Goal: Information Seeking & Learning: Compare options

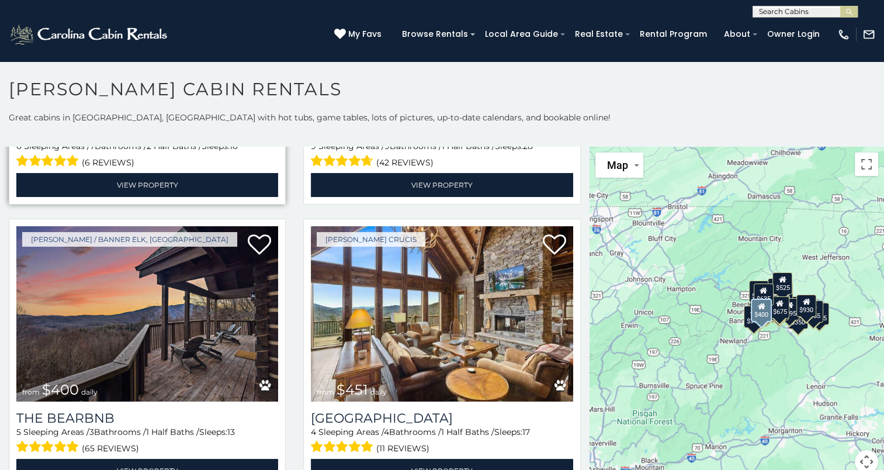
scroll to position [1110, 0]
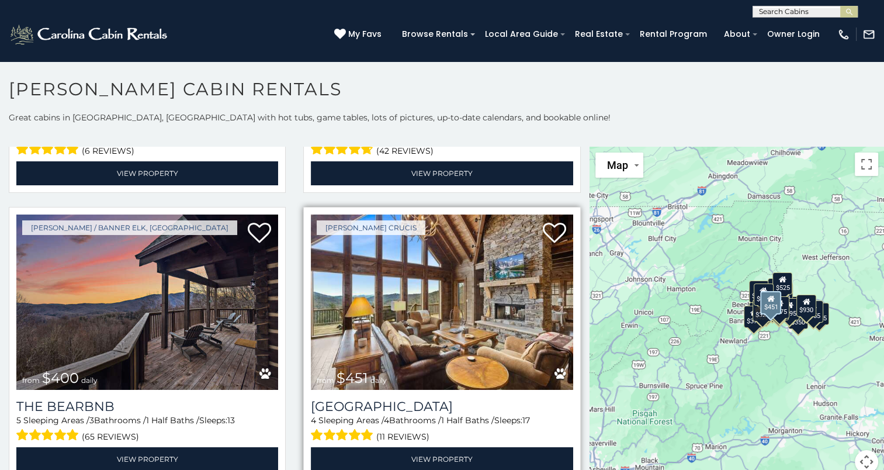
click at [458, 281] on img at bounding box center [442, 301] width 262 height 175
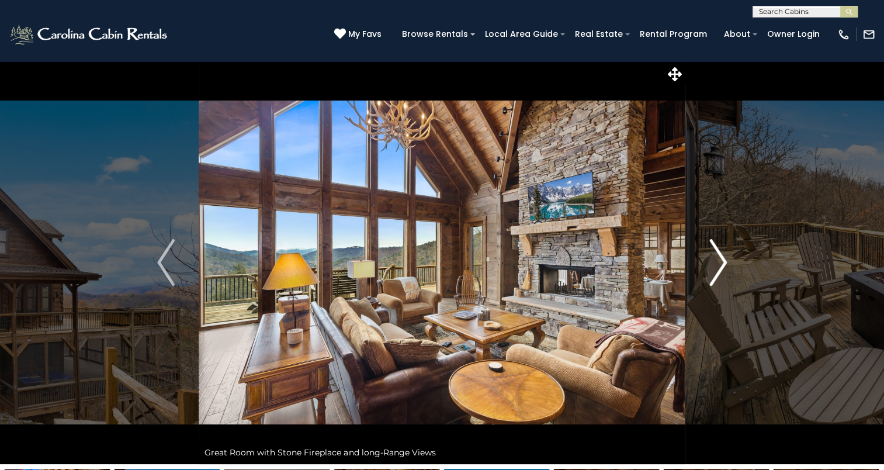
click at [723, 264] on img "Next" at bounding box center [718, 262] width 18 height 47
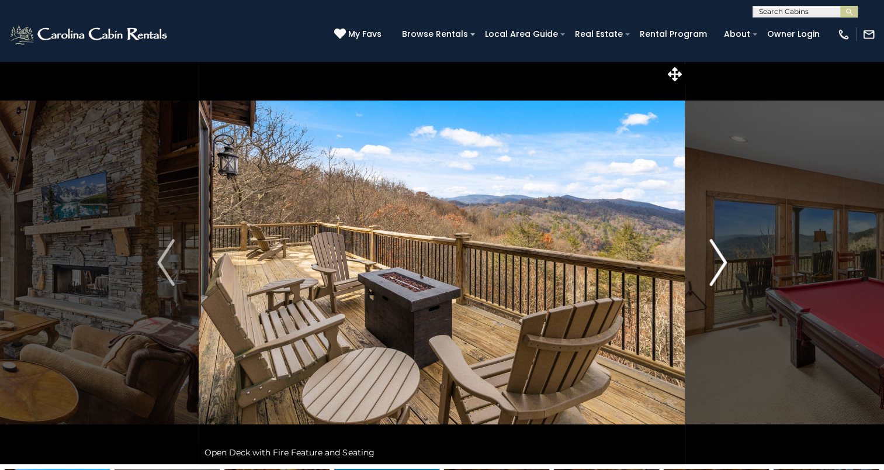
click at [723, 264] on img "Next" at bounding box center [718, 262] width 18 height 47
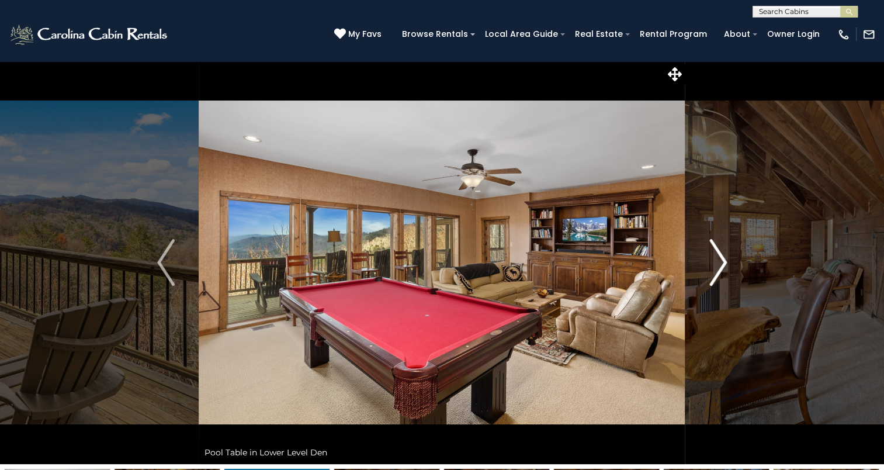
click at [723, 264] on img "Next" at bounding box center [718, 262] width 18 height 47
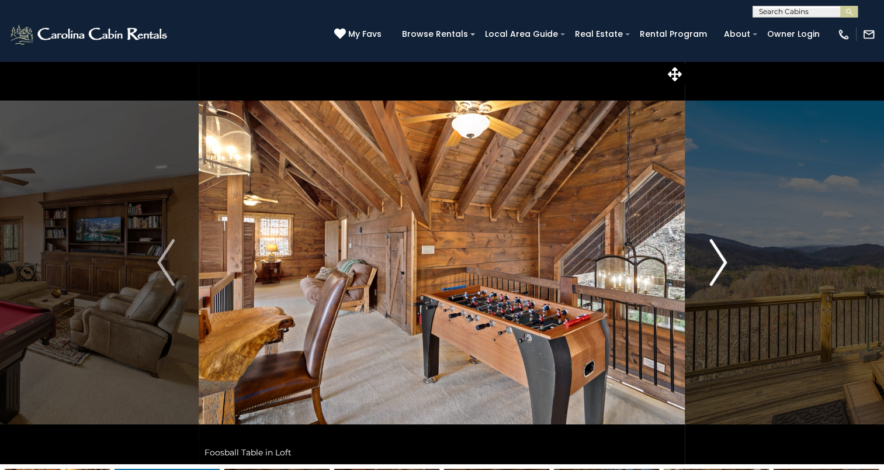
click at [723, 264] on img "Next" at bounding box center [718, 262] width 18 height 47
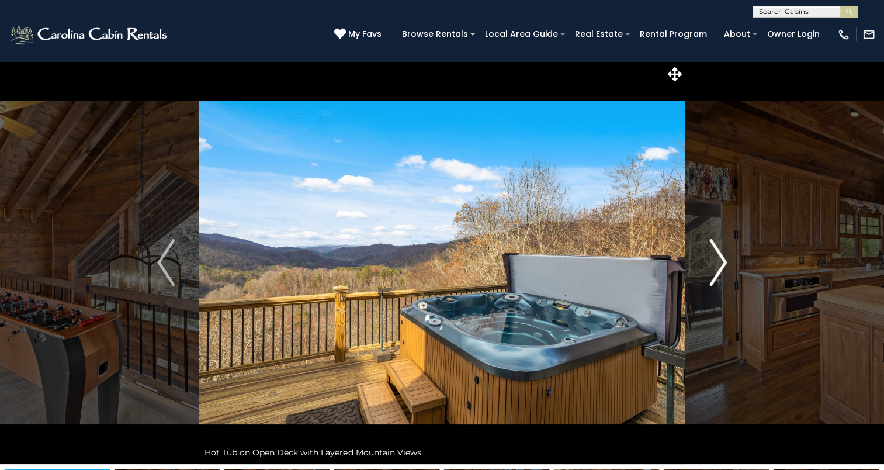
click at [723, 264] on img "Next" at bounding box center [718, 262] width 18 height 47
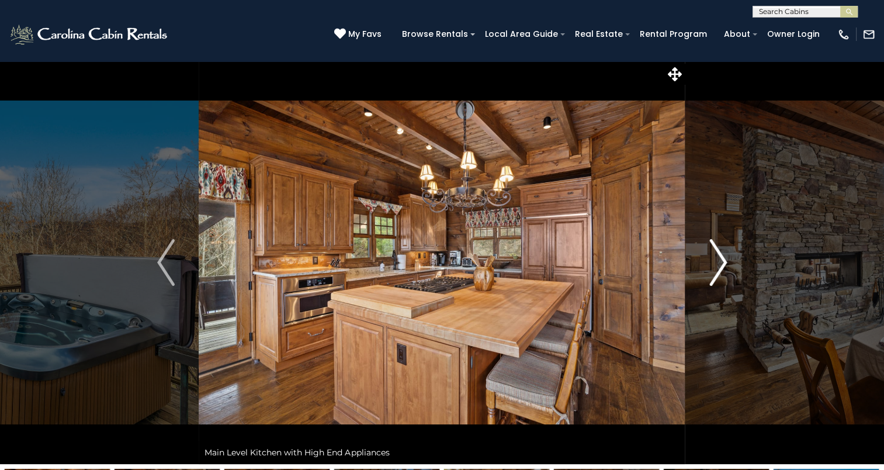
click at [723, 257] on img "Next" at bounding box center [718, 262] width 18 height 47
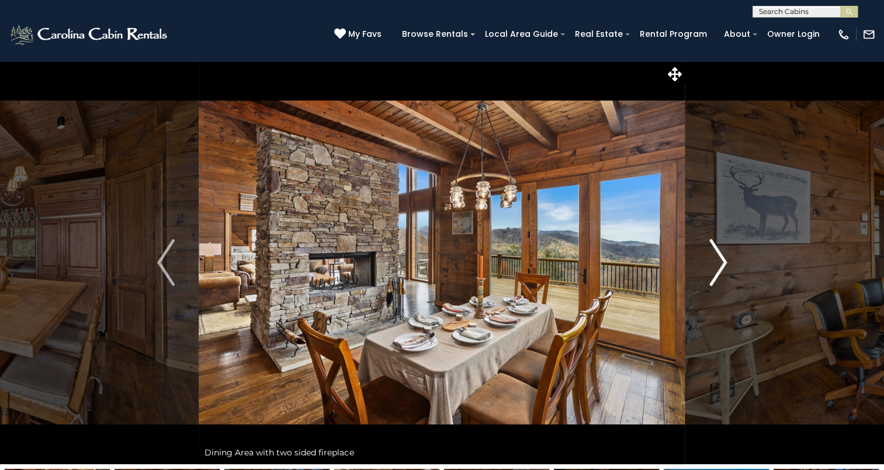
click at [723, 262] on img "Next" at bounding box center [718, 262] width 18 height 47
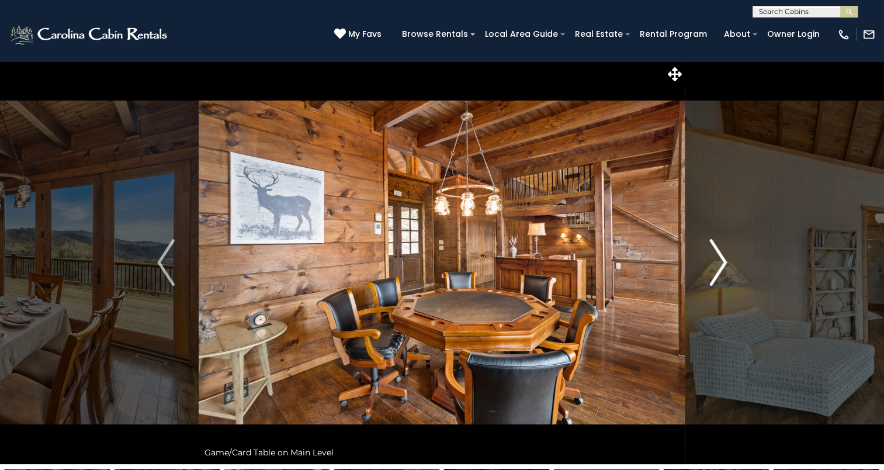
click at [723, 262] on img "Next" at bounding box center [718, 262] width 18 height 47
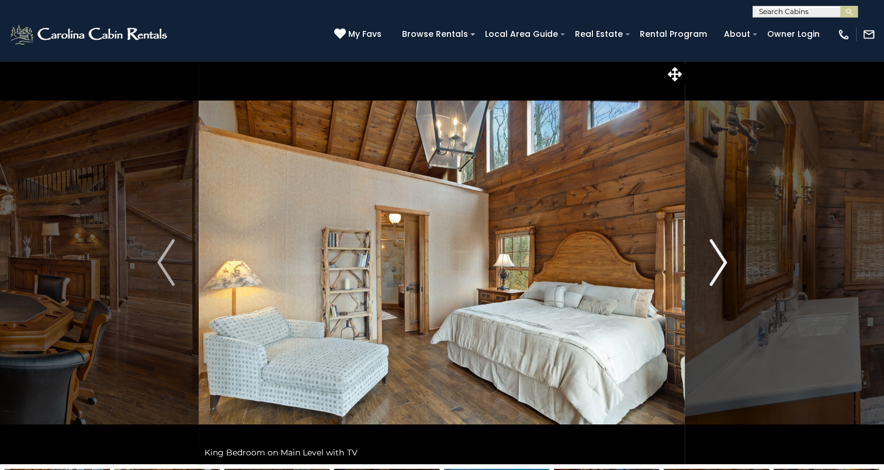
click at [723, 262] on img "Next" at bounding box center [718, 262] width 18 height 47
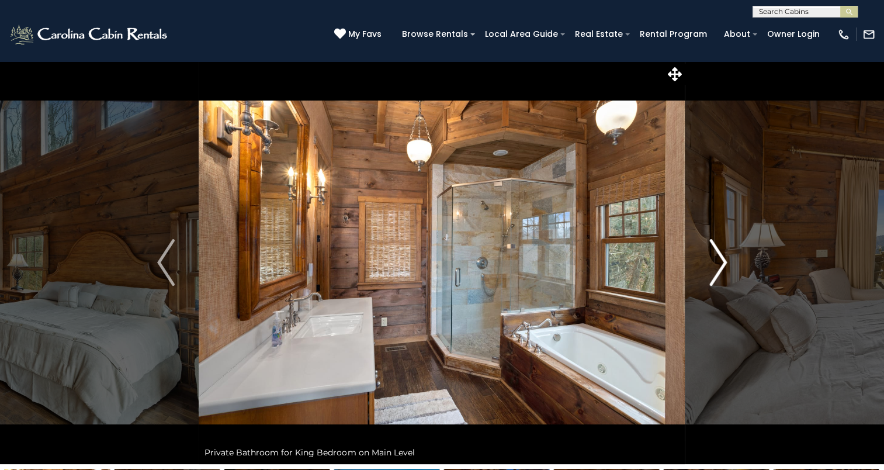
click at [723, 262] on img "Next" at bounding box center [718, 262] width 18 height 47
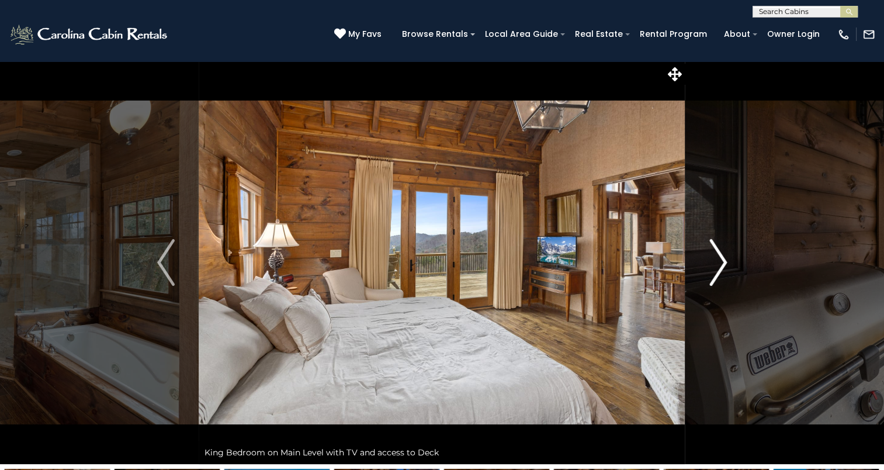
click at [722, 258] on img "Next" at bounding box center [718, 262] width 18 height 47
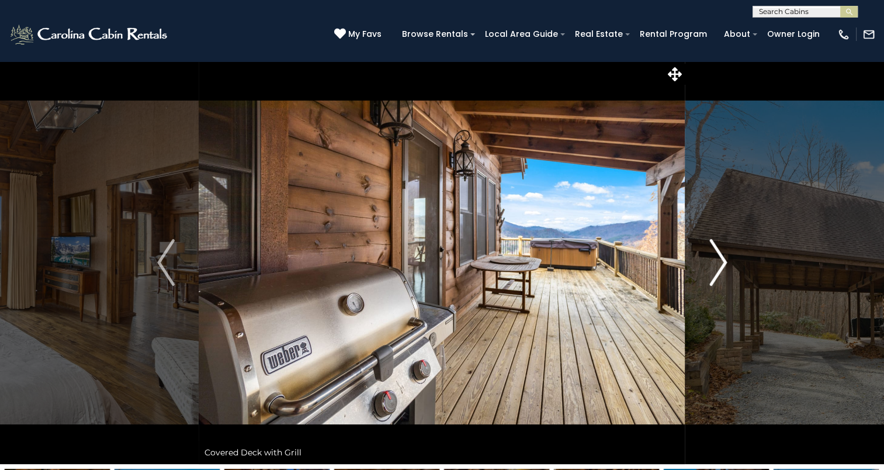
click at [722, 257] on img "Next" at bounding box center [718, 262] width 18 height 47
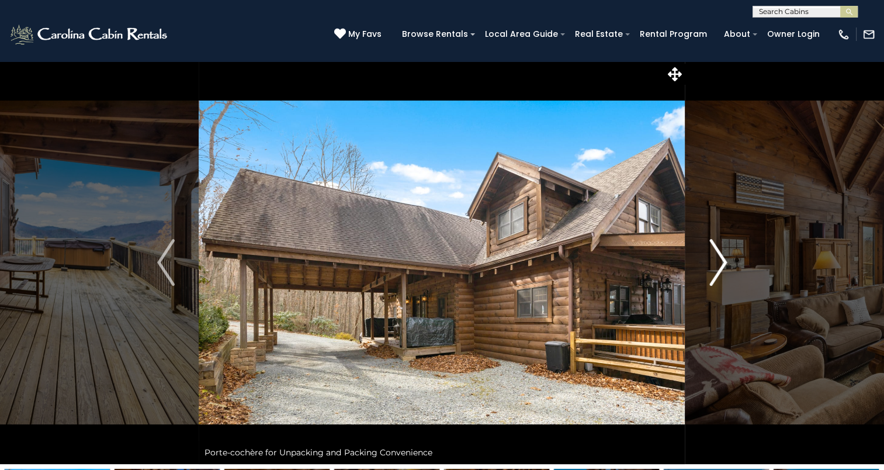
click at [721, 255] on img "Next" at bounding box center [718, 262] width 18 height 47
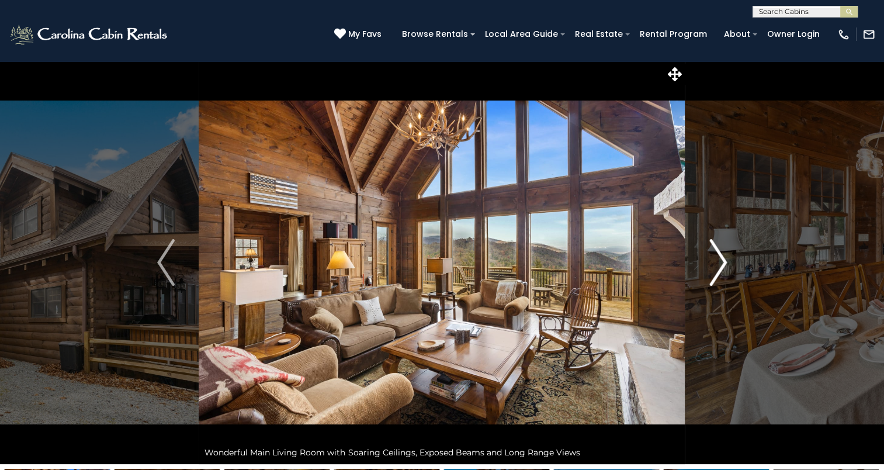
click at [721, 255] on img "Next" at bounding box center [718, 262] width 18 height 47
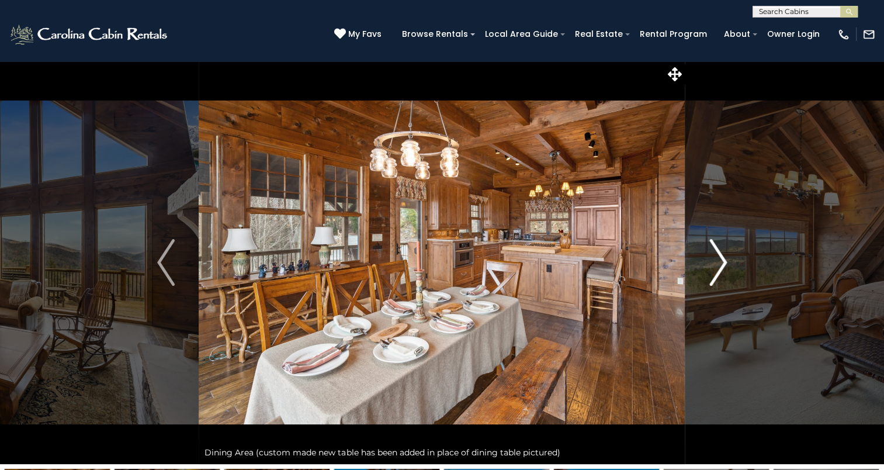
click at [721, 255] on img "Next" at bounding box center [718, 262] width 18 height 47
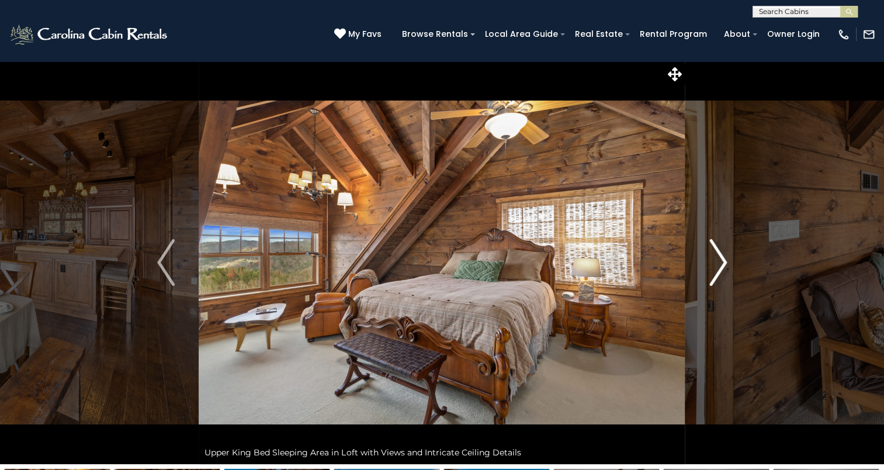
click at [721, 255] on img "Next" at bounding box center [718, 262] width 18 height 47
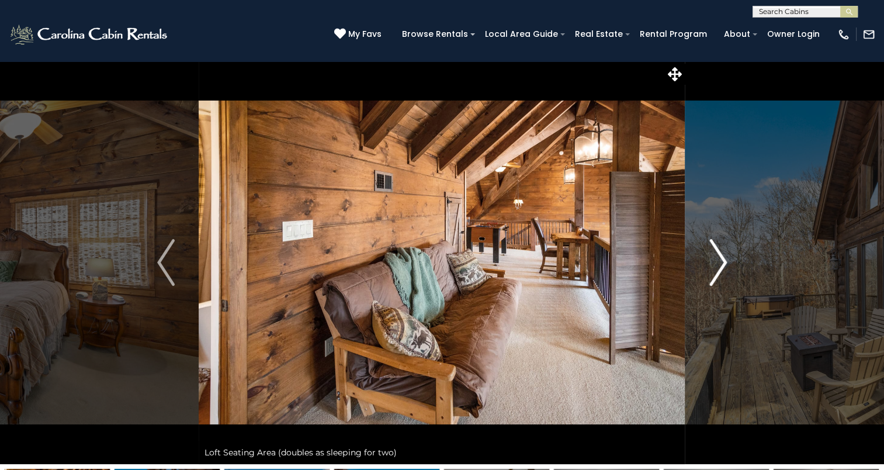
click at [721, 255] on img "Next" at bounding box center [718, 262] width 18 height 47
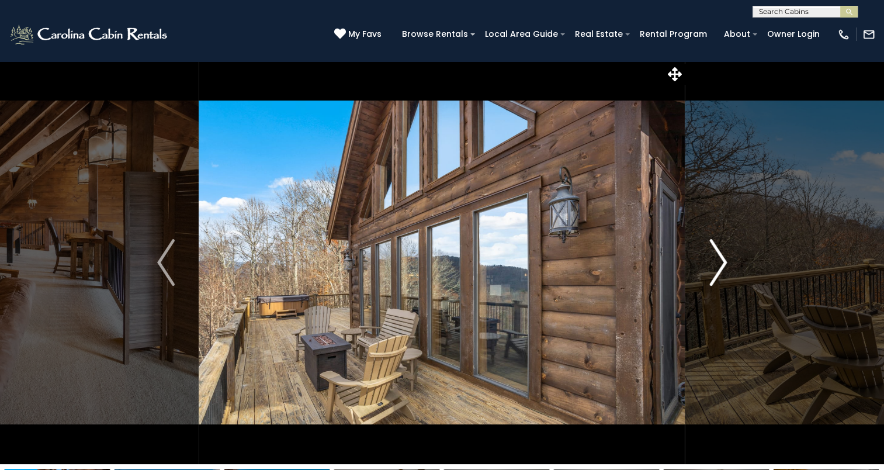
click at [719, 252] on img "Next" at bounding box center [718, 262] width 18 height 47
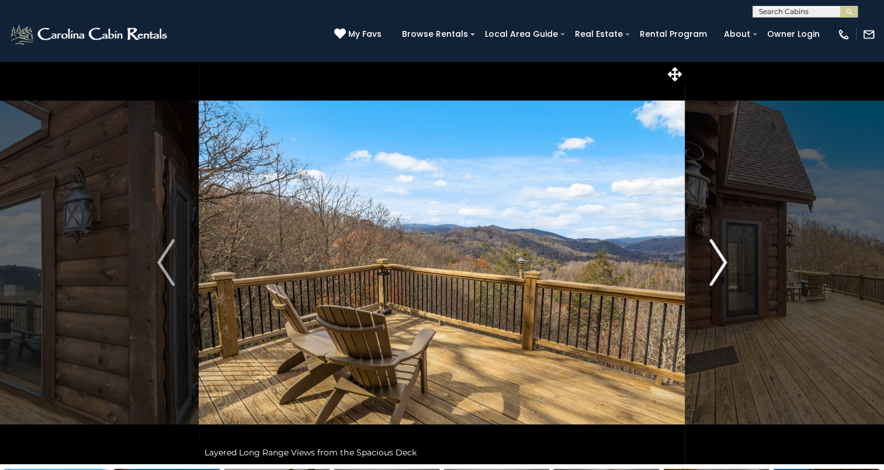
click at [719, 252] on img "Next" at bounding box center [718, 262] width 18 height 47
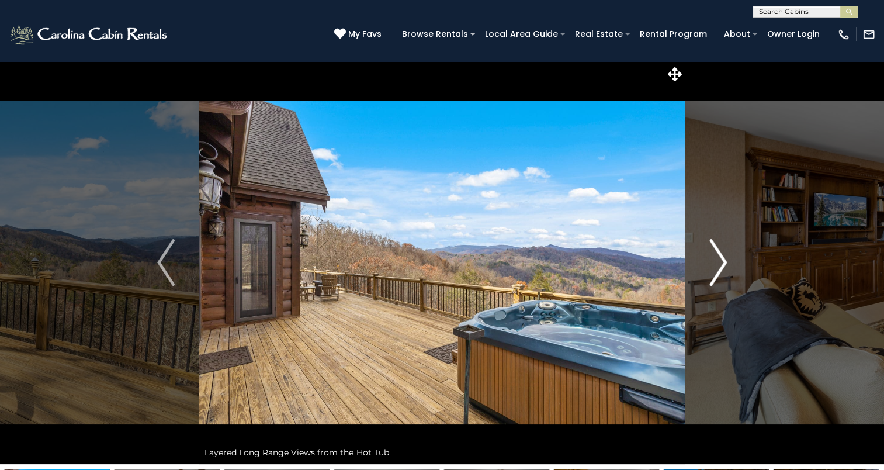
click at [719, 251] on img "Next" at bounding box center [718, 262] width 18 height 47
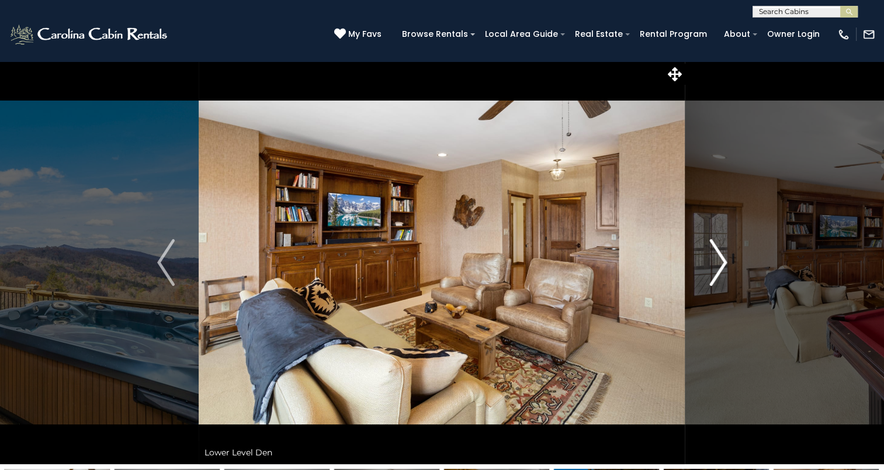
click at [719, 251] on img "Next" at bounding box center [718, 262] width 18 height 47
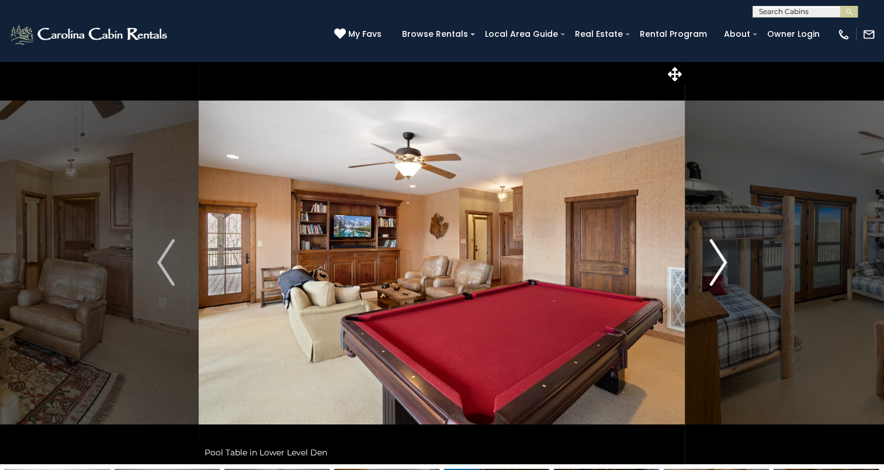
click at [719, 251] on img "Next" at bounding box center [718, 262] width 18 height 47
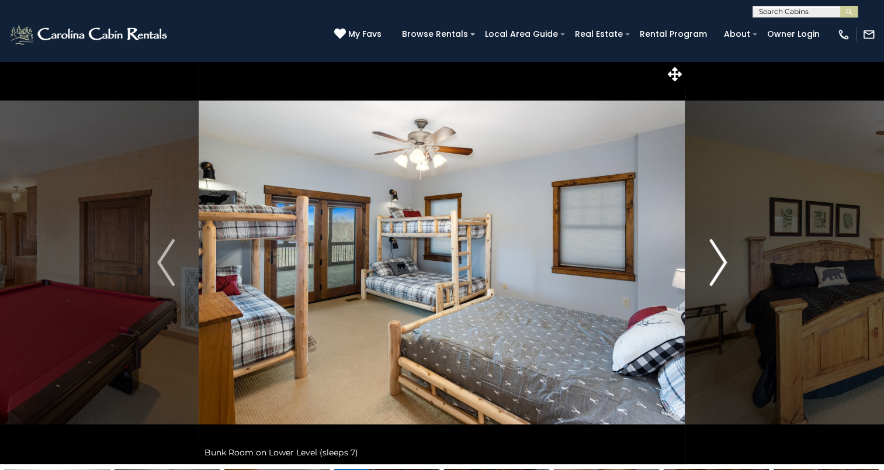
click at [719, 251] on img "Next" at bounding box center [718, 262] width 18 height 47
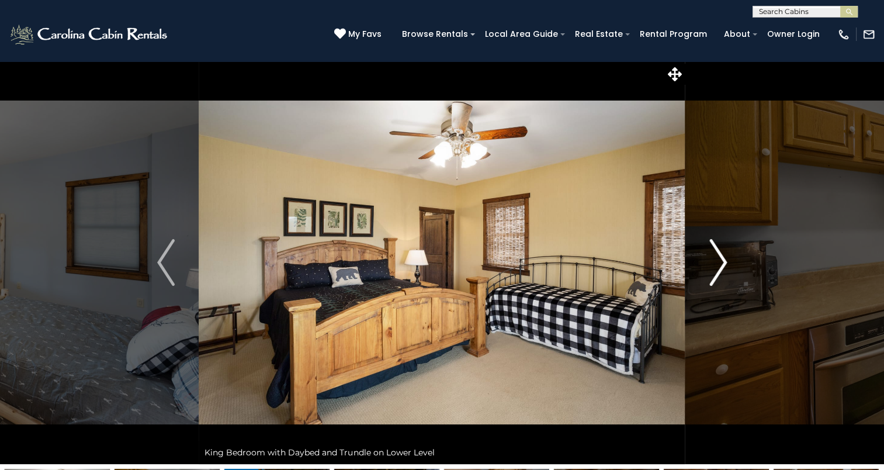
click at [719, 251] on img "Next" at bounding box center [718, 262] width 18 height 47
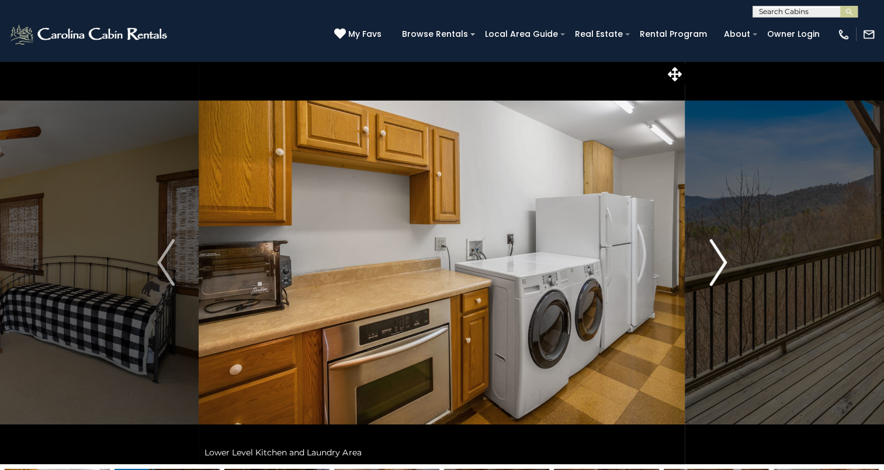
click at [719, 251] on img "Next" at bounding box center [718, 262] width 18 height 47
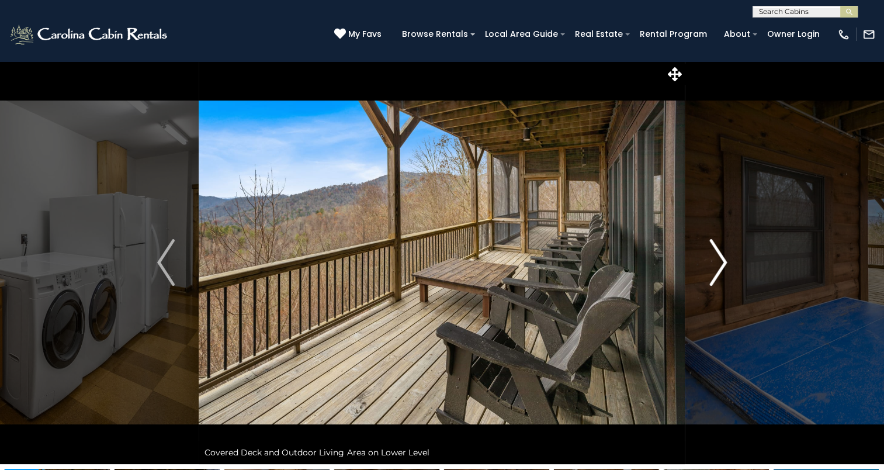
click at [719, 251] on img "Next" at bounding box center [718, 262] width 18 height 47
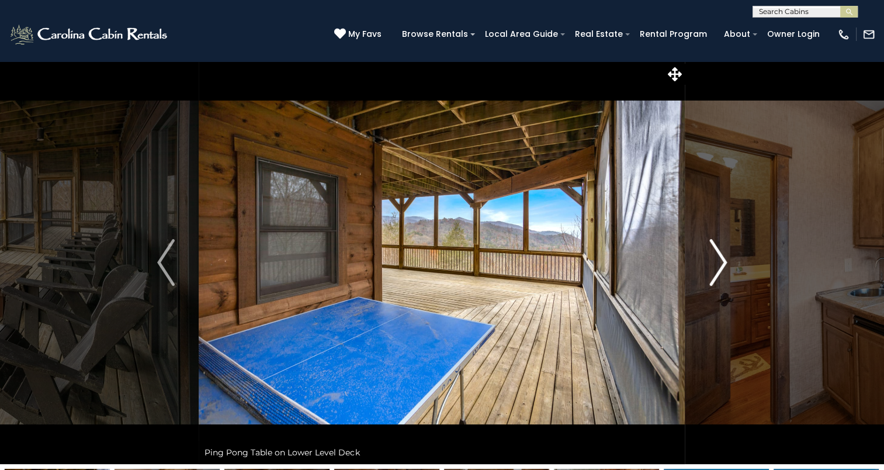
click at [719, 251] on img "Next" at bounding box center [718, 262] width 18 height 47
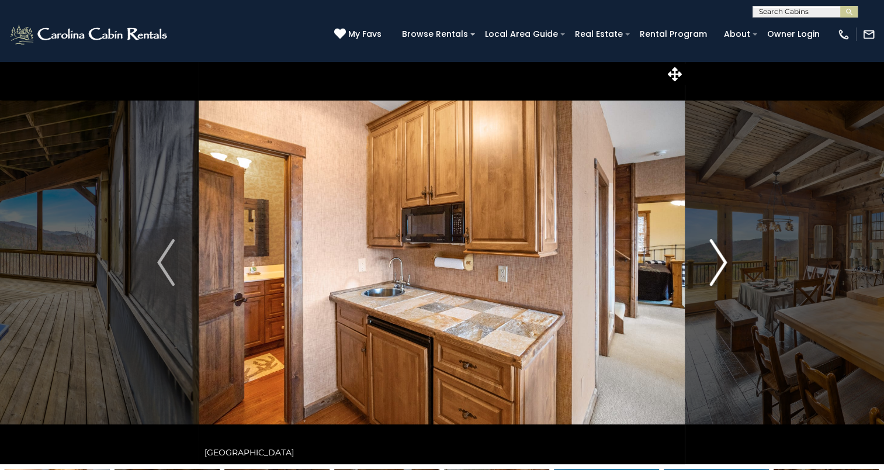
click at [719, 251] on img "Next" at bounding box center [718, 262] width 18 height 47
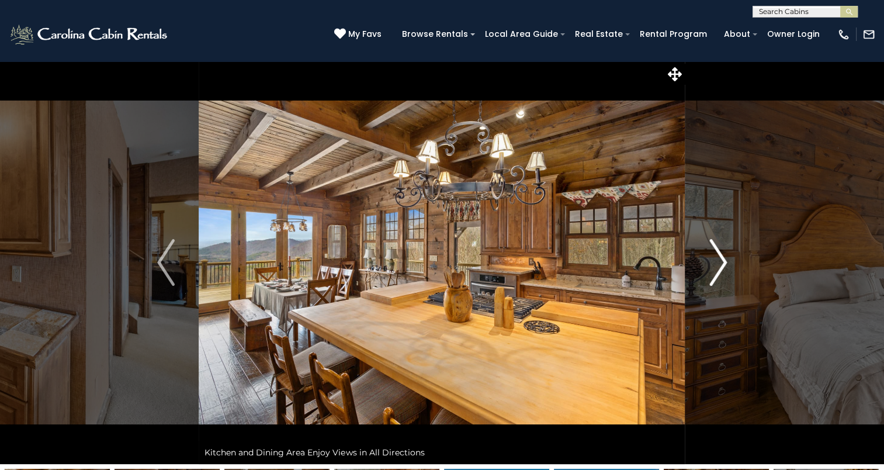
click at [719, 251] on img "Next" at bounding box center [718, 262] width 18 height 47
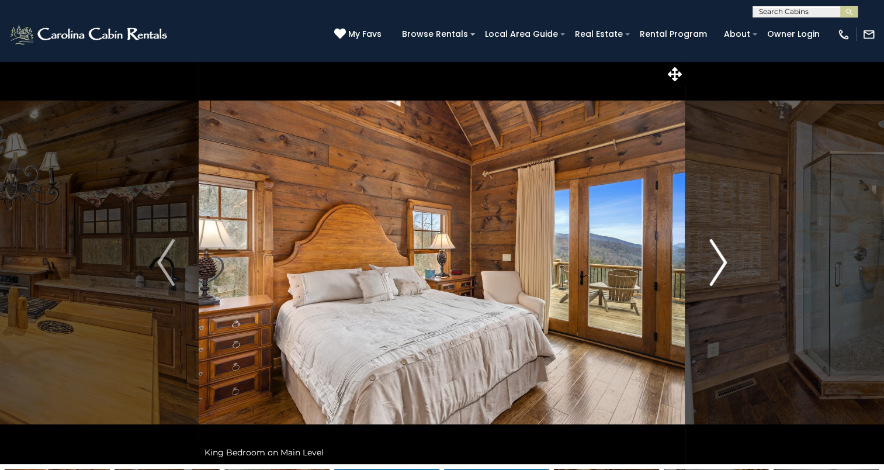
click at [719, 251] on img "Next" at bounding box center [718, 262] width 18 height 47
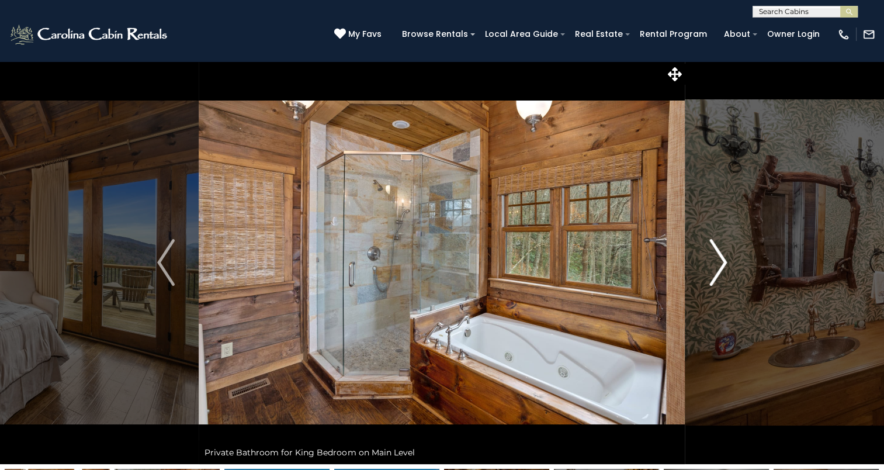
click at [719, 251] on img "Next" at bounding box center [718, 262] width 18 height 47
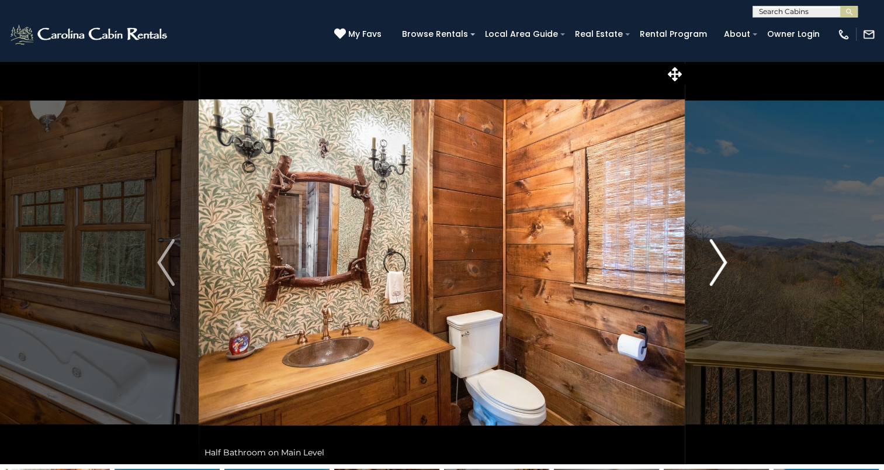
click at [719, 251] on img "Next" at bounding box center [718, 262] width 18 height 47
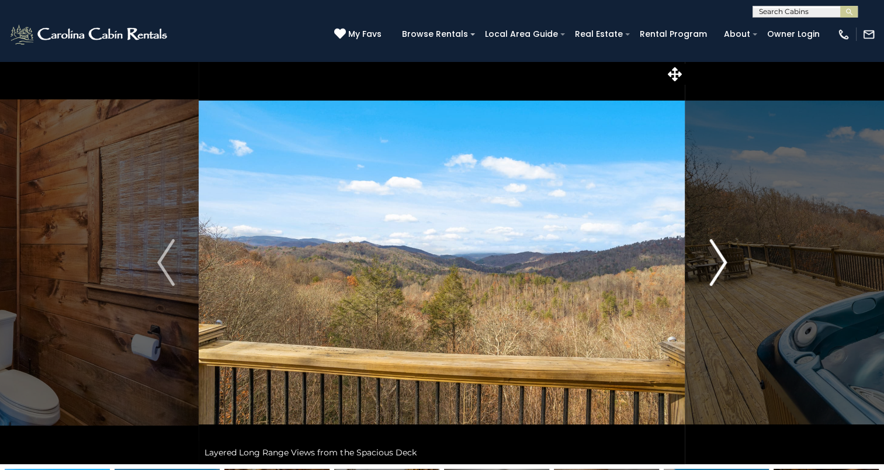
click at [719, 251] on img "Next" at bounding box center [718, 262] width 18 height 47
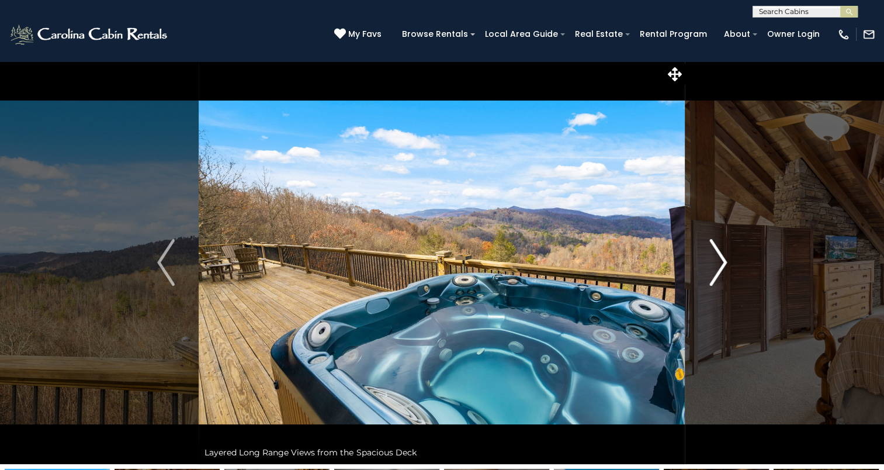
click at [719, 250] on img "Next" at bounding box center [718, 262] width 18 height 47
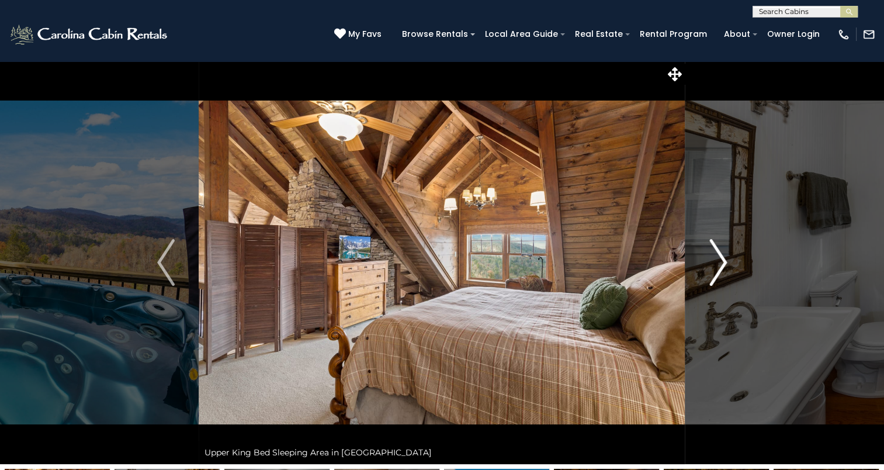
click at [719, 250] on img "Next" at bounding box center [718, 262] width 18 height 47
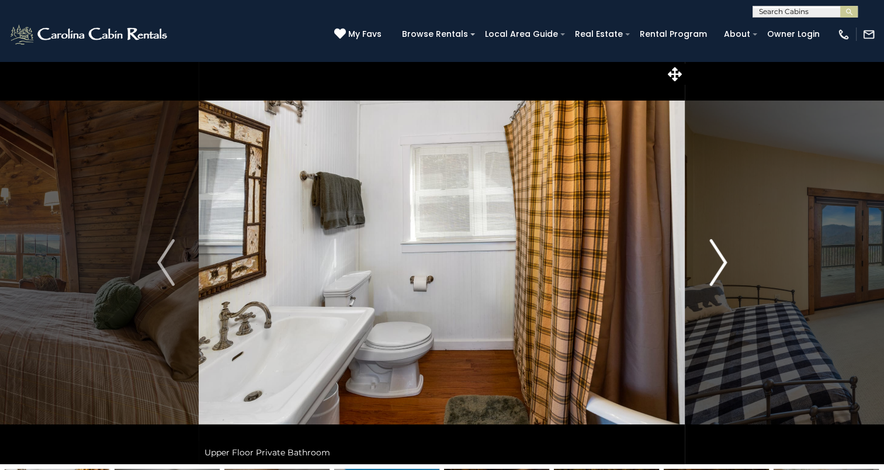
click at [719, 250] on img "Next" at bounding box center [718, 262] width 18 height 47
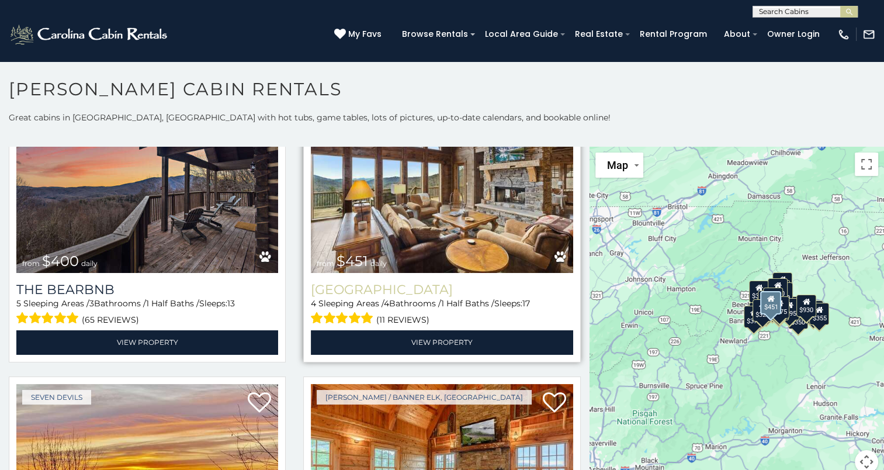
scroll to position [1110, 0]
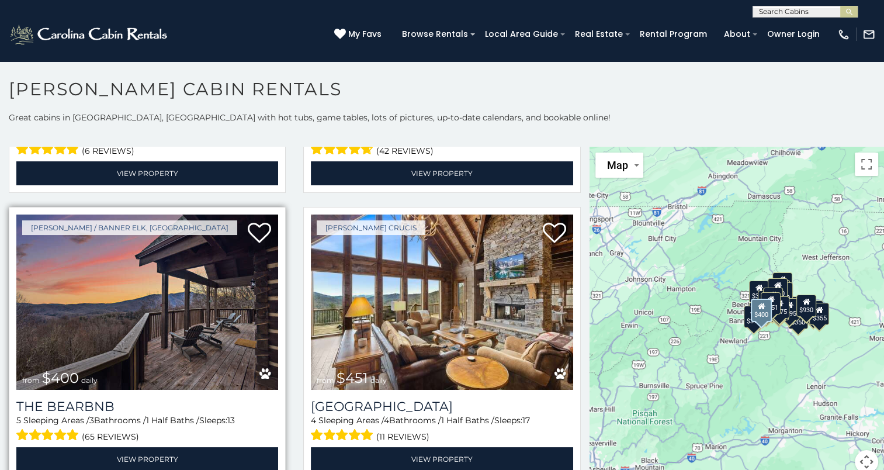
click at [136, 303] on img at bounding box center [147, 301] width 262 height 175
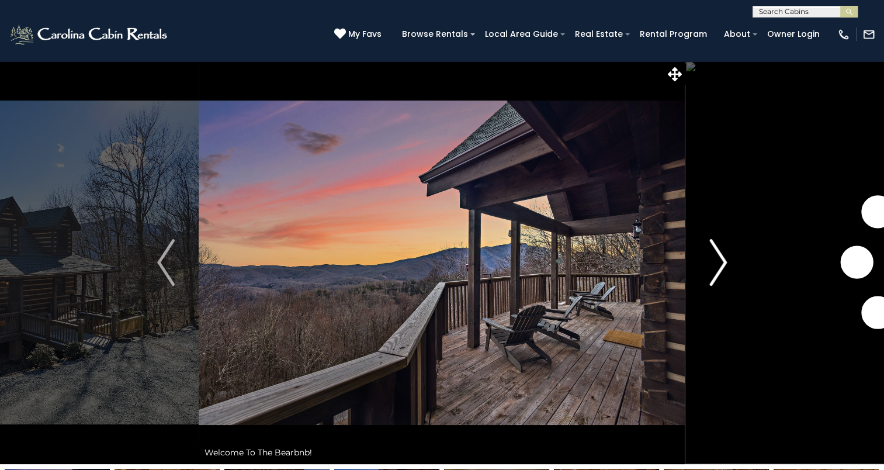
click at [722, 264] on img "Next" at bounding box center [718, 262] width 18 height 47
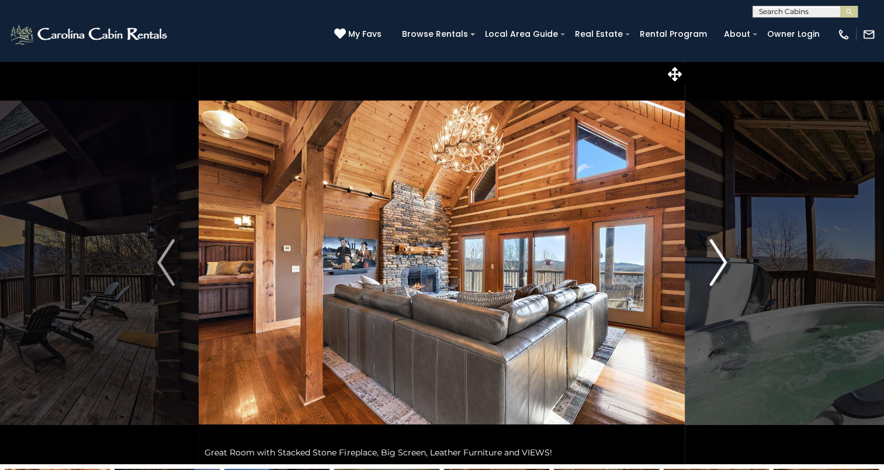
click at [722, 264] on img "Next" at bounding box center [718, 262] width 18 height 47
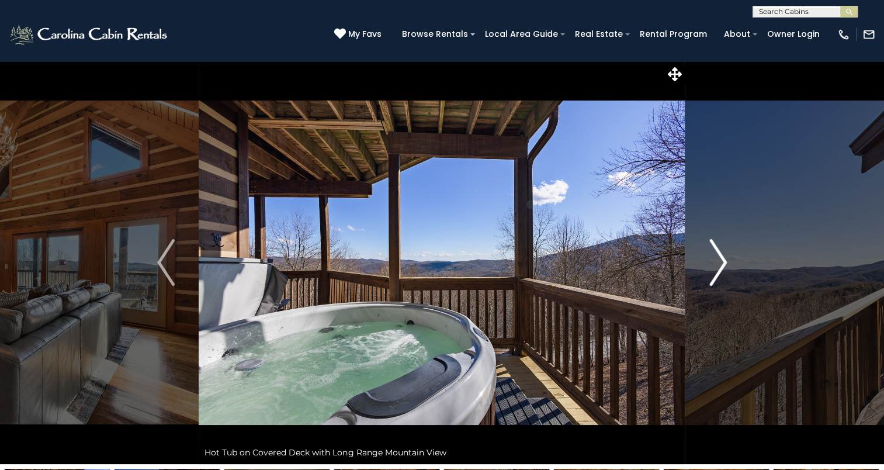
click at [722, 264] on img "Next" at bounding box center [718, 262] width 18 height 47
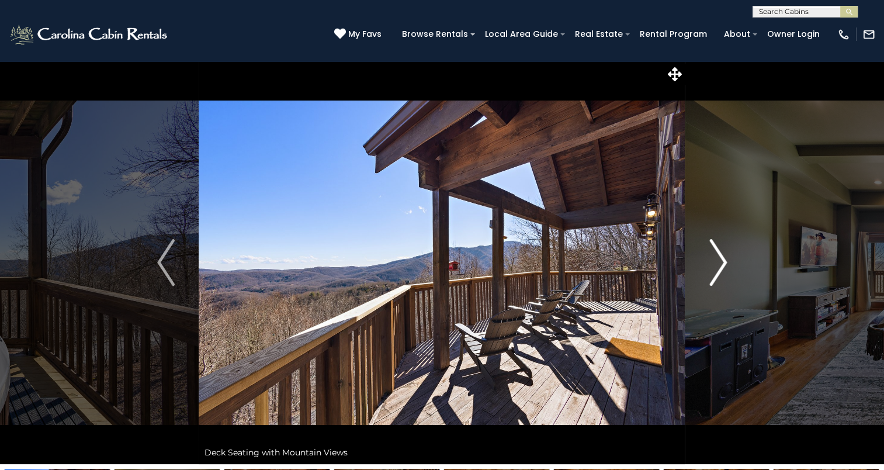
click at [722, 264] on img "Next" at bounding box center [718, 262] width 18 height 47
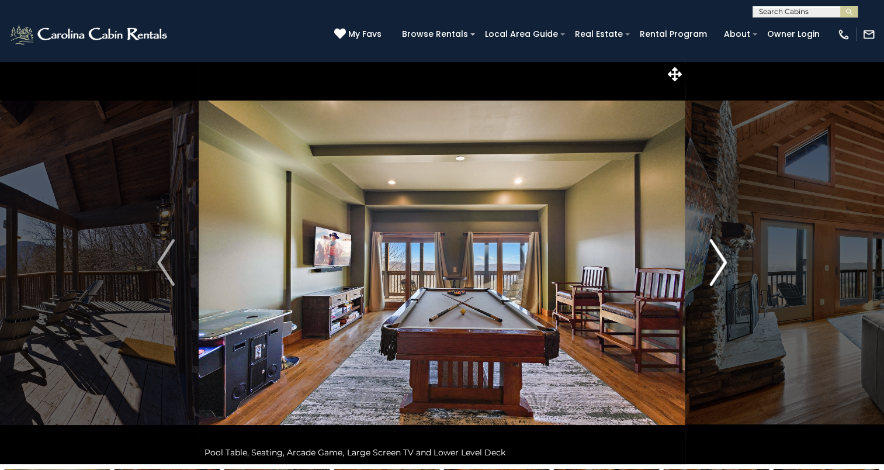
click at [722, 264] on img "Next" at bounding box center [718, 262] width 18 height 47
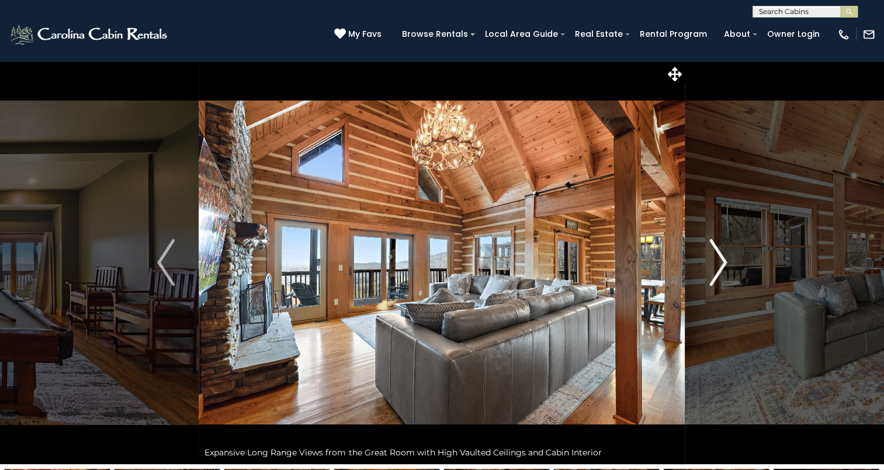
click at [722, 264] on img "Next" at bounding box center [718, 262] width 18 height 47
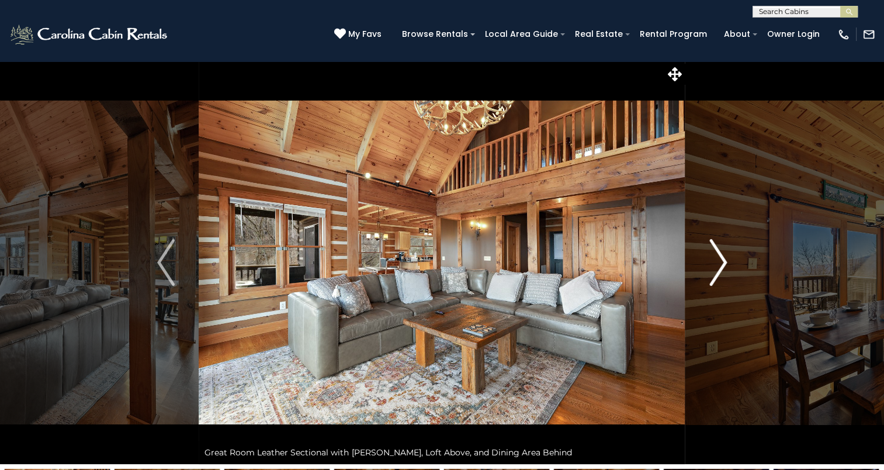
click at [722, 264] on img "Next" at bounding box center [718, 262] width 18 height 47
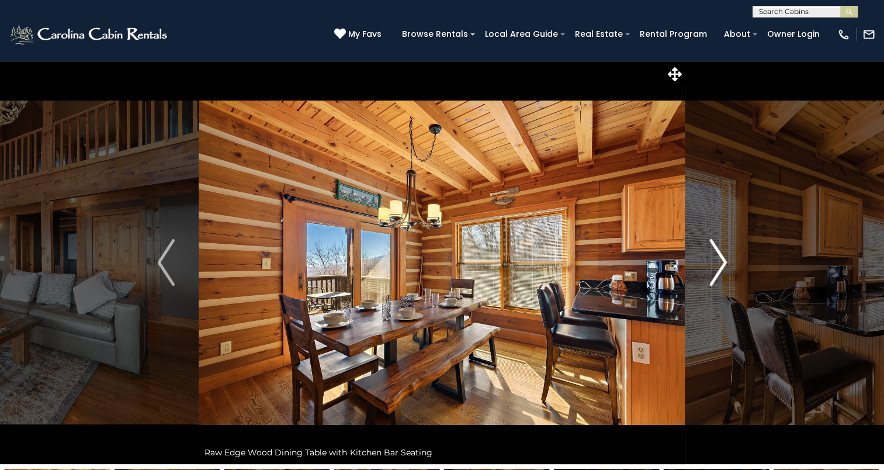
click at [722, 261] on img "Next" at bounding box center [718, 262] width 18 height 47
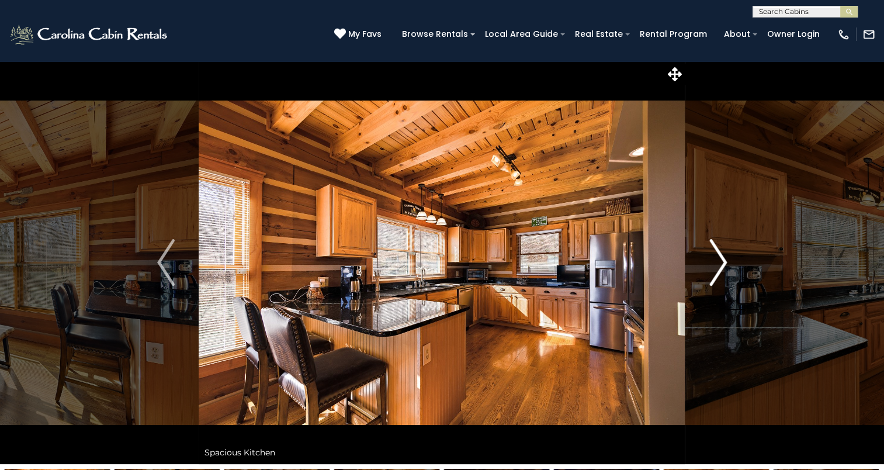
click at [722, 259] on img "Next" at bounding box center [718, 262] width 18 height 47
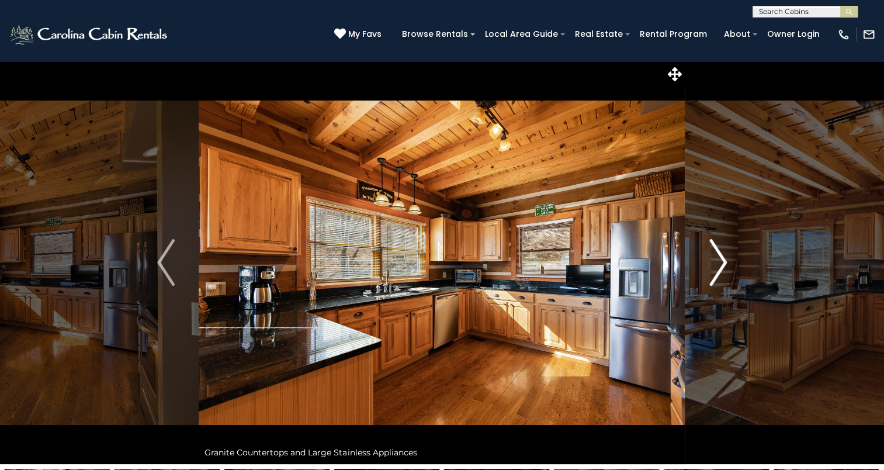
click at [722, 259] on img "Next" at bounding box center [718, 262] width 18 height 47
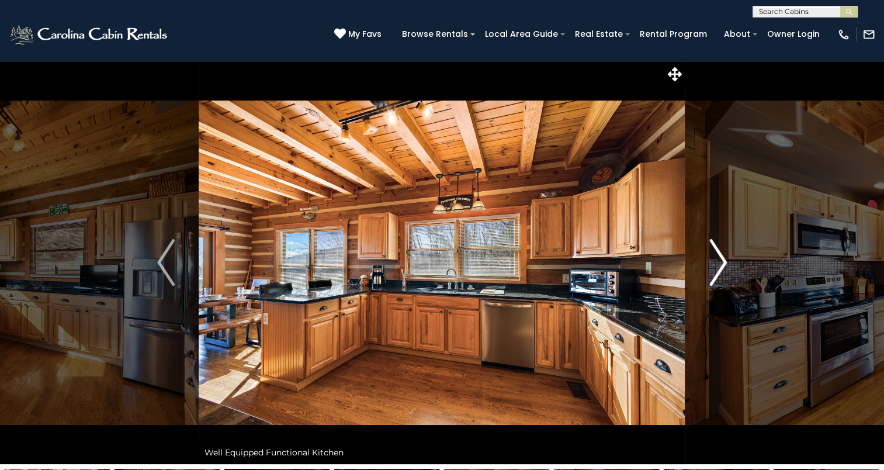
click at [722, 259] on img "Next" at bounding box center [718, 262] width 18 height 47
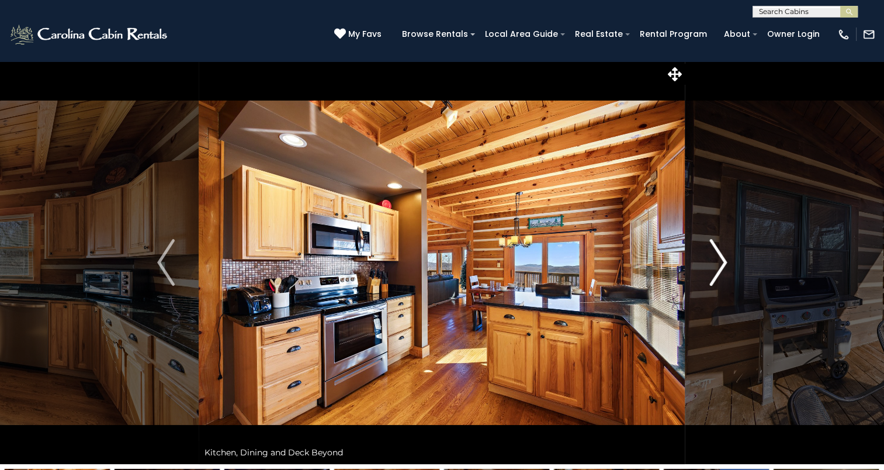
click at [722, 258] on img "Next" at bounding box center [718, 262] width 18 height 47
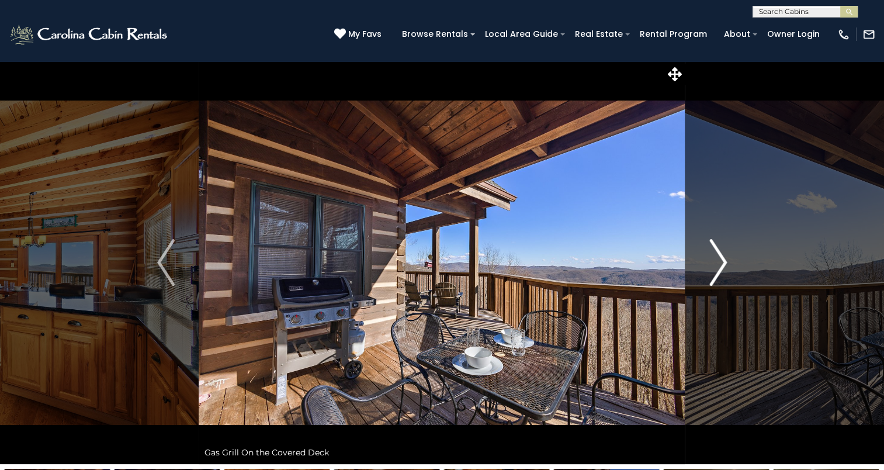
click at [721, 265] on img "Next" at bounding box center [718, 262] width 18 height 47
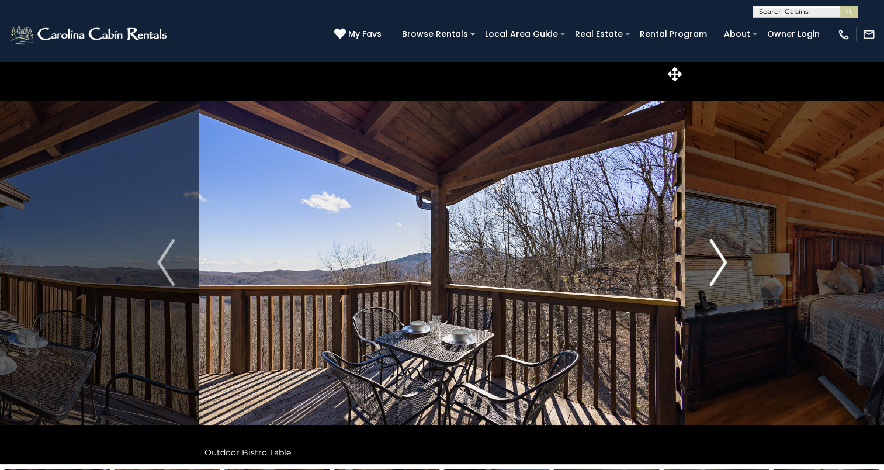
click at [720, 265] on img "Next" at bounding box center [718, 262] width 18 height 47
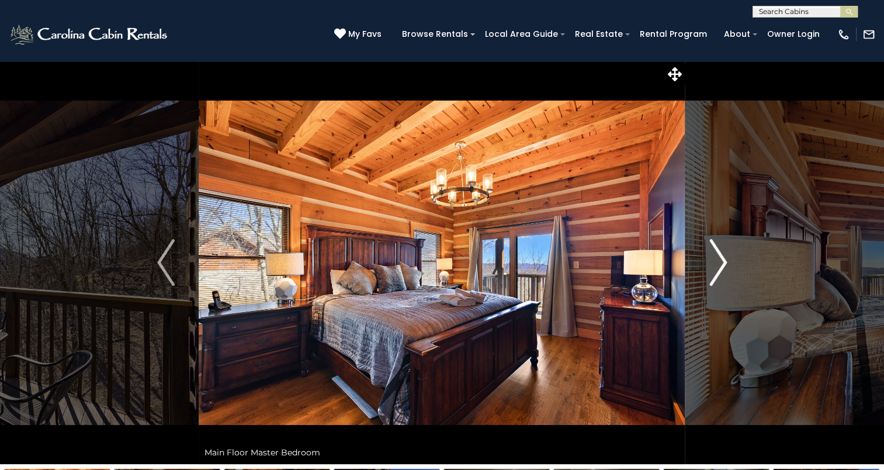
click at [720, 265] on img "Next" at bounding box center [718, 262] width 18 height 47
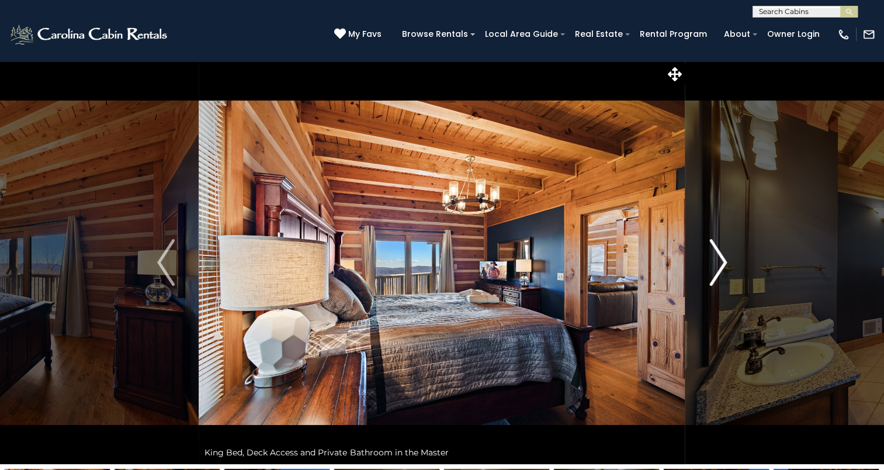
click at [722, 263] on img "Next" at bounding box center [718, 262] width 18 height 47
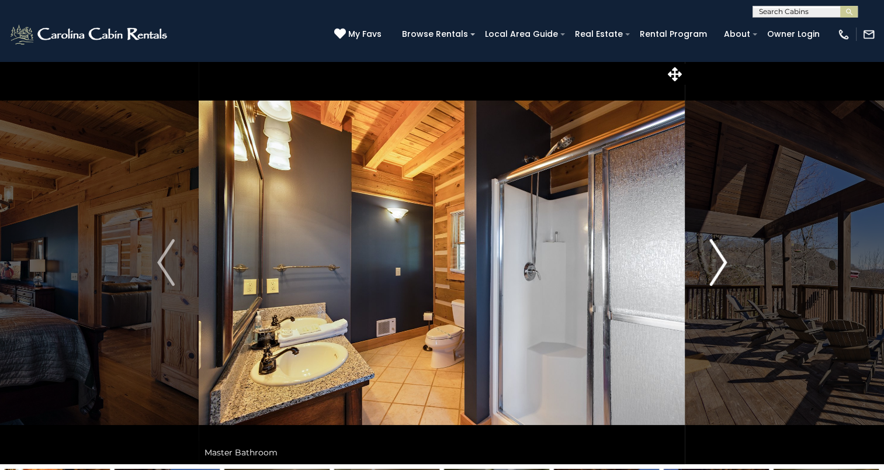
click at [729, 259] on button "Next" at bounding box center [717, 262] width 65 height 403
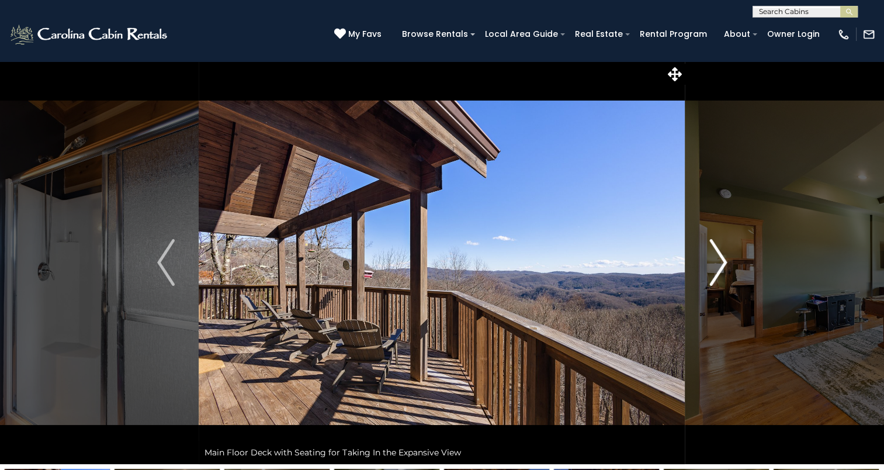
click at [730, 258] on button "Next" at bounding box center [717, 262] width 65 height 403
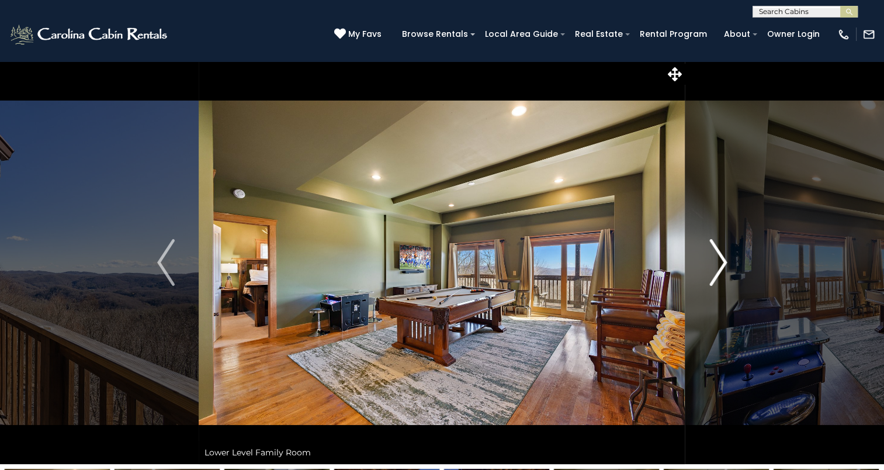
click at [732, 257] on button "Next" at bounding box center [717, 262] width 65 height 403
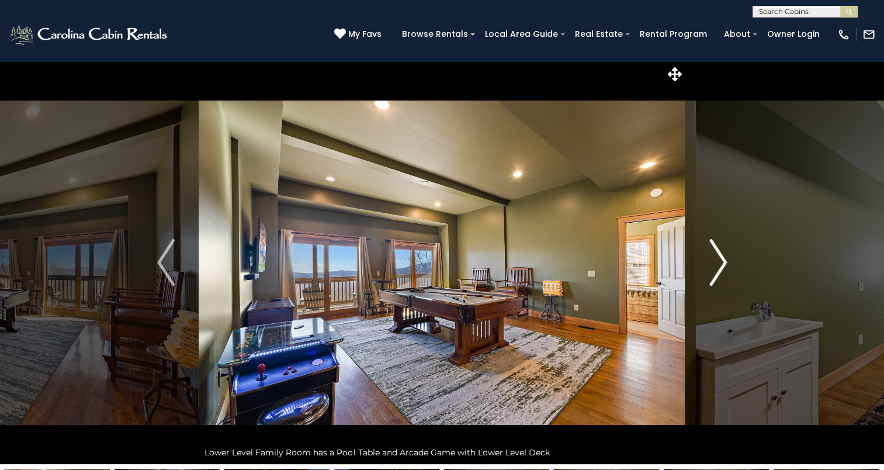
click at [732, 257] on button "Next" at bounding box center [717, 262] width 65 height 403
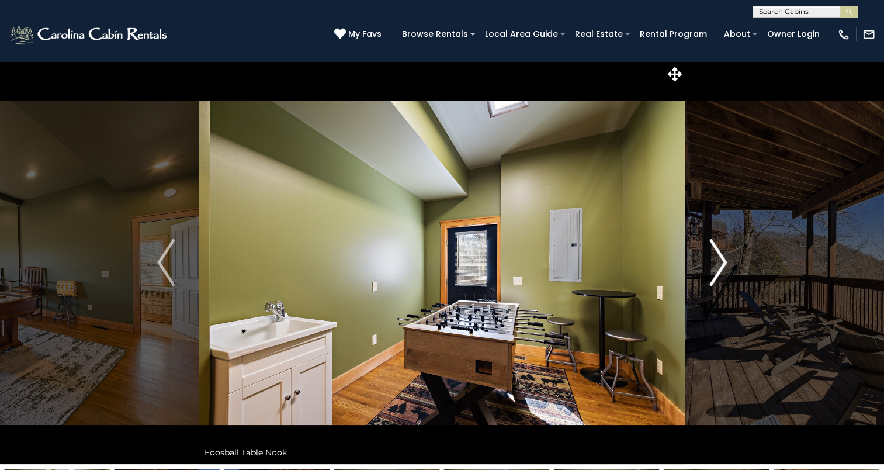
drag, startPoint x: 732, startPoint y: 256, endPoint x: 722, endPoint y: 261, distance: 10.7
click at [722, 261] on button "Next" at bounding box center [717, 262] width 65 height 403
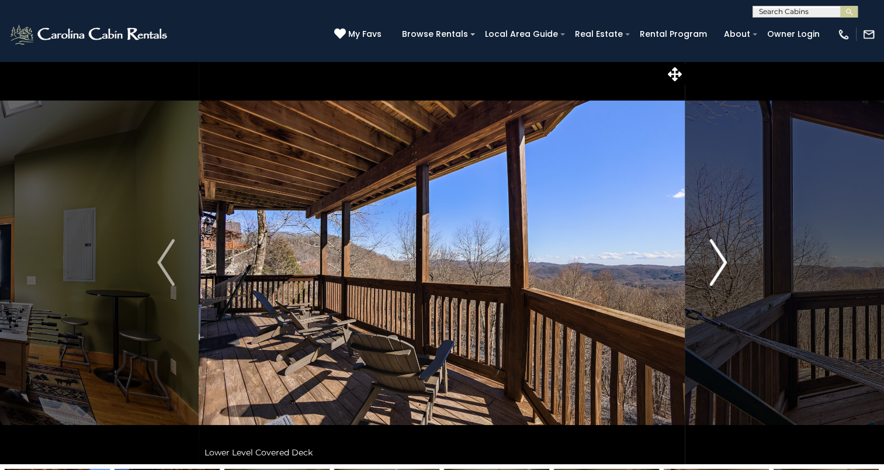
click at [722, 260] on img "Next" at bounding box center [718, 262] width 18 height 47
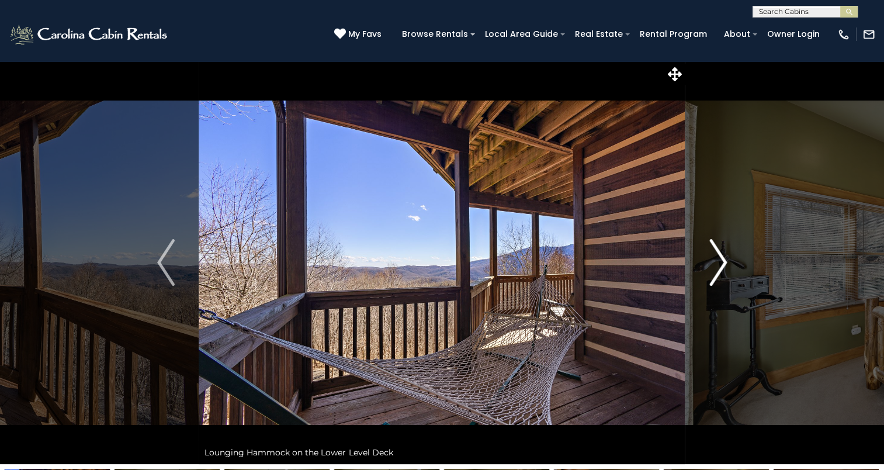
click at [724, 259] on img "Next" at bounding box center [718, 262] width 18 height 47
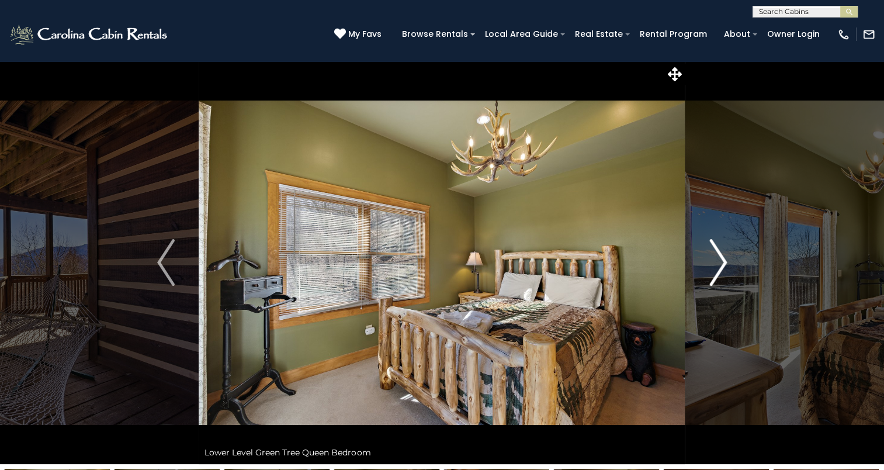
click at [723, 259] on img "Next" at bounding box center [718, 262] width 18 height 47
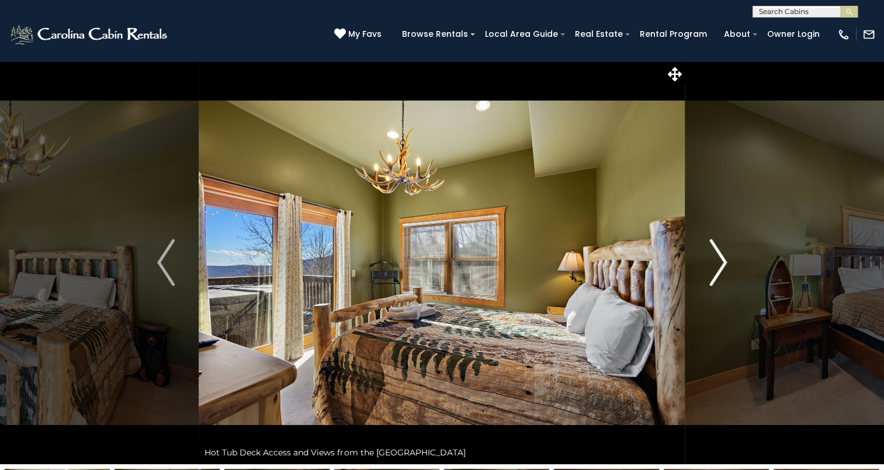
click at [722, 258] on img "Next" at bounding box center [718, 262] width 18 height 47
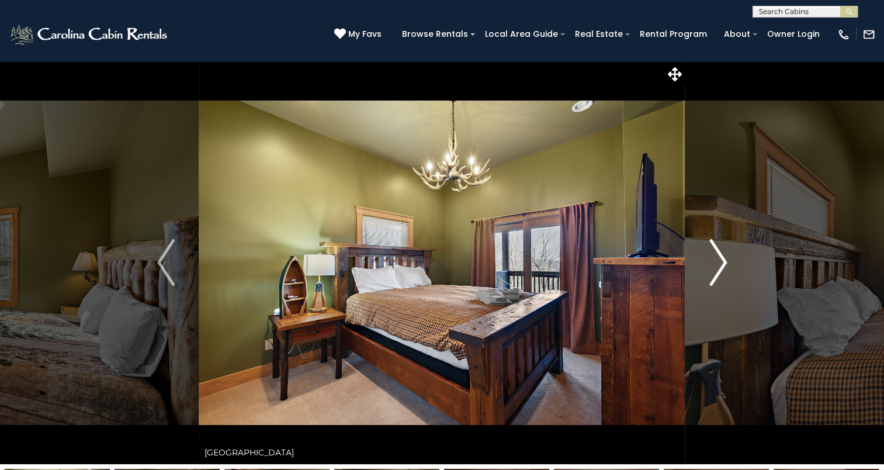
click at [722, 258] on img "Next" at bounding box center [718, 262] width 18 height 47
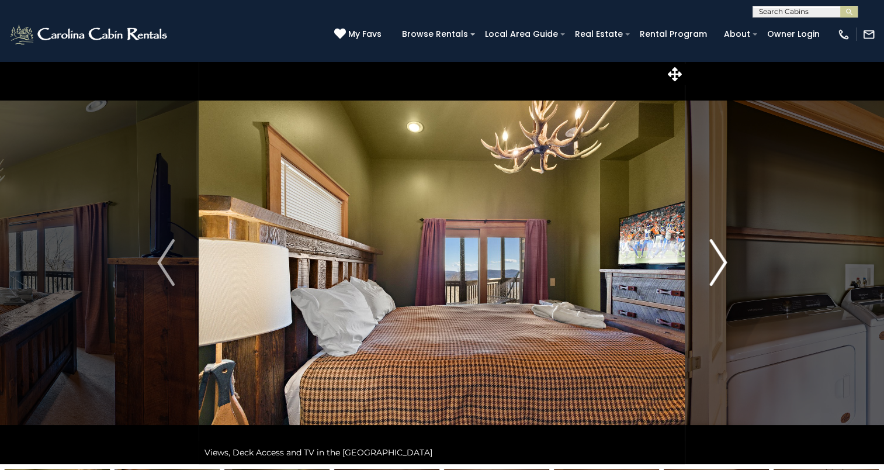
click at [722, 258] on img "Next" at bounding box center [718, 262] width 18 height 47
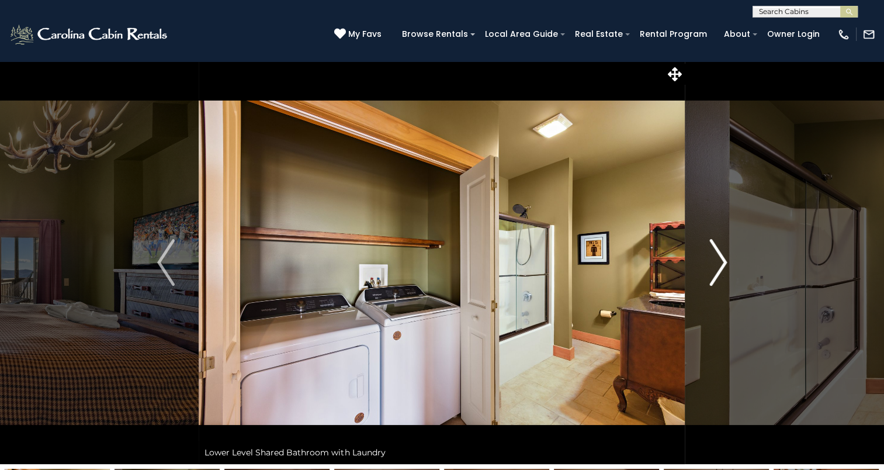
click at [722, 258] on img "Next" at bounding box center [718, 262] width 18 height 47
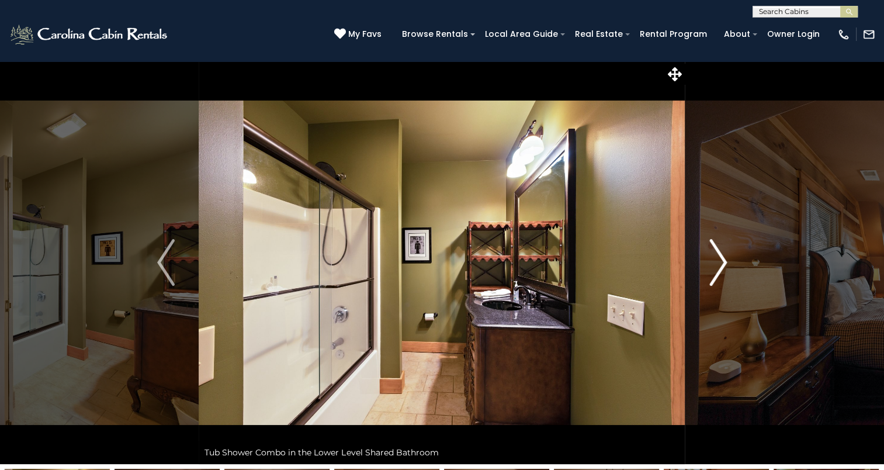
click at [722, 258] on img "Next" at bounding box center [718, 262] width 18 height 47
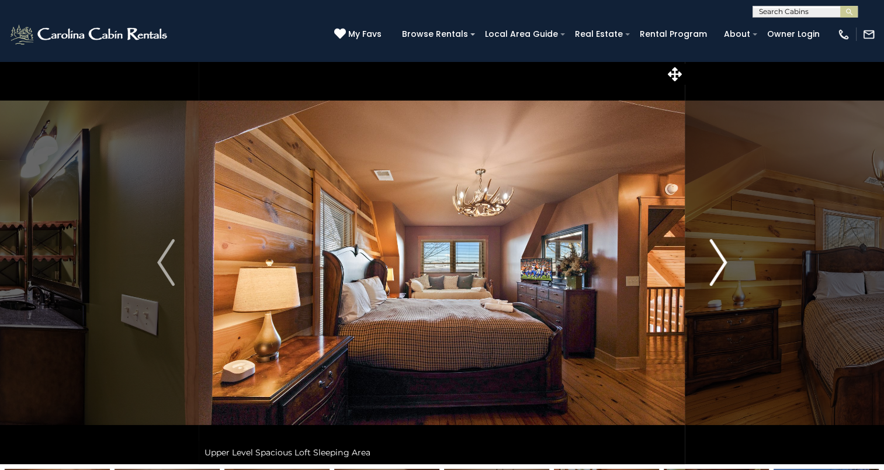
click at [722, 258] on img "Next" at bounding box center [718, 262] width 18 height 47
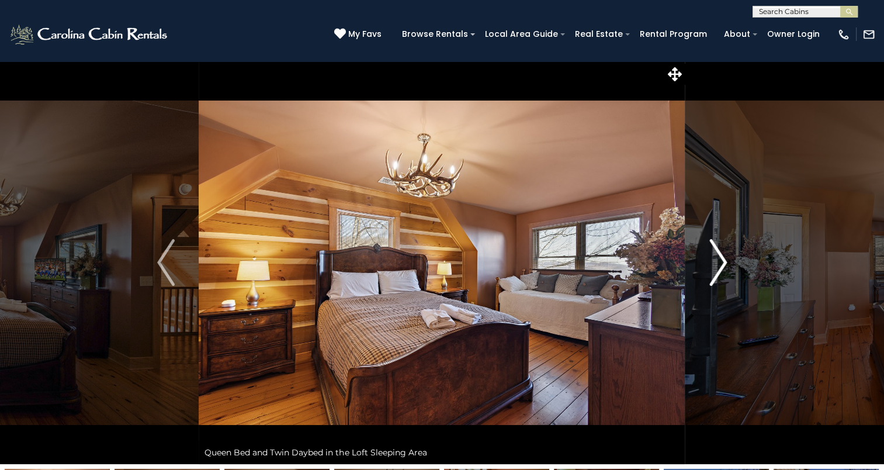
click at [722, 258] on img "Next" at bounding box center [718, 262] width 18 height 47
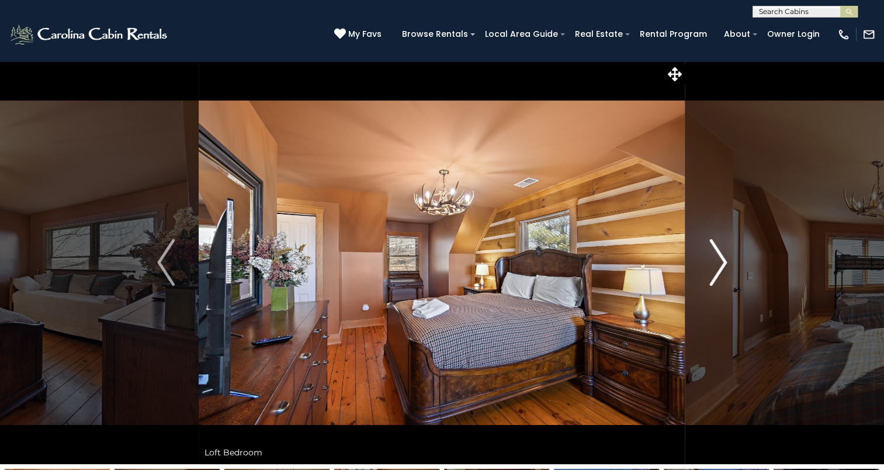
click at [722, 258] on img "Next" at bounding box center [718, 262] width 18 height 47
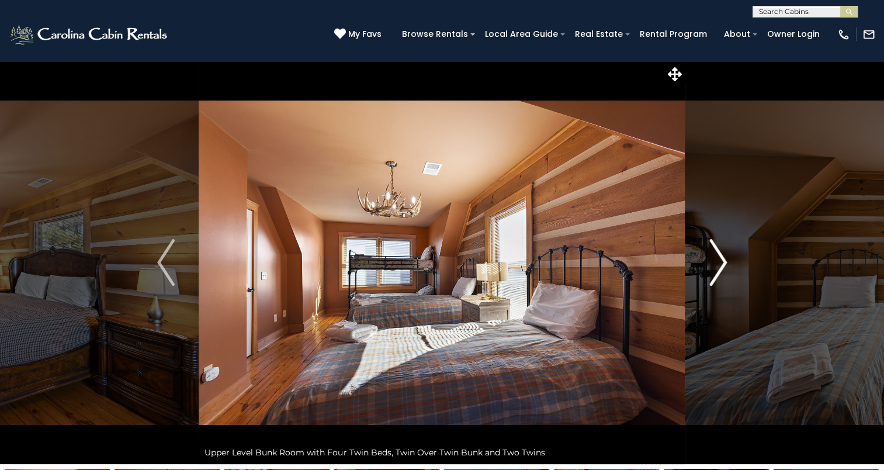
click at [722, 258] on img "Next" at bounding box center [718, 262] width 18 height 47
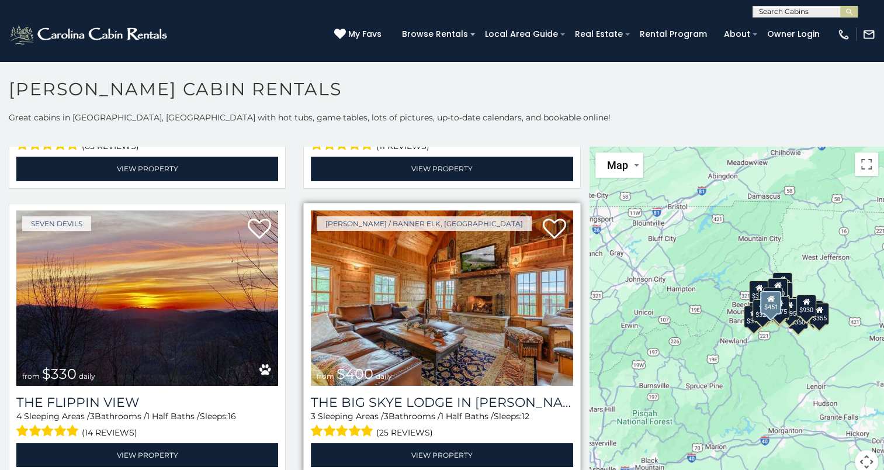
scroll to position [1402, 0]
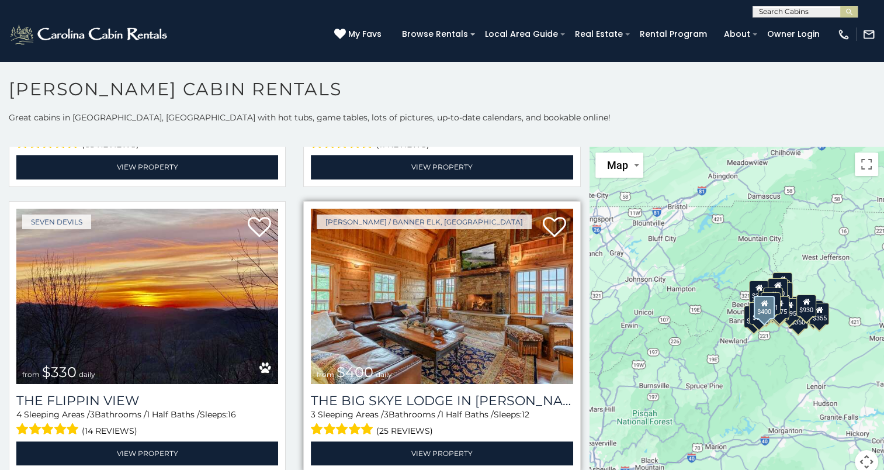
click at [431, 311] on img at bounding box center [442, 296] width 262 height 175
click at [432, 311] on img at bounding box center [442, 296] width 262 height 175
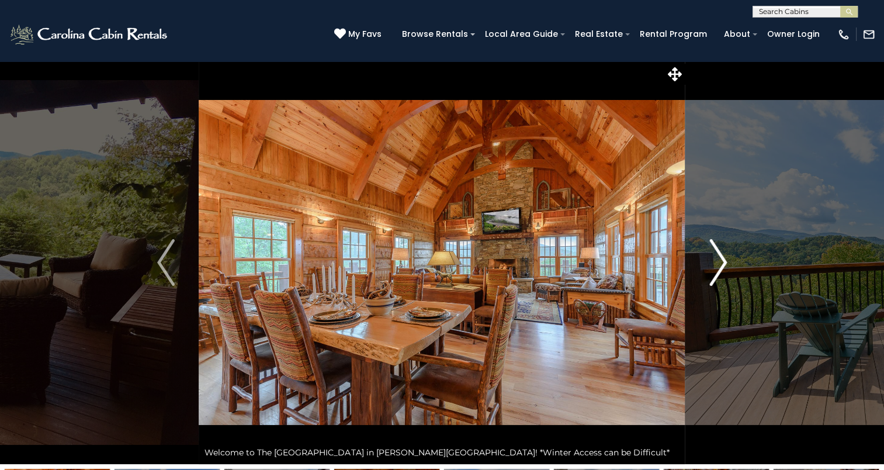
click at [720, 262] on img "Next" at bounding box center [718, 262] width 18 height 47
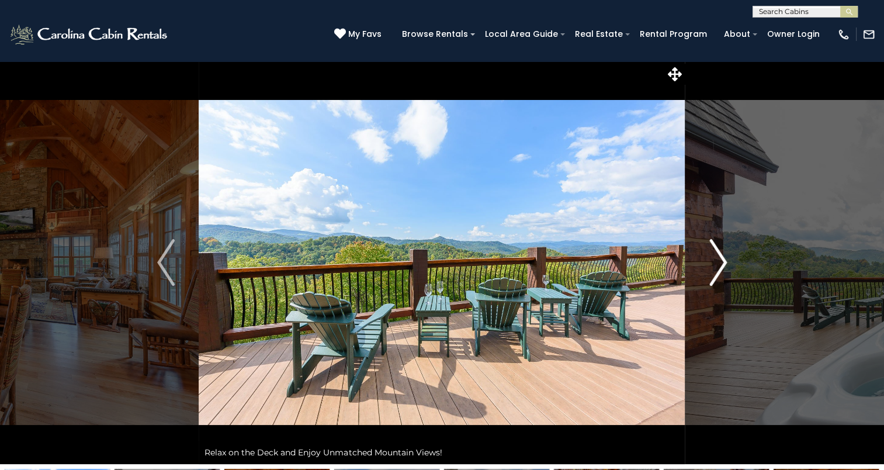
click at [721, 262] on img "Next" at bounding box center [718, 262] width 18 height 47
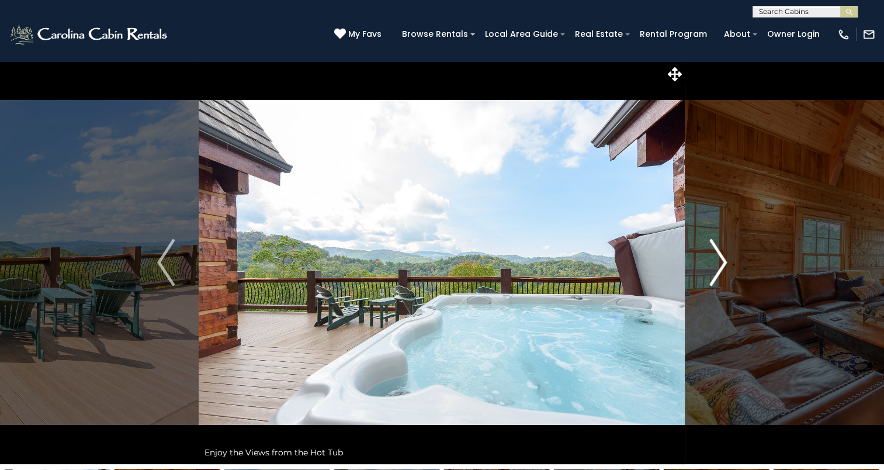
click at [721, 262] on img "Next" at bounding box center [718, 262] width 18 height 47
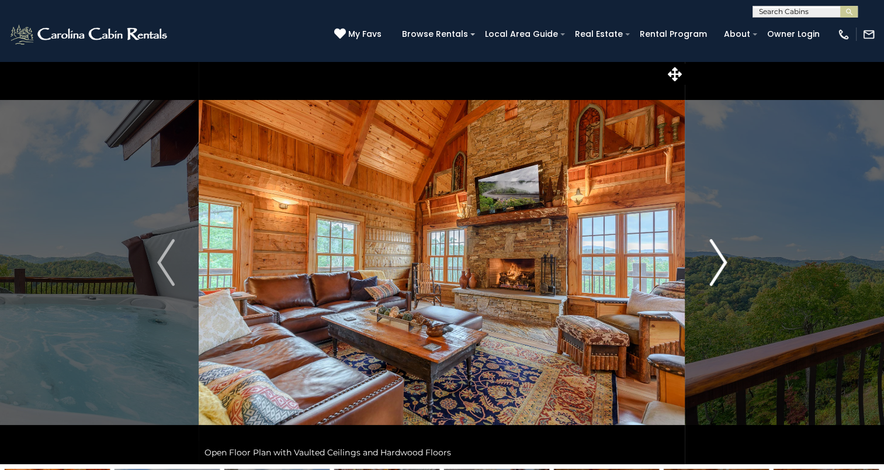
click at [721, 265] on img "Next" at bounding box center [718, 262] width 18 height 47
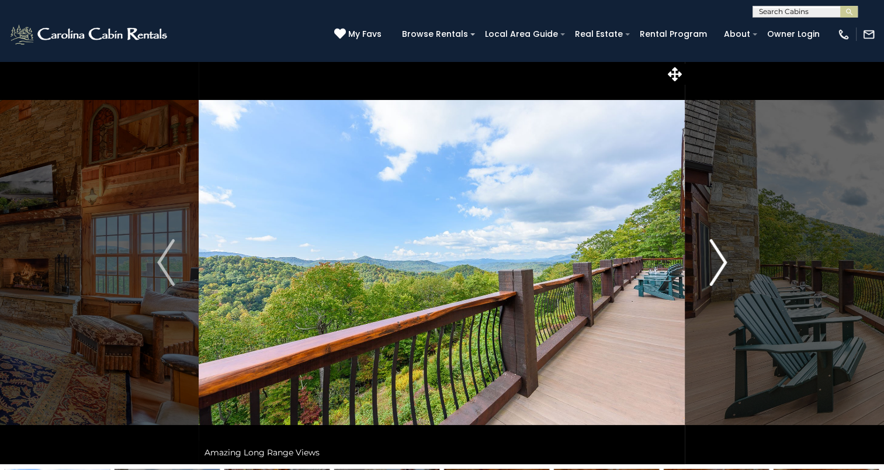
click at [722, 266] on img "Next" at bounding box center [718, 262] width 18 height 47
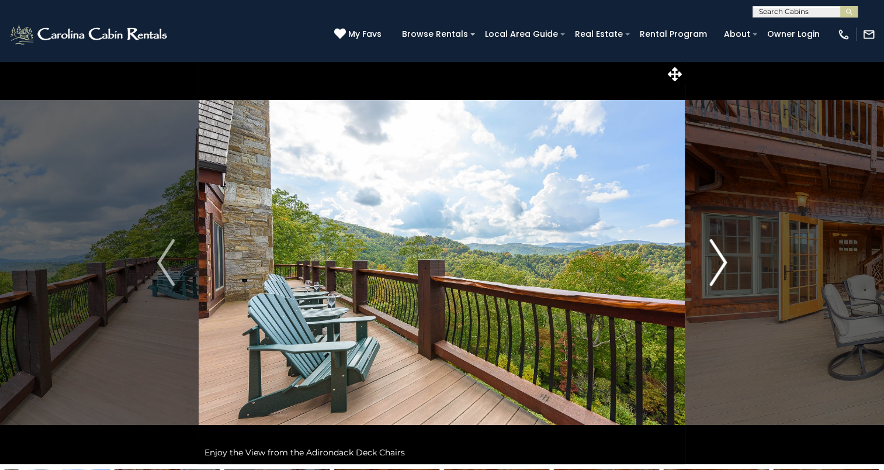
click at [720, 265] on img "Next" at bounding box center [718, 262] width 18 height 47
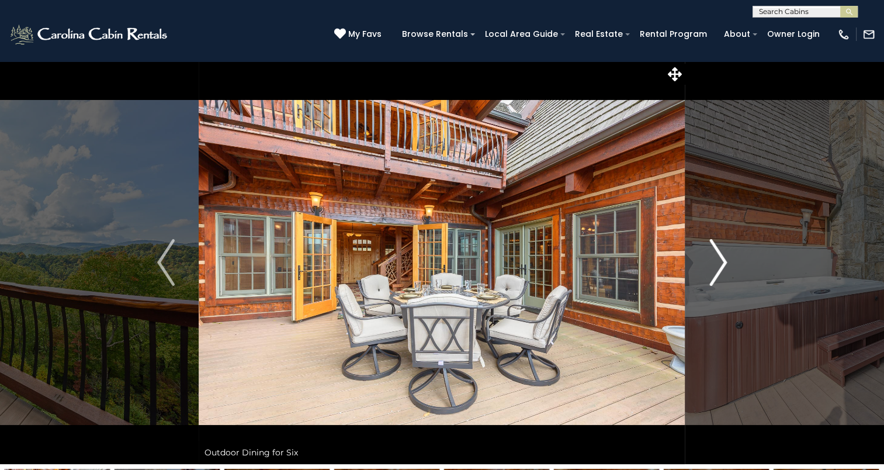
click at [724, 262] on img "Next" at bounding box center [718, 262] width 18 height 47
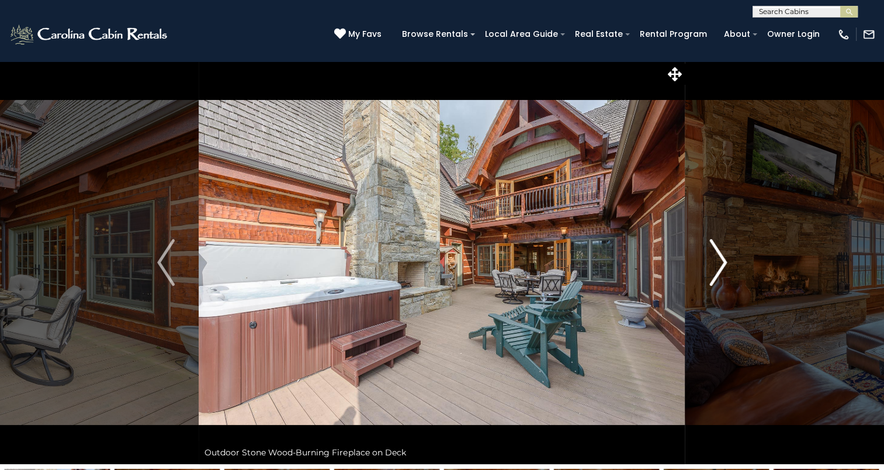
click at [724, 261] on img "Next" at bounding box center [718, 262] width 18 height 47
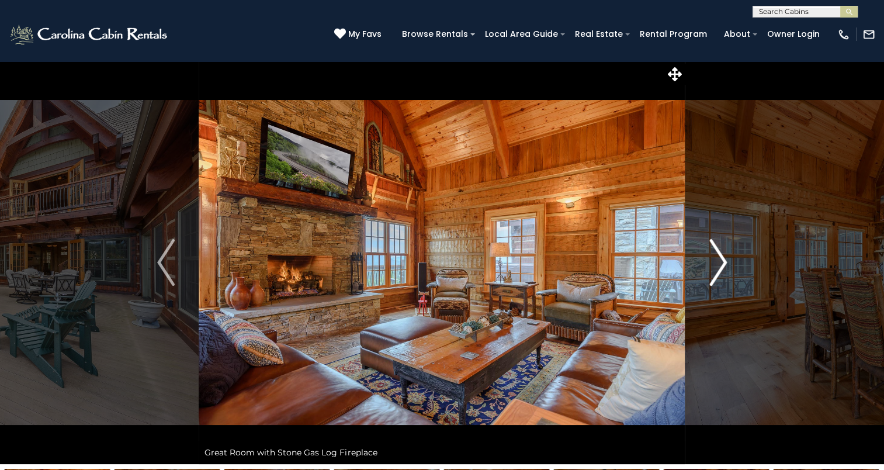
click at [724, 261] on img "Next" at bounding box center [718, 262] width 18 height 47
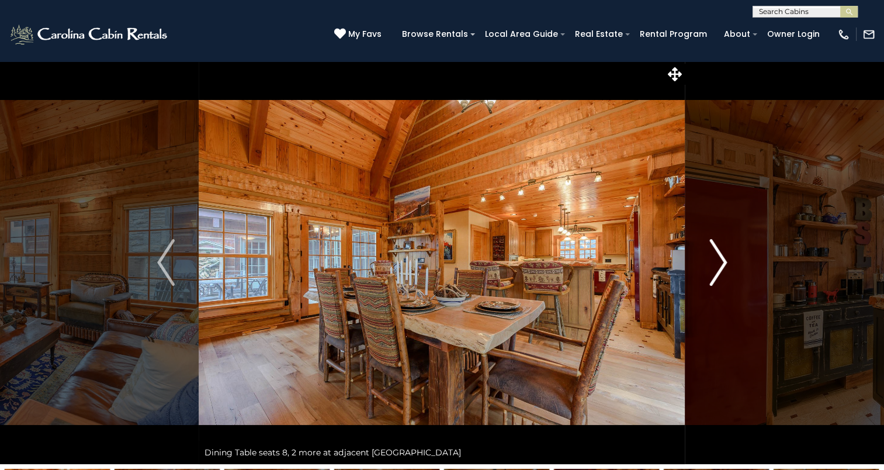
click at [724, 261] on img "Next" at bounding box center [718, 262] width 18 height 47
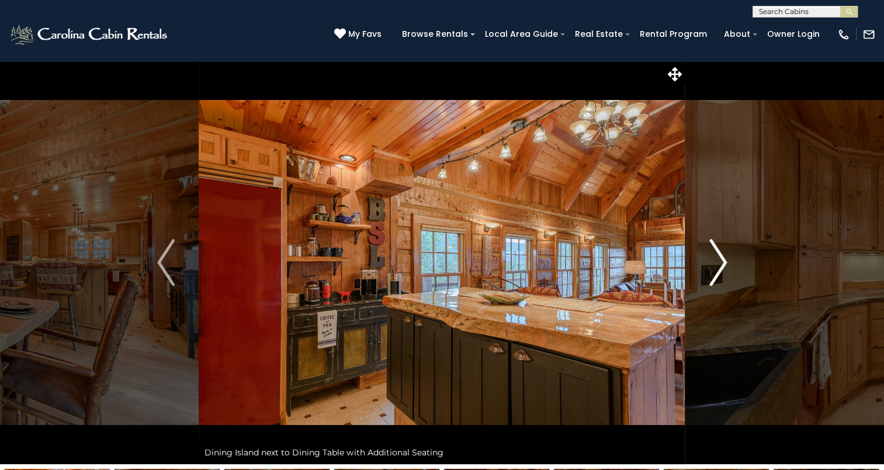
click at [724, 261] on img "Next" at bounding box center [718, 262] width 18 height 47
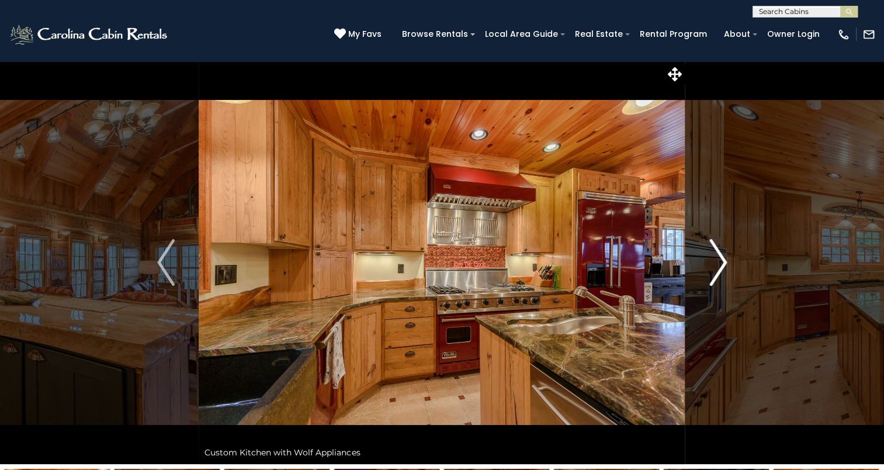
click at [722, 260] on img "Next" at bounding box center [718, 262] width 18 height 47
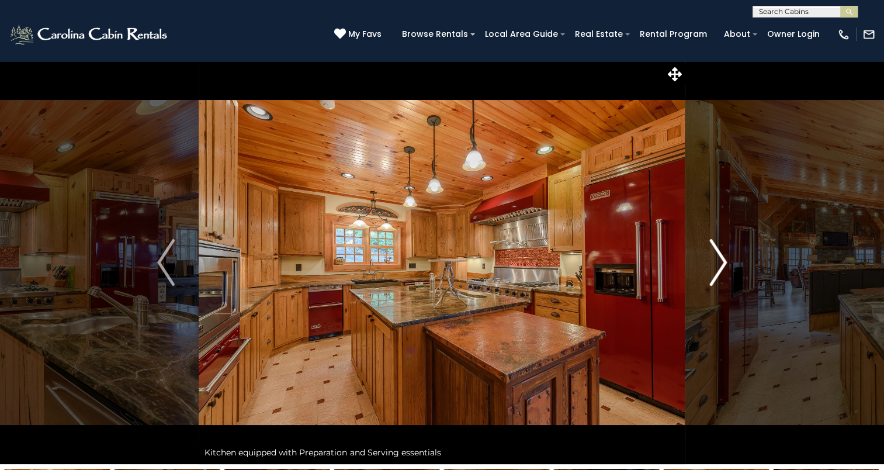
click at [722, 258] on img "Next" at bounding box center [718, 262] width 18 height 47
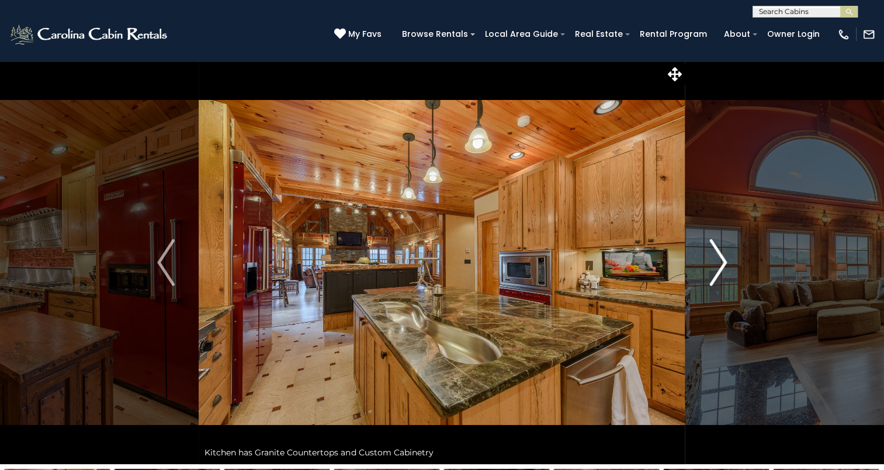
click at [722, 258] on img "Next" at bounding box center [718, 262] width 18 height 47
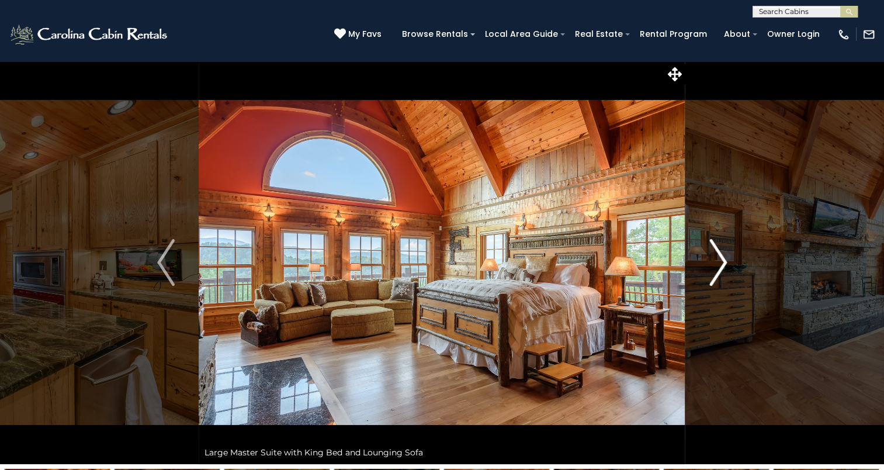
click at [722, 258] on img "Next" at bounding box center [718, 262] width 18 height 47
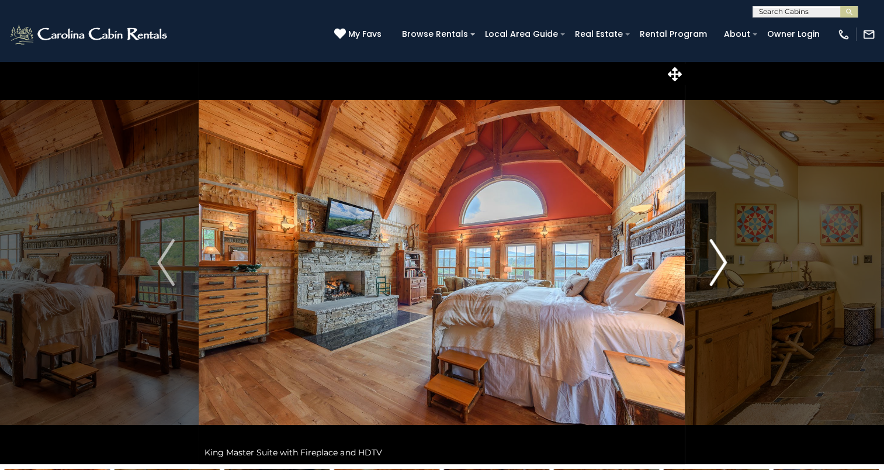
click at [722, 258] on img "Next" at bounding box center [718, 262] width 18 height 47
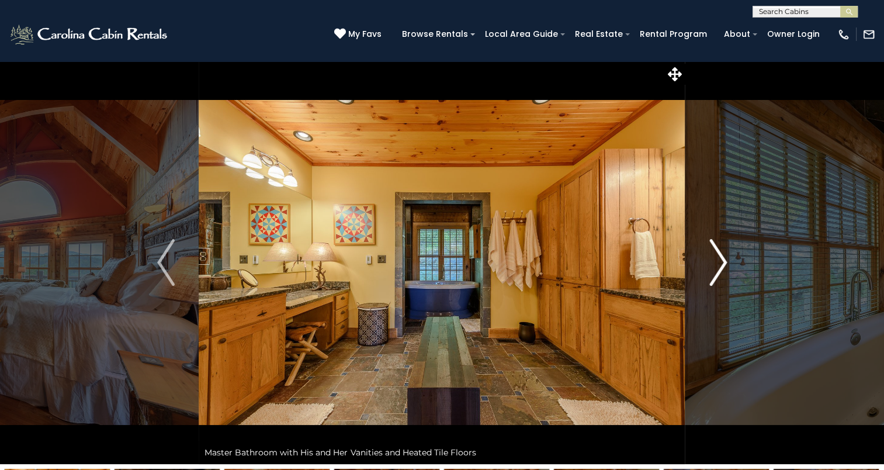
click at [722, 258] on img "Next" at bounding box center [718, 262] width 18 height 47
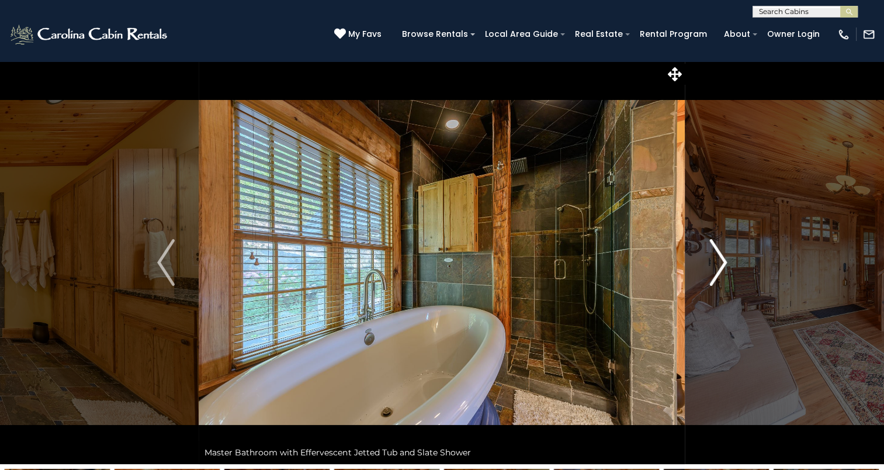
click at [722, 258] on img "Next" at bounding box center [718, 262] width 18 height 47
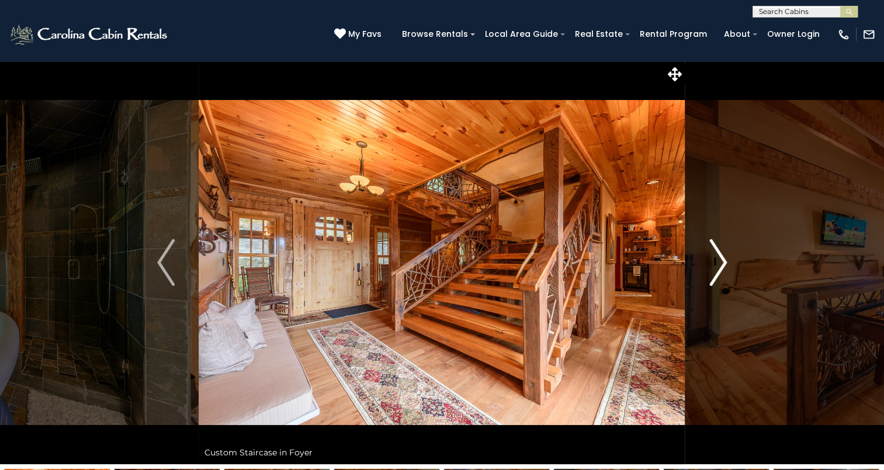
click at [722, 258] on img "Next" at bounding box center [718, 262] width 18 height 47
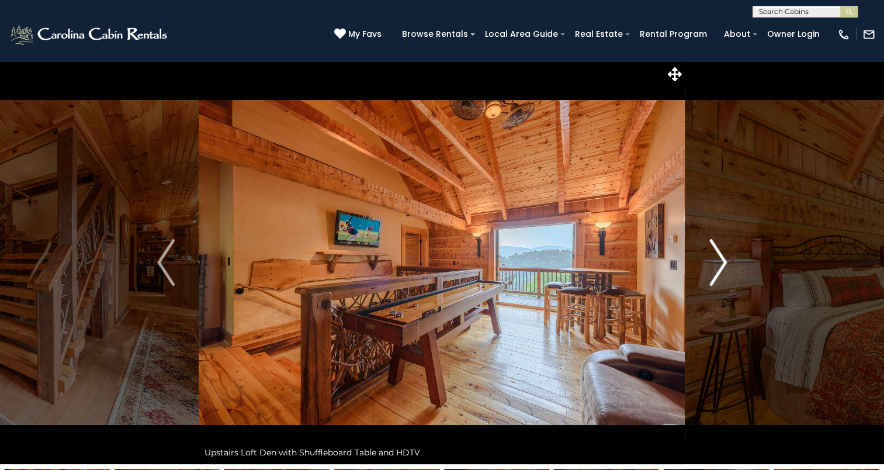
click at [722, 258] on img "Next" at bounding box center [718, 262] width 18 height 47
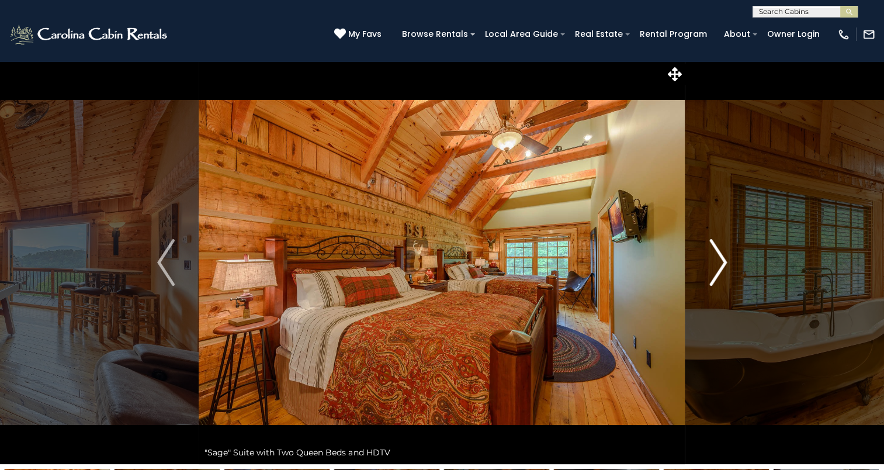
click at [722, 258] on img "Next" at bounding box center [718, 262] width 18 height 47
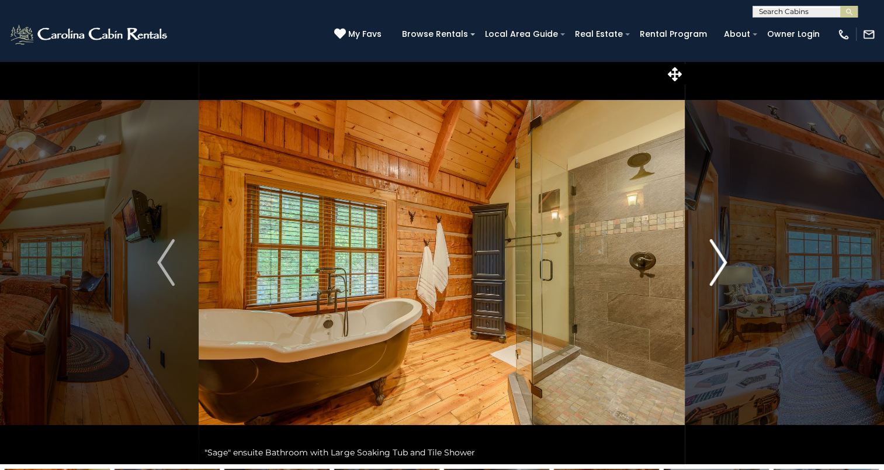
click at [725, 261] on img "Next" at bounding box center [718, 262] width 18 height 47
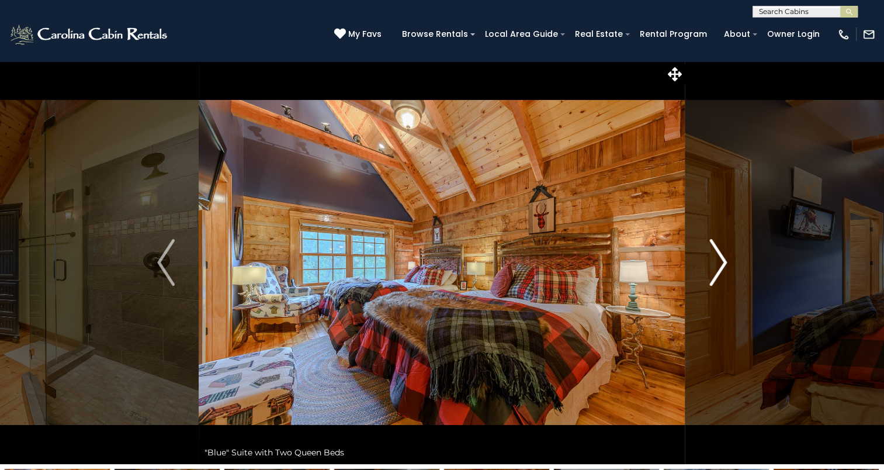
click at [721, 256] on img "Next" at bounding box center [718, 262] width 18 height 47
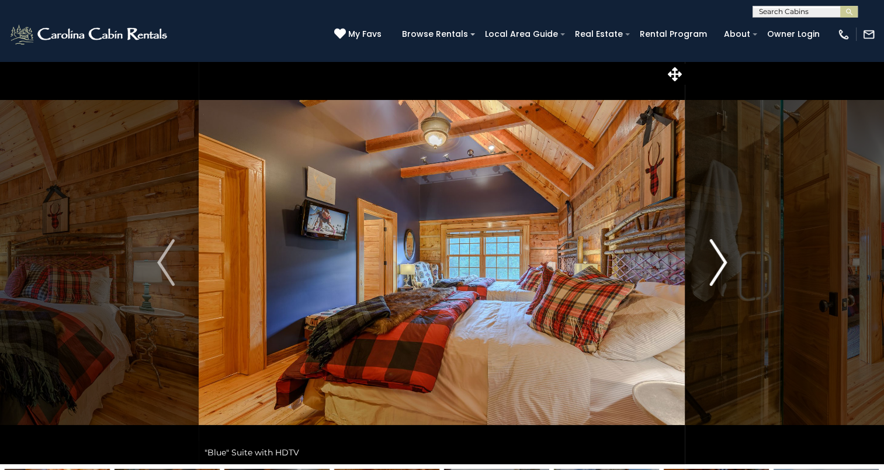
click at [721, 256] on img "Next" at bounding box center [718, 262] width 18 height 47
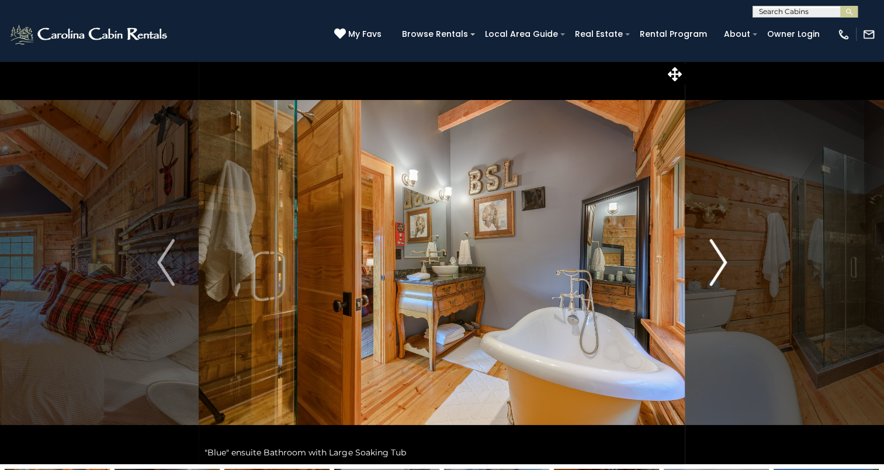
click at [721, 256] on img "Next" at bounding box center [718, 262] width 18 height 47
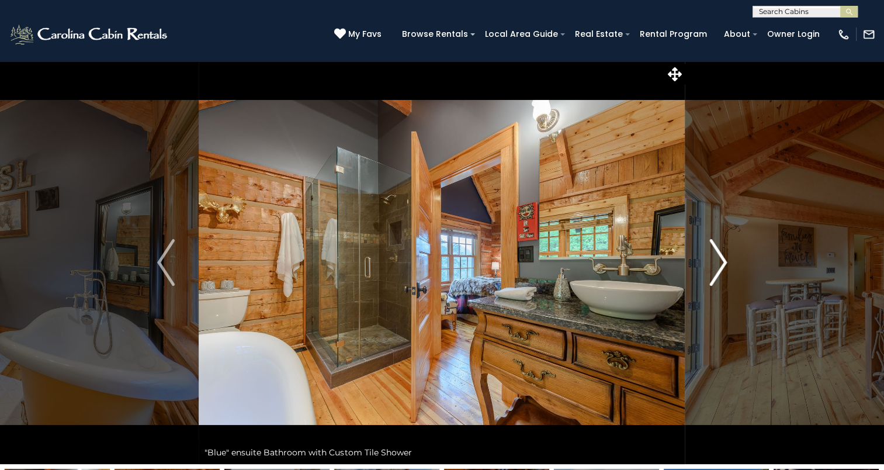
click at [721, 256] on img "Next" at bounding box center [718, 262] width 18 height 47
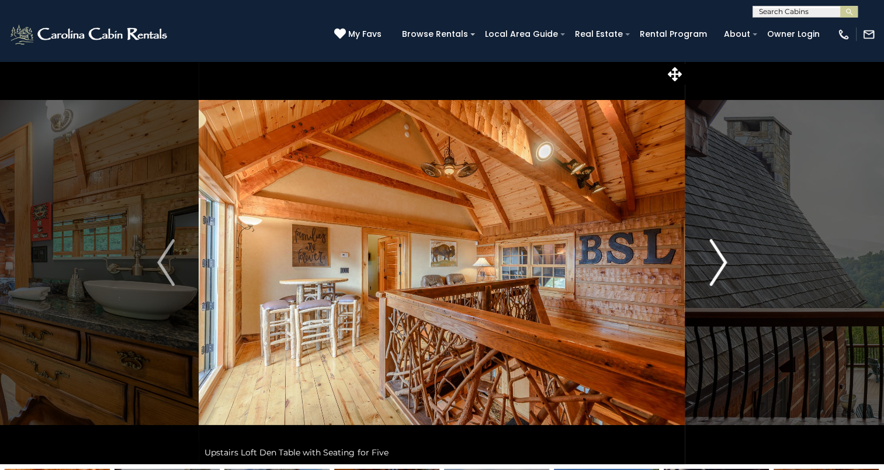
click at [721, 256] on img "Next" at bounding box center [718, 262] width 18 height 47
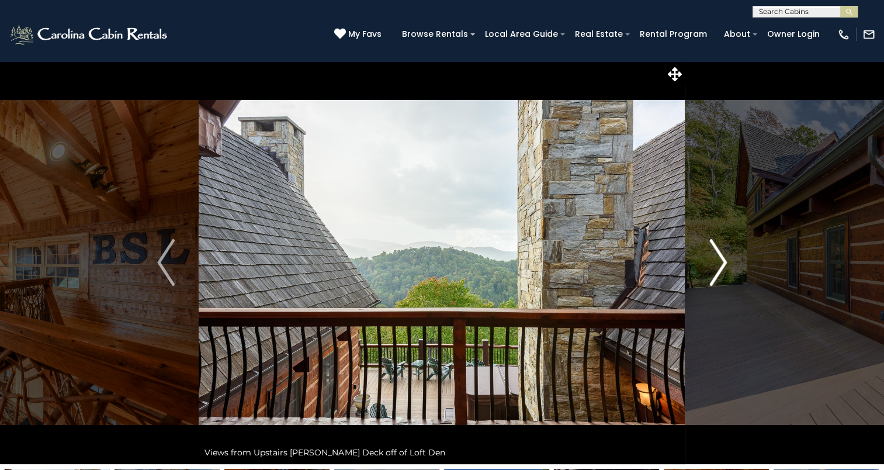
click at [721, 256] on img "Next" at bounding box center [718, 262] width 18 height 47
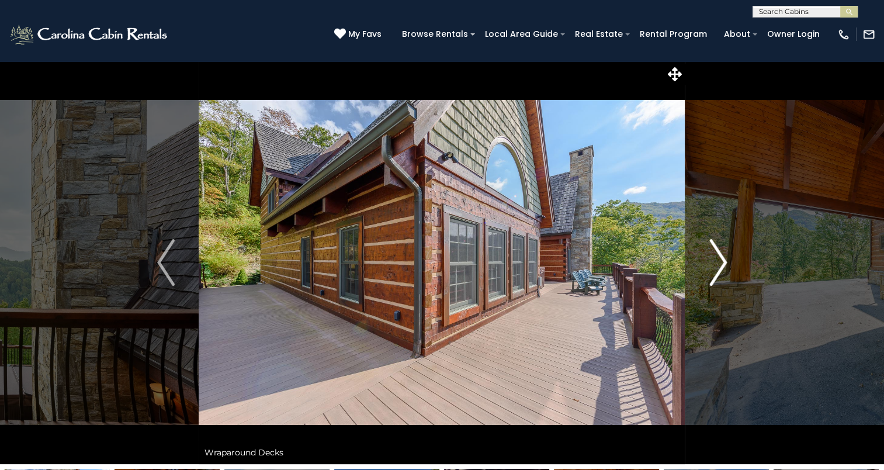
click at [721, 256] on img "Next" at bounding box center [718, 262] width 18 height 47
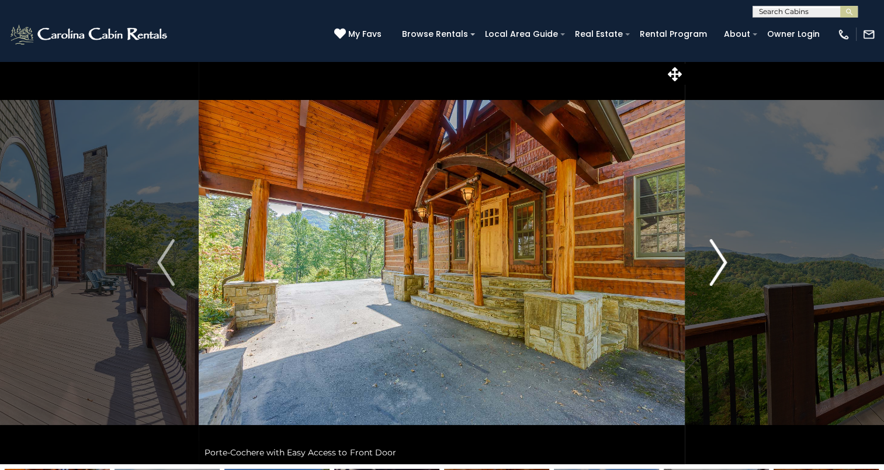
click at [721, 256] on img "Next" at bounding box center [718, 262] width 18 height 47
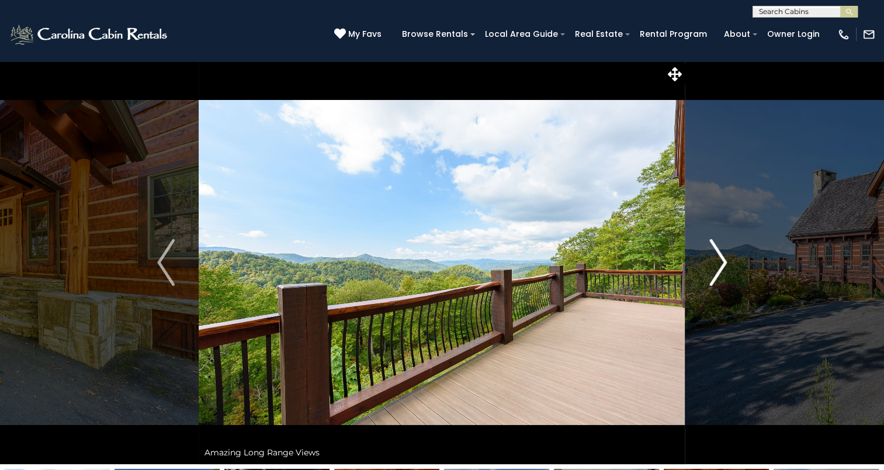
click at [721, 256] on img "Next" at bounding box center [718, 262] width 18 height 47
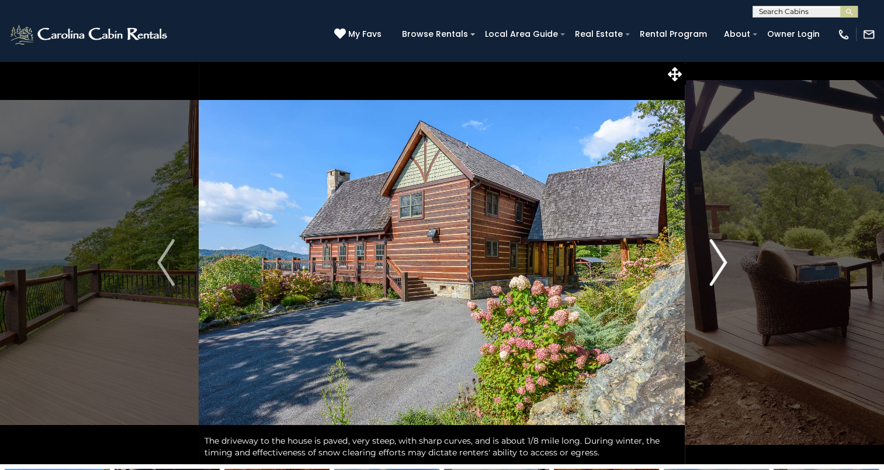
click at [721, 256] on img "Next" at bounding box center [718, 262] width 18 height 47
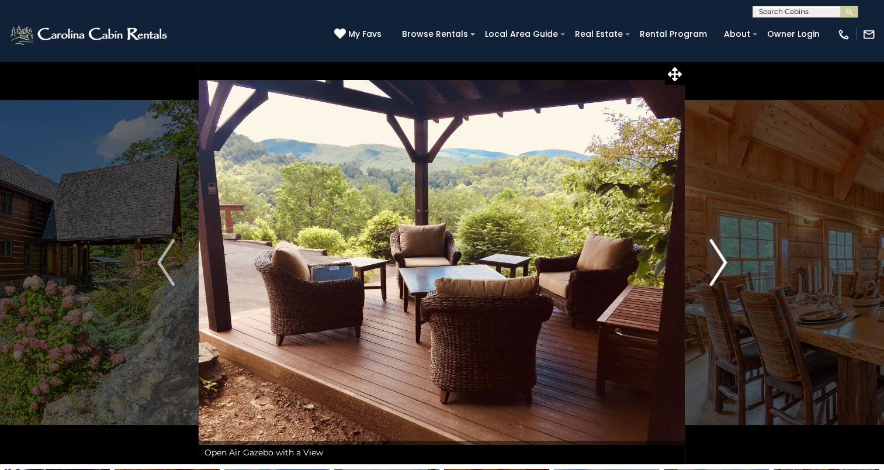
click at [721, 256] on img "Next" at bounding box center [718, 262] width 18 height 47
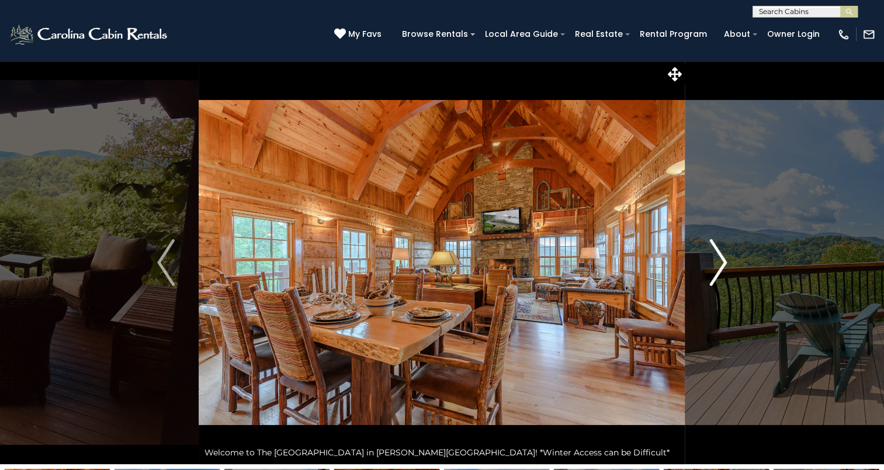
click at [721, 256] on img "Next" at bounding box center [718, 262] width 18 height 47
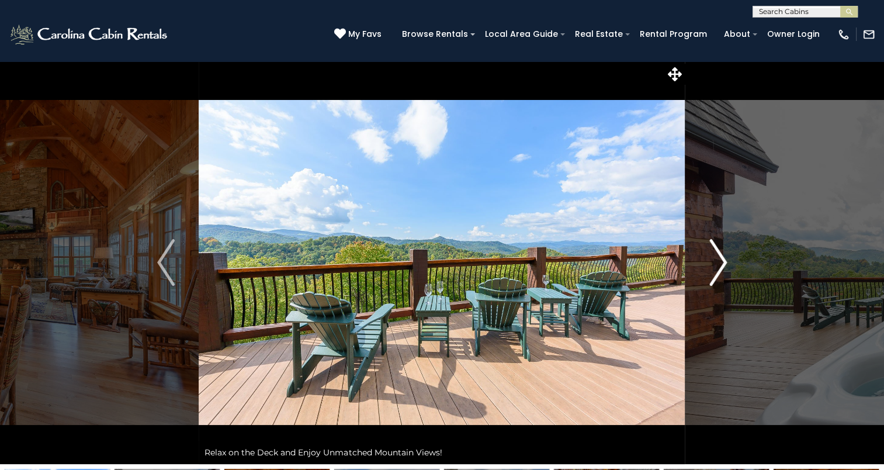
click at [721, 256] on img "Next" at bounding box center [718, 262] width 18 height 47
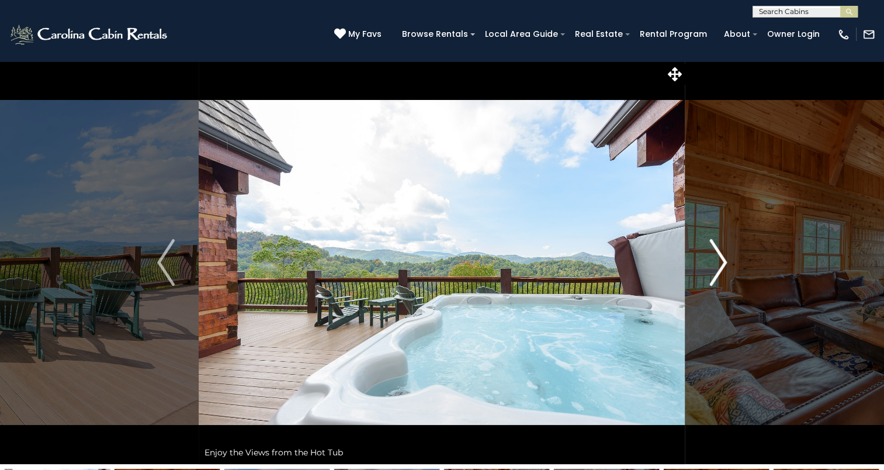
click at [721, 256] on img "Next" at bounding box center [718, 262] width 18 height 47
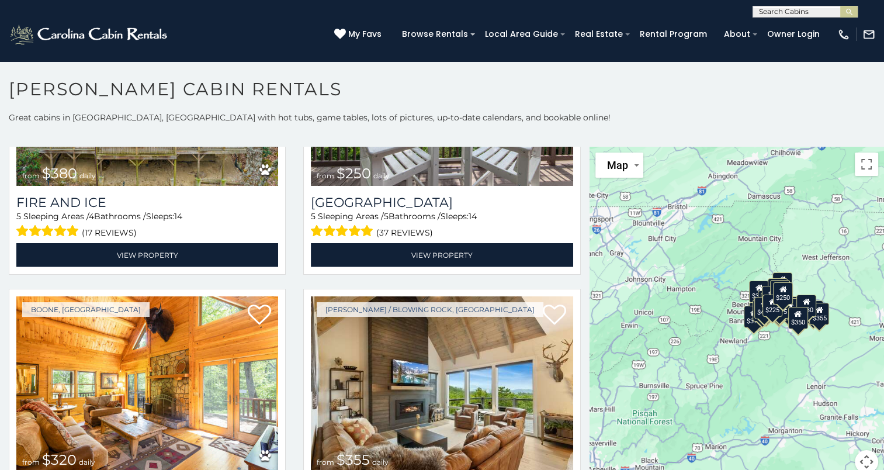
scroll to position [3038, 0]
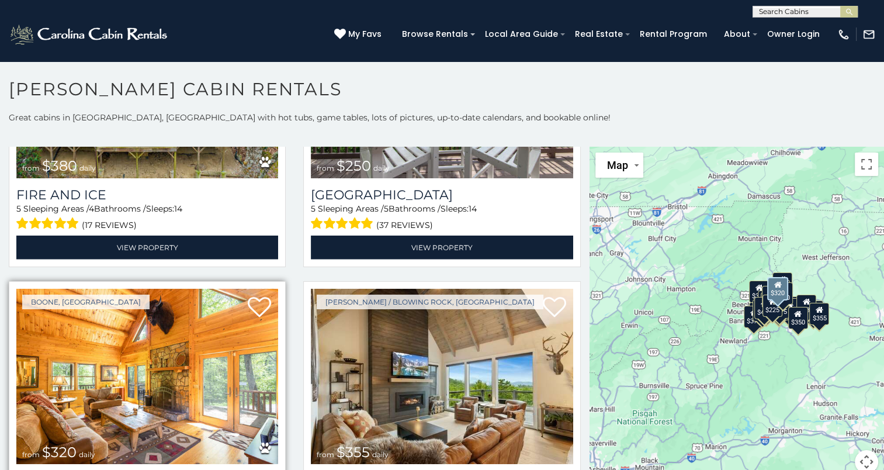
click at [125, 330] on img at bounding box center [147, 376] width 262 height 175
click at [161, 318] on img at bounding box center [147, 376] width 262 height 175
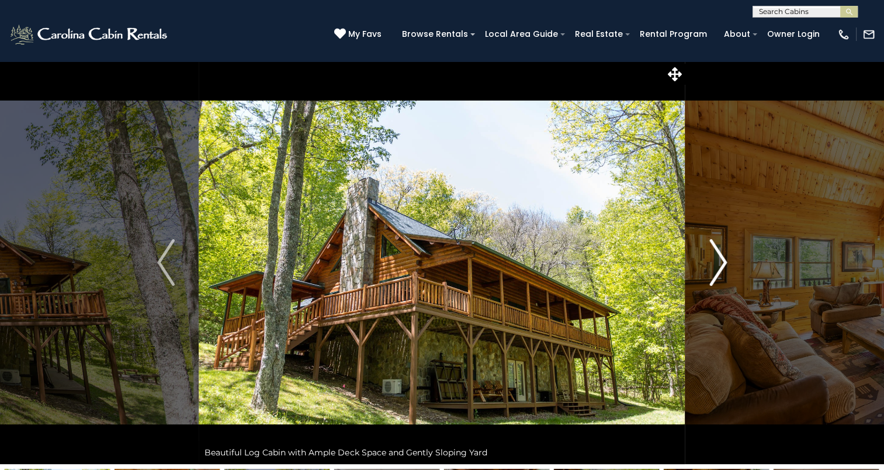
click at [723, 261] on img "Next" at bounding box center [718, 262] width 18 height 47
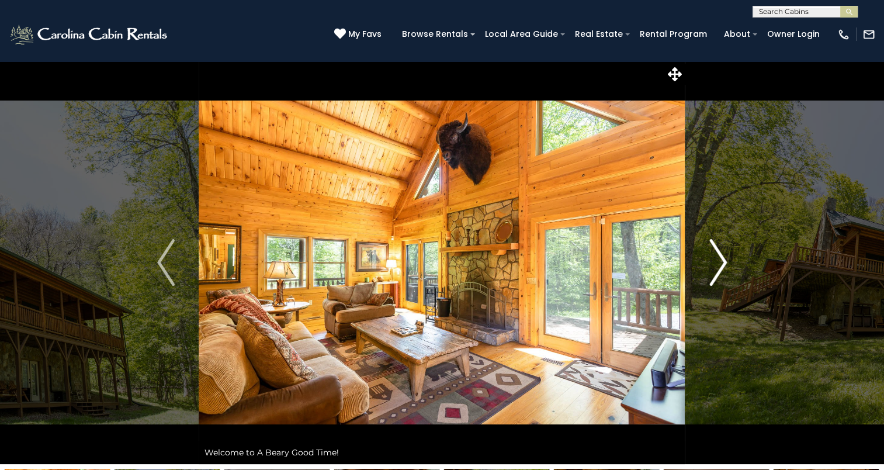
click at [723, 257] on img "Next" at bounding box center [718, 262] width 18 height 47
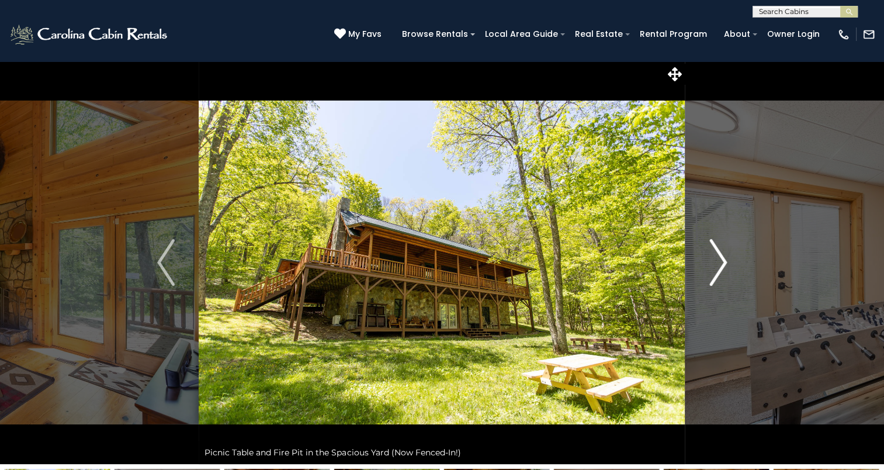
click at [723, 259] on img "Next" at bounding box center [718, 262] width 18 height 47
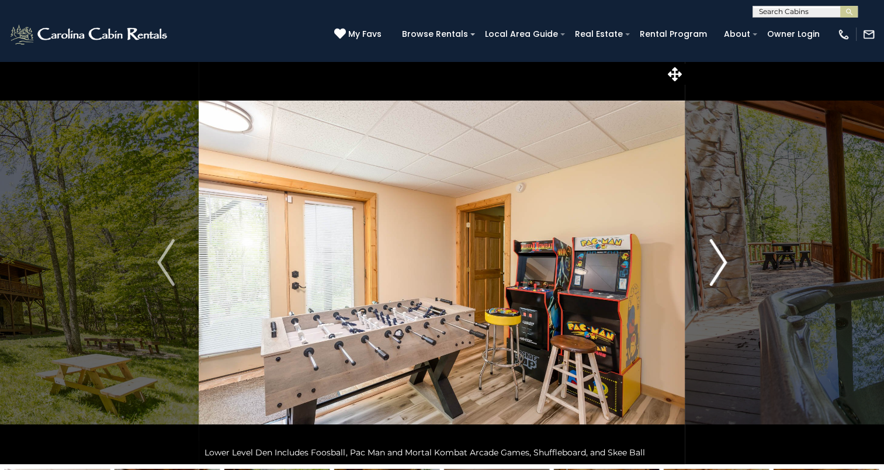
click at [723, 258] on img "Next" at bounding box center [718, 262] width 18 height 47
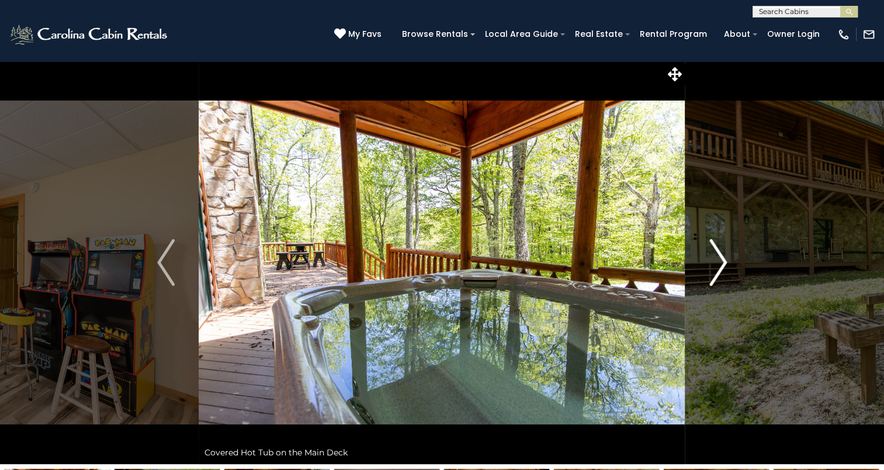
click at [723, 258] on img "Next" at bounding box center [718, 262] width 18 height 47
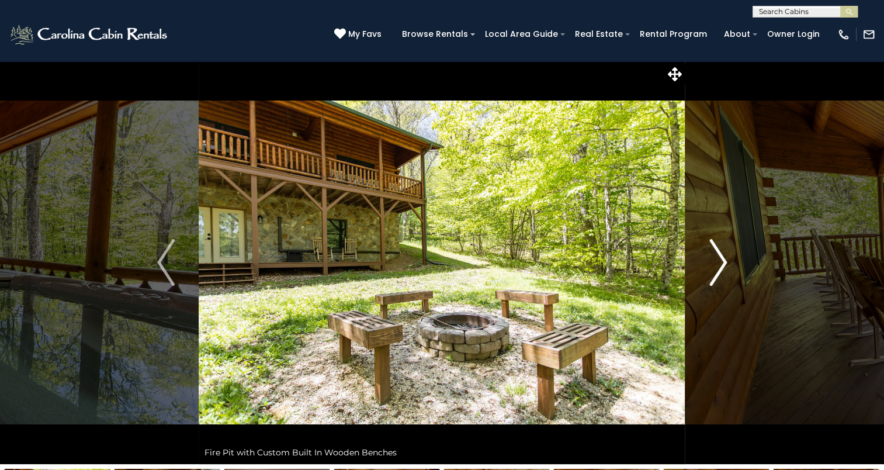
click at [723, 258] on img "Next" at bounding box center [718, 262] width 18 height 47
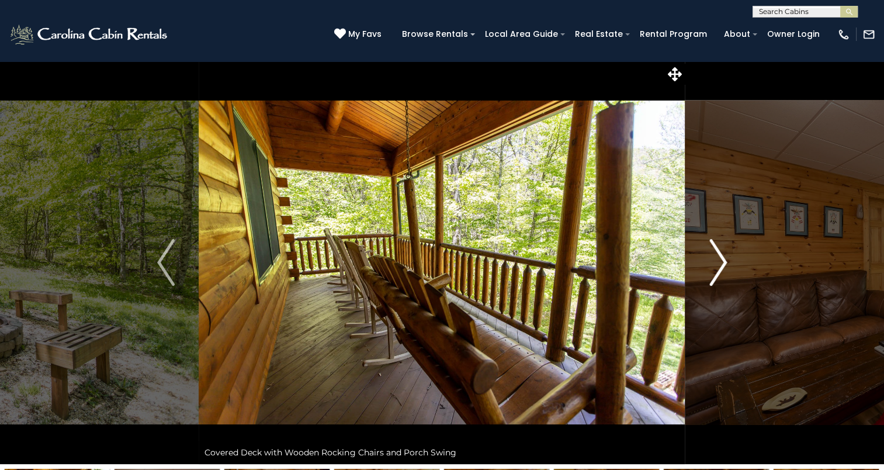
click at [723, 258] on img "Next" at bounding box center [718, 262] width 18 height 47
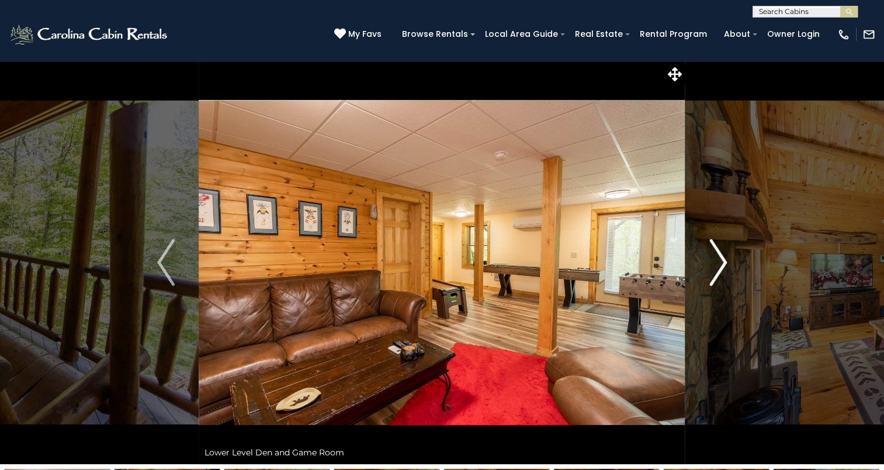
click at [723, 258] on img "Next" at bounding box center [718, 262] width 18 height 47
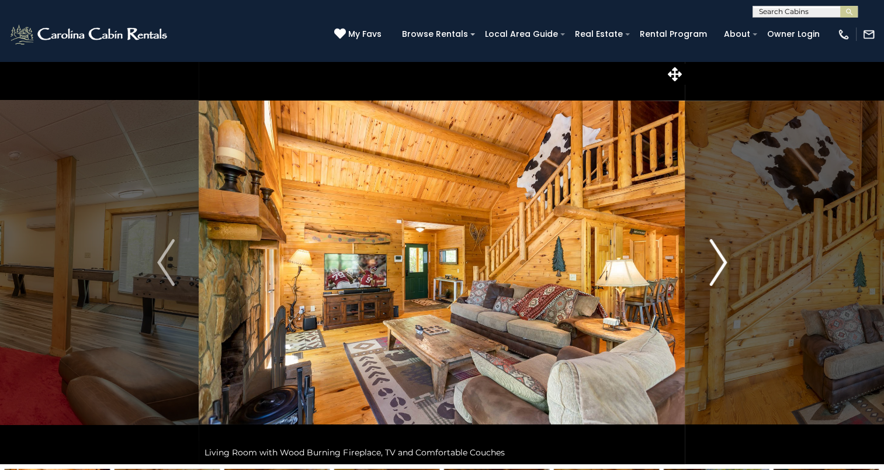
click at [723, 258] on img "Next" at bounding box center [718, 262] width 18 height 47
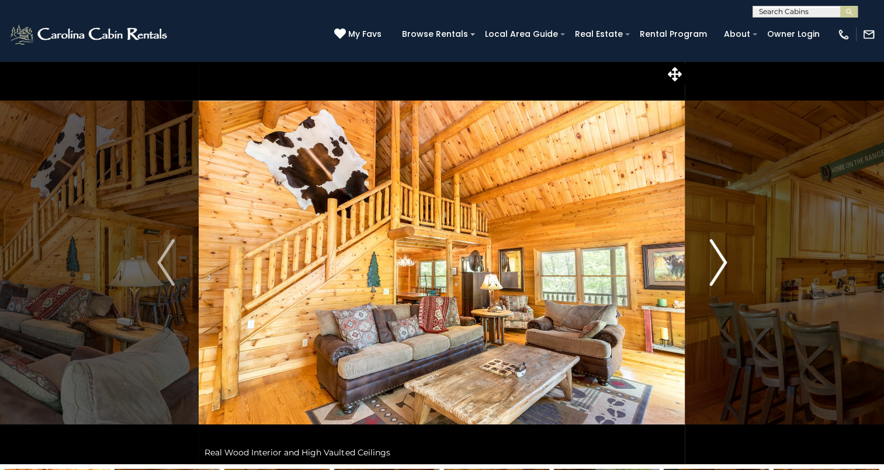
click at [723, 258] on img "Next" at bounding box center [718, 262] width 18 height 47
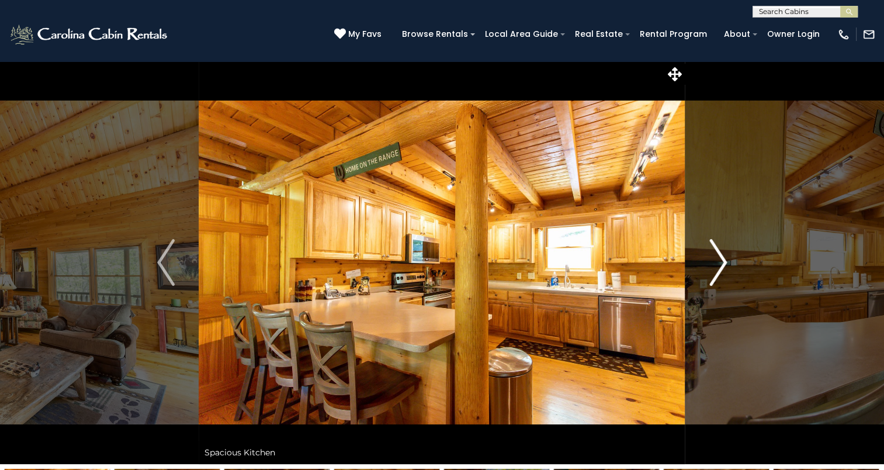
click at [723, 258] on img "Next" at bounding box center [718, 262] width 18 height 47
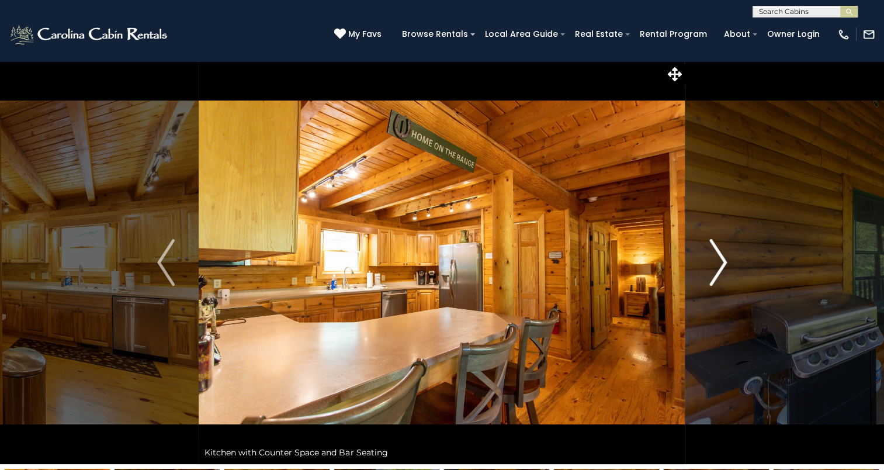
click at [723, 258] on img "Next" at bounding box center [718, 262] width 18 height 47
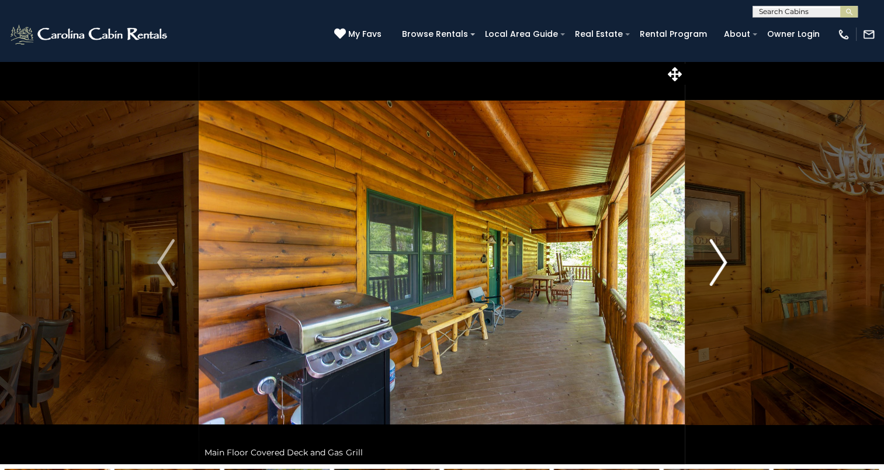
click at [723, 258] on img "Next" at bounding box center [718, 262] width 18 height 47
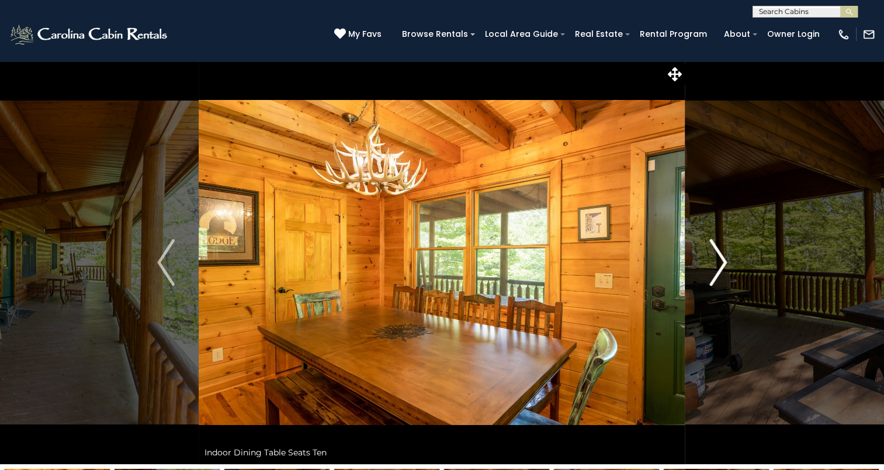
click at [723, 258] on img "Next" at bounding box center [718, 262] width 18 height 47
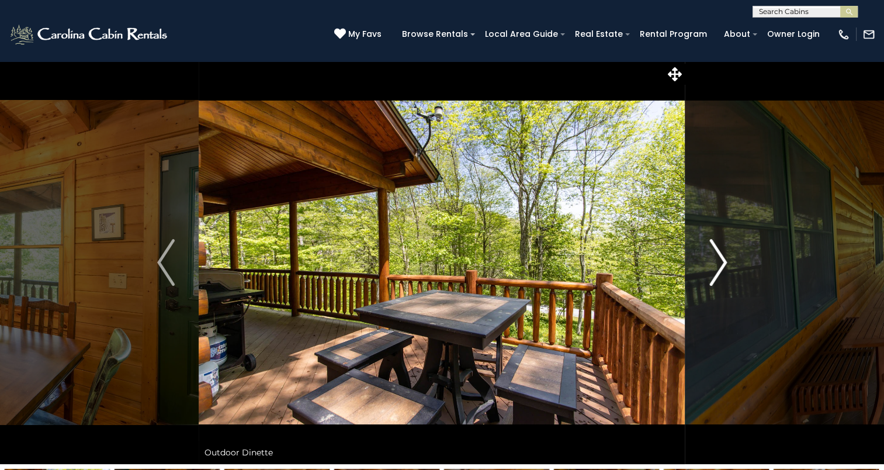
click at [723, 258] on img "Next" at bounding box center [718, 262] width 18 height 47
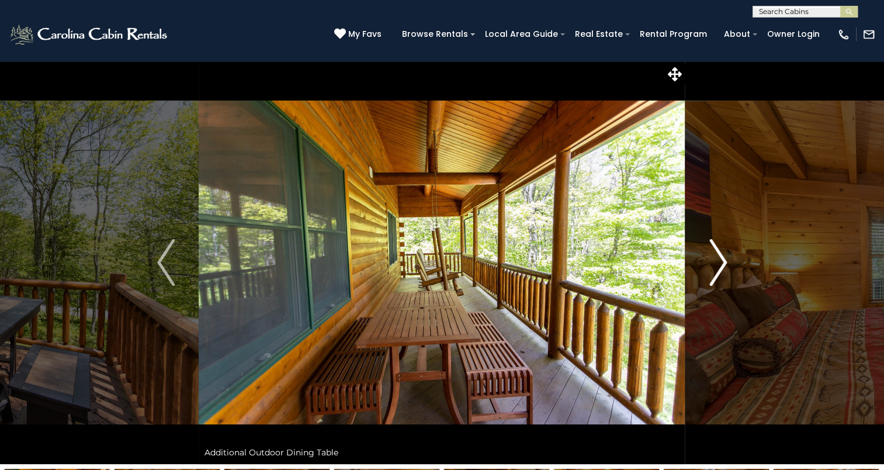
click at [723, 258] on img "Next" at bounding box center [718, 262] width 18 height 47
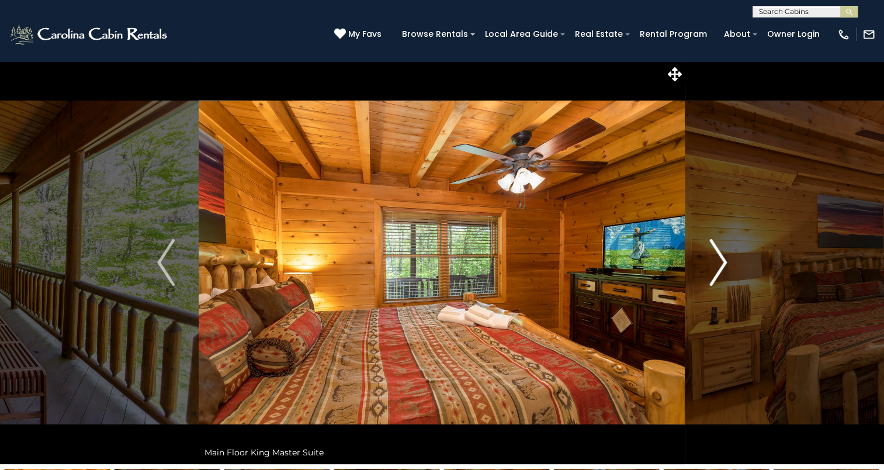
click at [723, 258] on img "Next" at bounding box center [718, 262] width 18 height 47
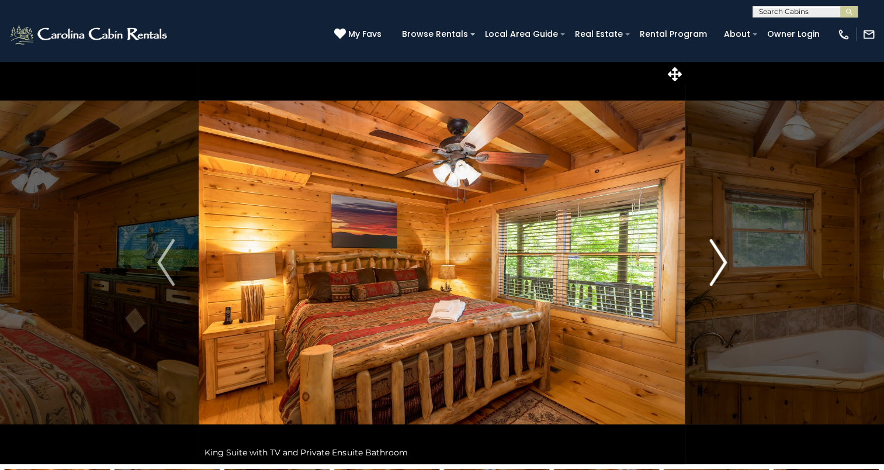
click at [723, 258] on img "Next" at bounding box center [718, 262] width 18 height 47
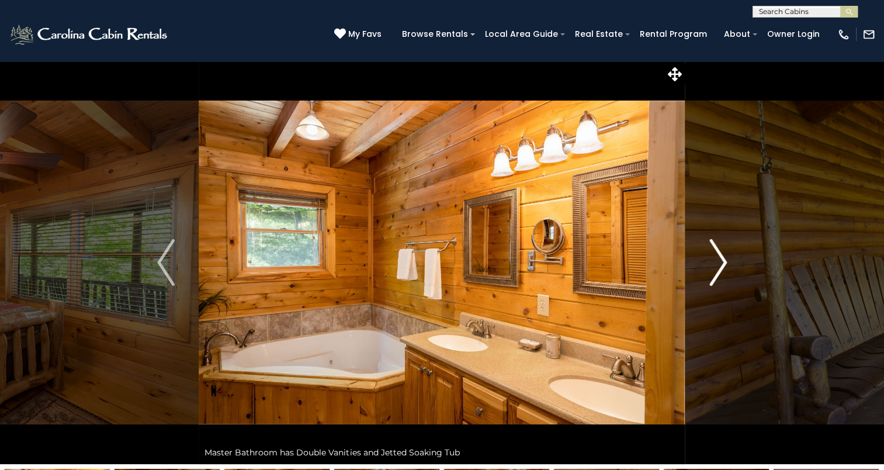
click at [723, 258] on img "Next" at bounding box center [718, 262] width 18 height 47
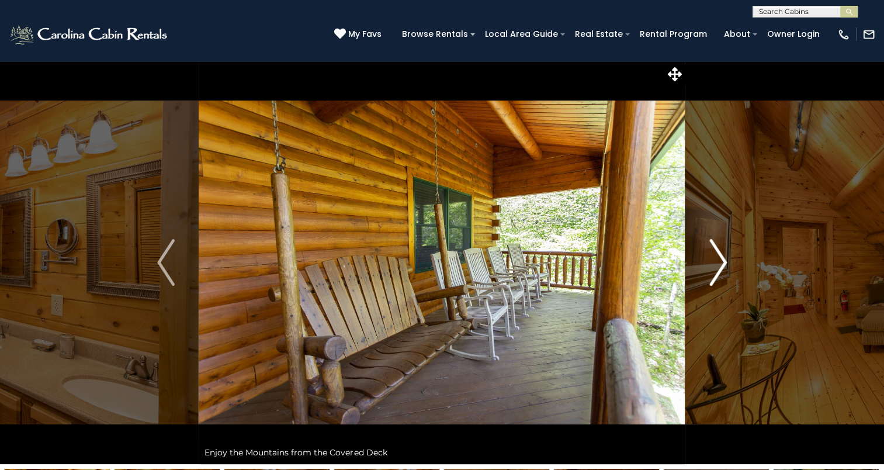
click at [723, 258] on img "Next" at bounding box center [718, 262] width 18 height 47
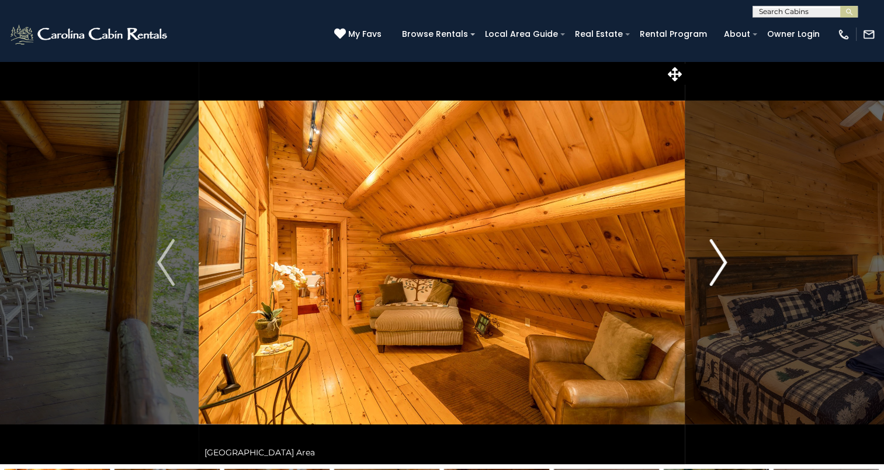
click at [723, 258] on img "Next" at bounding box center [718, 262] width 18 height 47
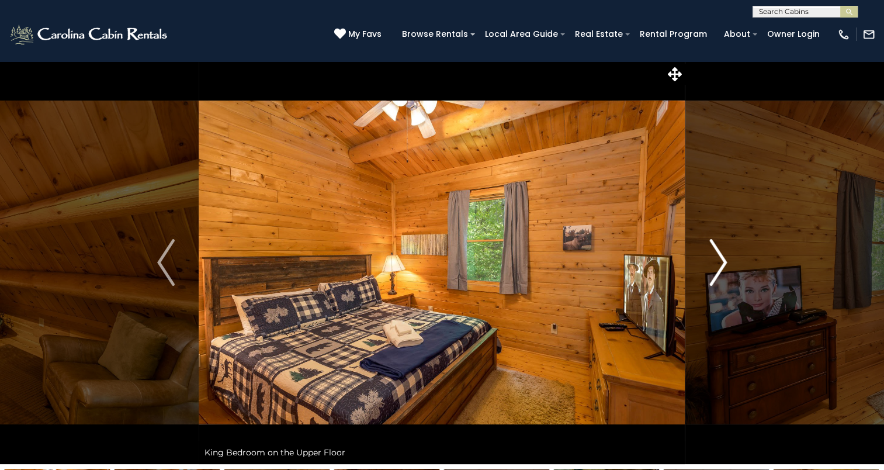
click at [723, 258] on img "Next" at bounding box center [718, 262] width 18 height 47
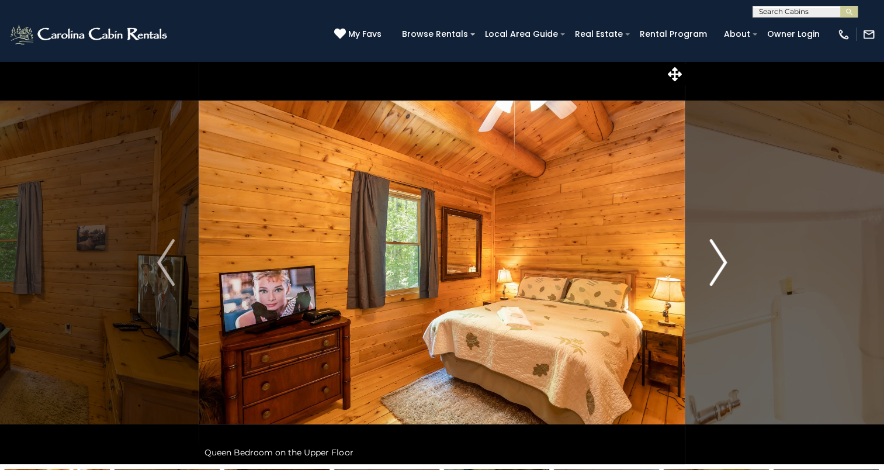
click at [723, 258] on img "Next" at bounding box center [718, 262] width 18 height 47
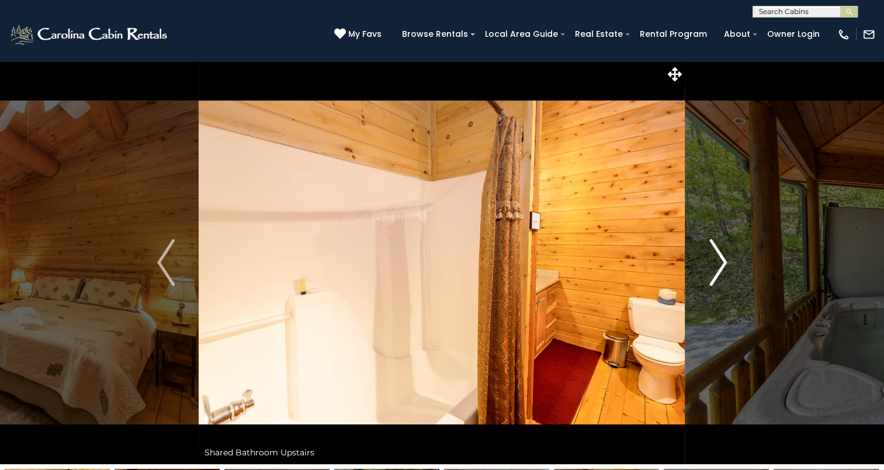
click at [723, 258] on img "Next" at bounding box center [718, 262] width 18 height 47
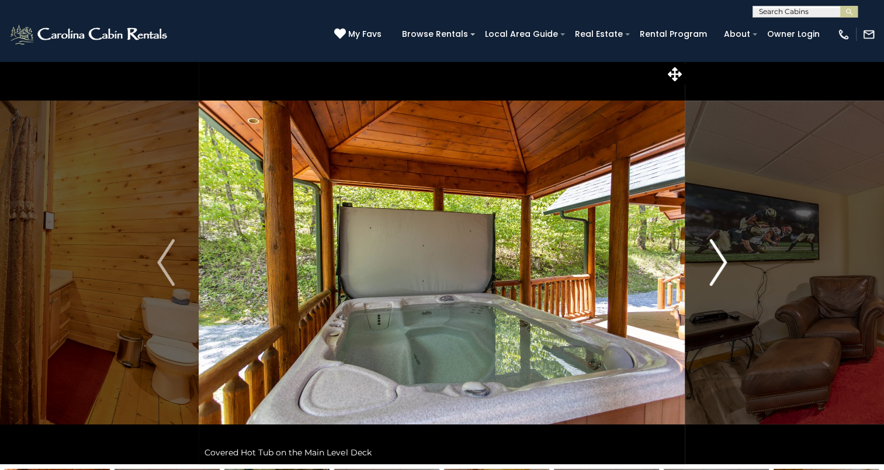
click at [723, 258] on img "Next" at bounding box center [718, 262] width 18 height 47
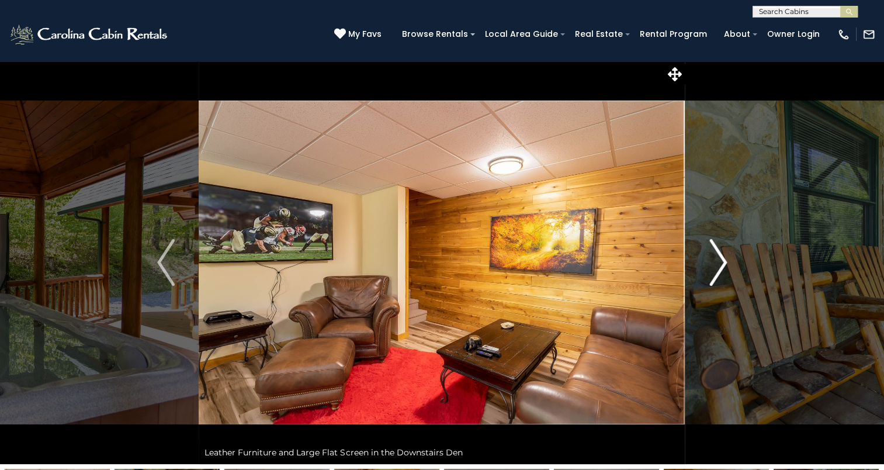
click at [723, 258] on img "Next" at bounding box center [718, 262] width 18 height 47
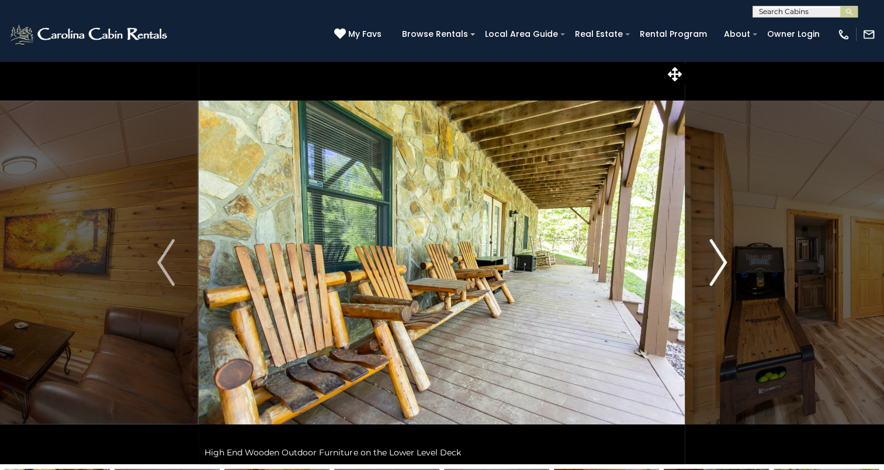
click at [723, 258] on img "Next" at bounding box center [718, 262] width 18 height 47
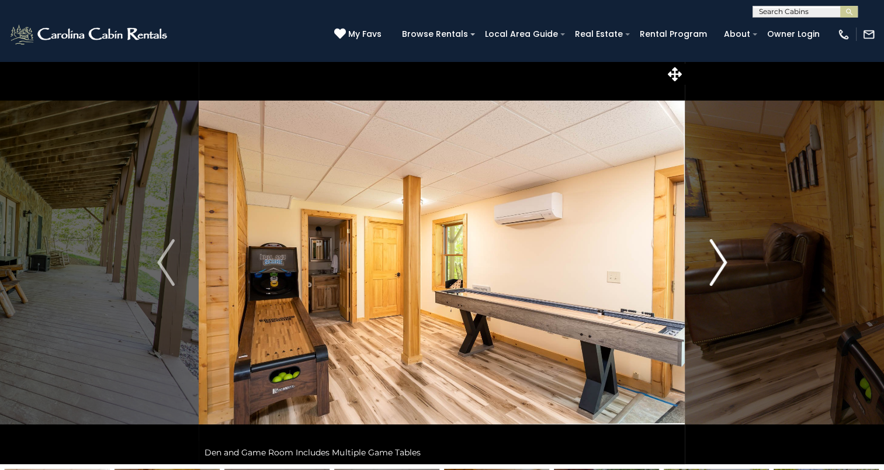
click at [723, 258] on img "Next" at bounding box center [718, 262] width 18 height 47
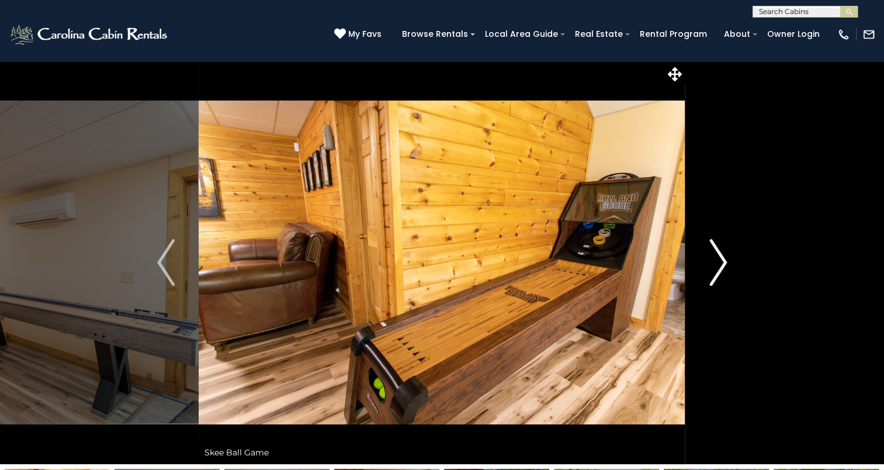
click at [723, 258] on img "Next" at bounding box center [718, 262] width 18 height 47
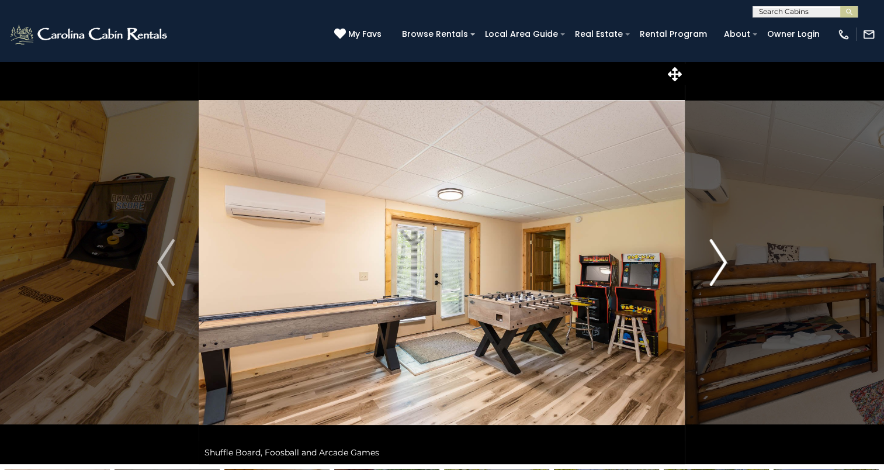
click at [723, 258] on img "Next" at bounding box center [718, 262] width 18 height 47
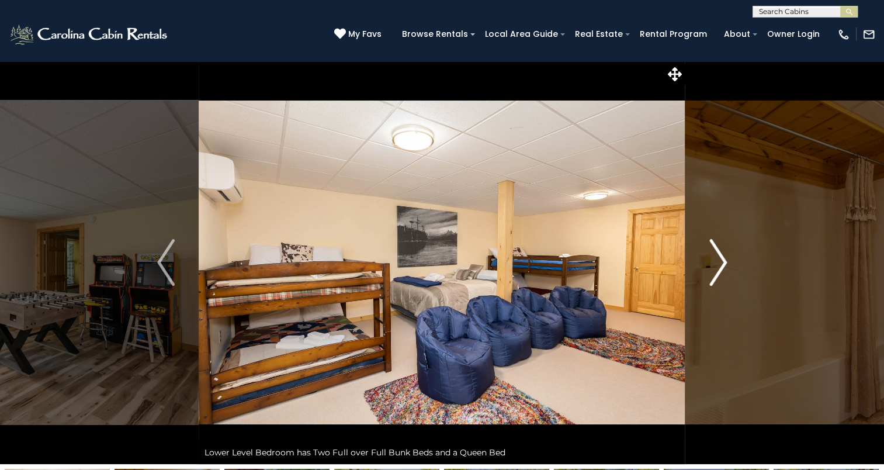
click at [723, 258] on img "Next" at bounding box center [718, 262] width 18 height 47
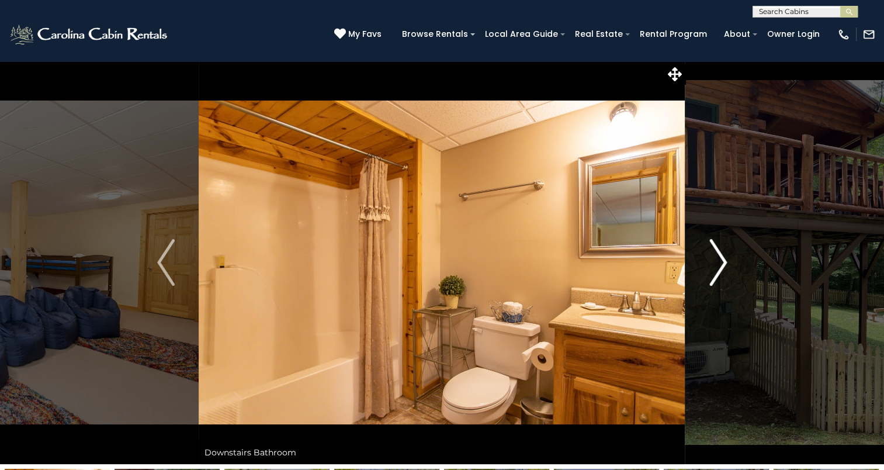
click at [723, 257] on img "Next" at bounding box center [718, 262] width 18 height 47
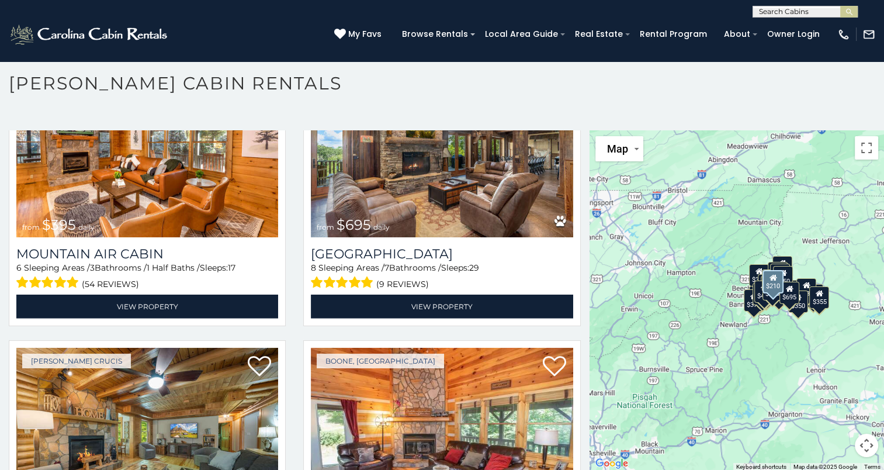
scroll to position [3564, 0]
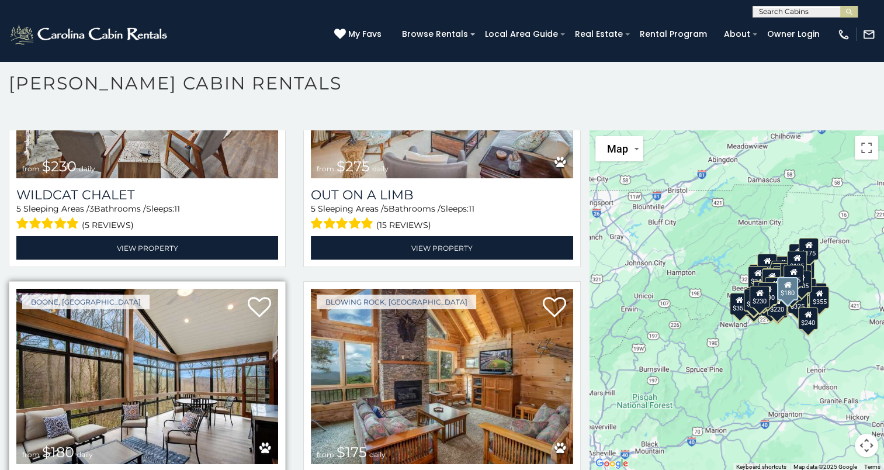
scroll to position [11027, 0]
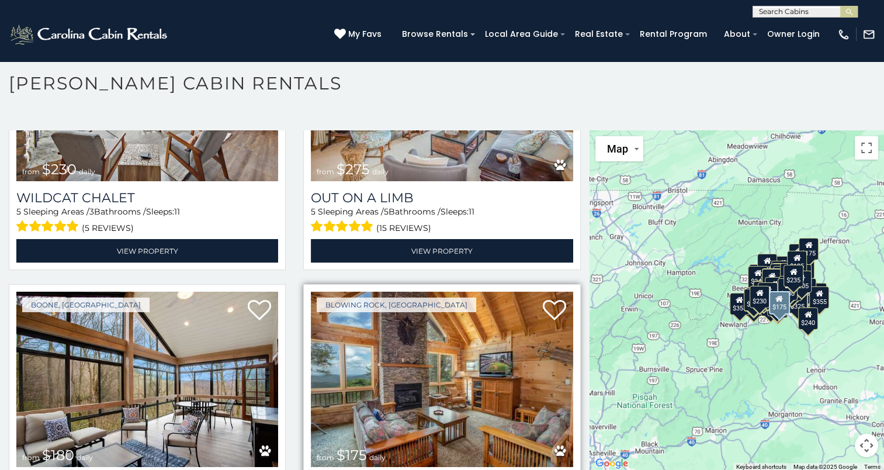
click at [352, 292] on img at bounding box center [442, 379] width 262 height 175
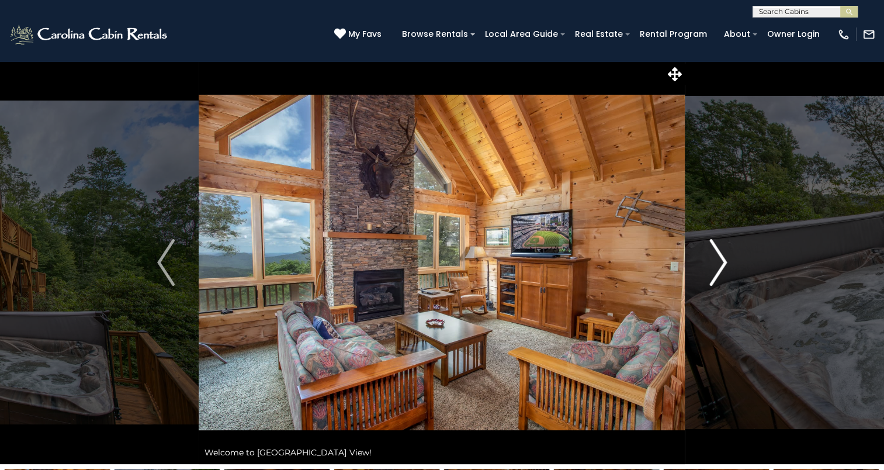
click at [710, 248] on img "Next" at bounding box center [718, 262] width 18 height 47
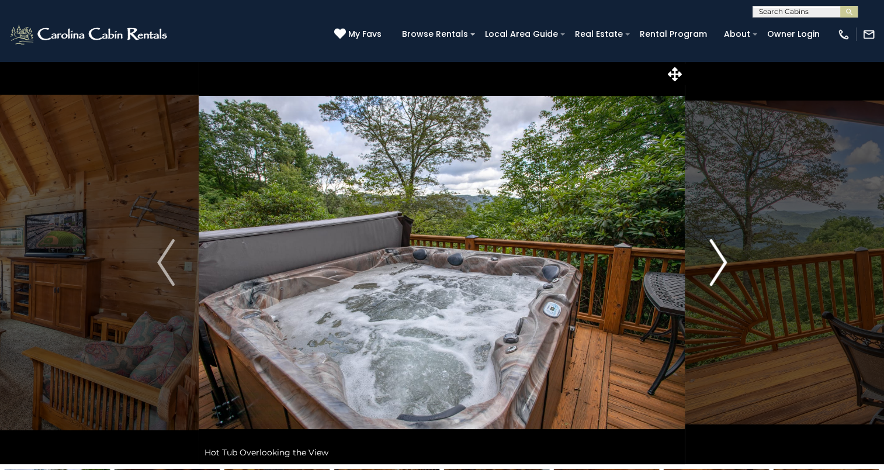
click at [712, 245] on img "Next" at bounding box center [718, 262] width 18 height 47
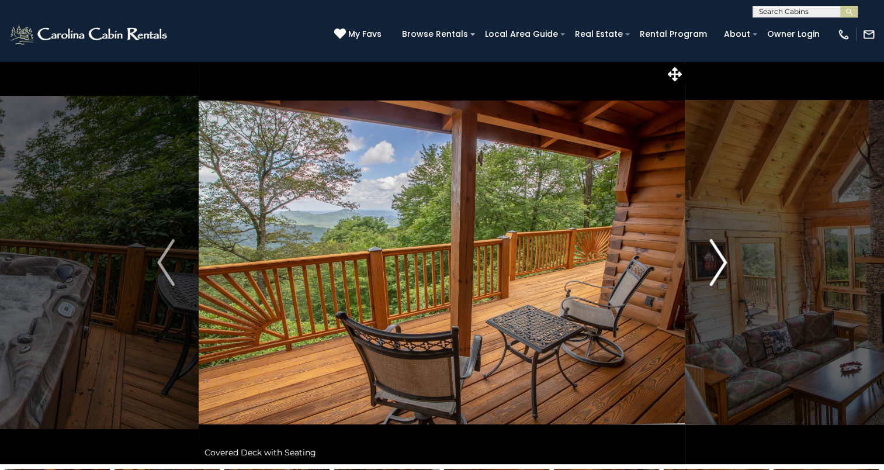
click at [712, 245] on img "Next" at bounding box center [718, 262] width 18 height 47
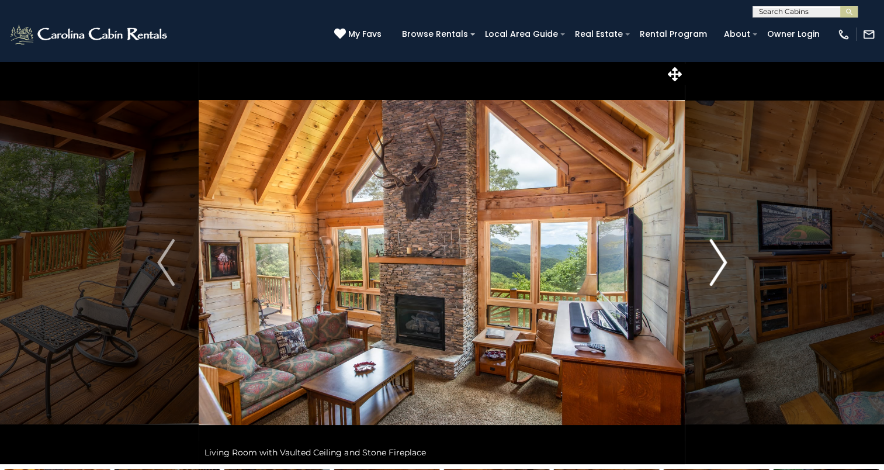
click at [712, 245] on img "Next" at bounding box center [718, 262] width 18 height 47
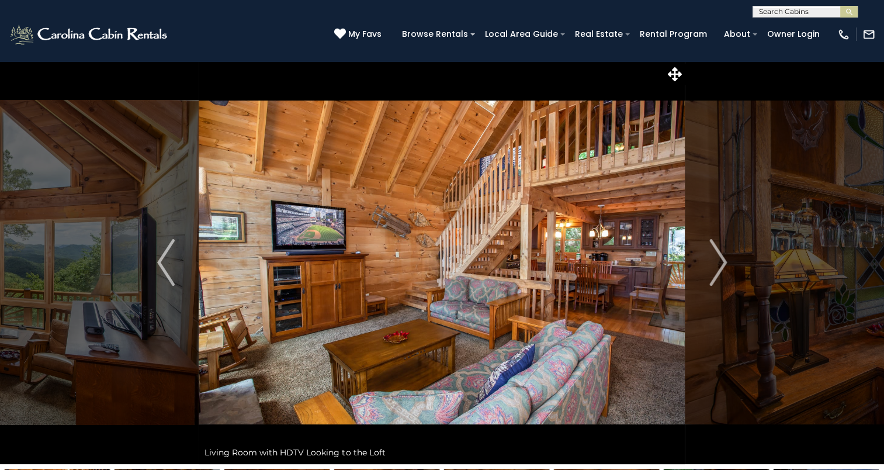
click at [524, 209] on img at bounding box center [442, 262] width 486 height 403
click at [715, 264] on img "Next" at bounding box center [718, 262] width 18 height 47
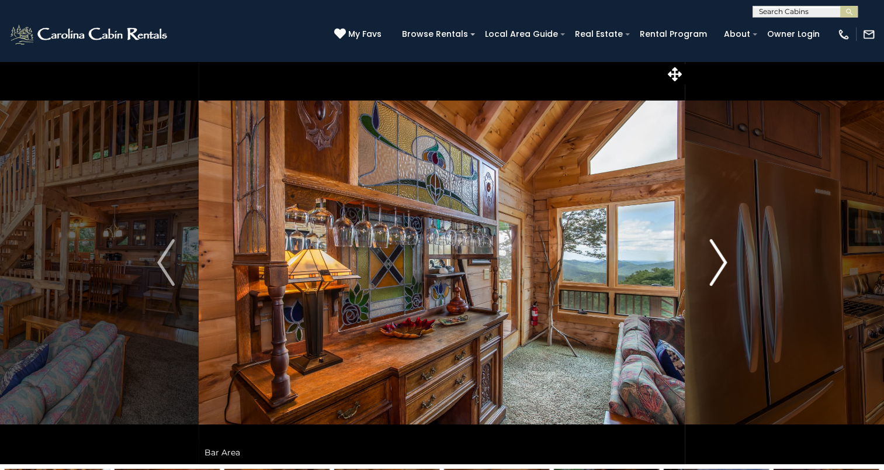
click at [713, 262] on img "Next" at bounding box center [718, 262] width 18 height 47
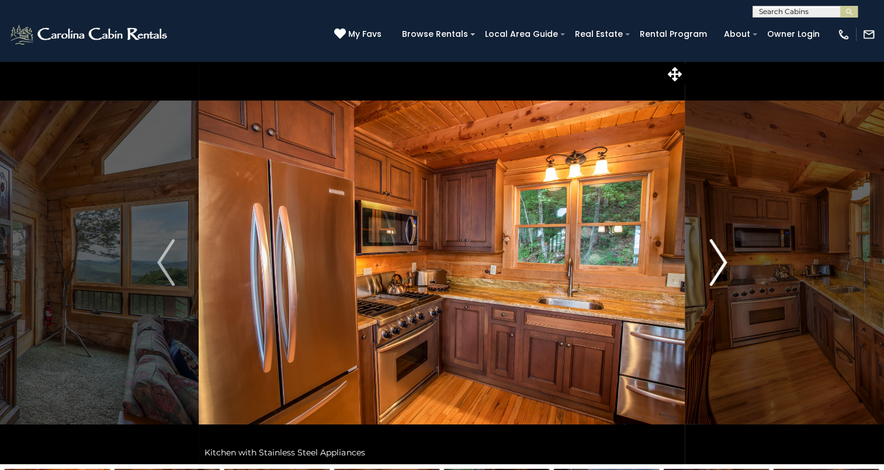
click at [713, 262] on img "Next" at bounding box center [718, 262] width 18 height 47
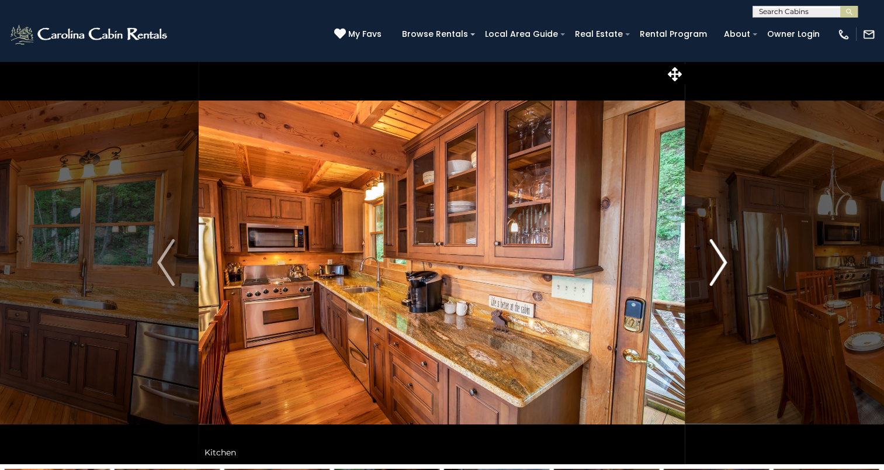
click at [713, 262] on img "Next" at bounding box center [718, 262] width 18 height 47
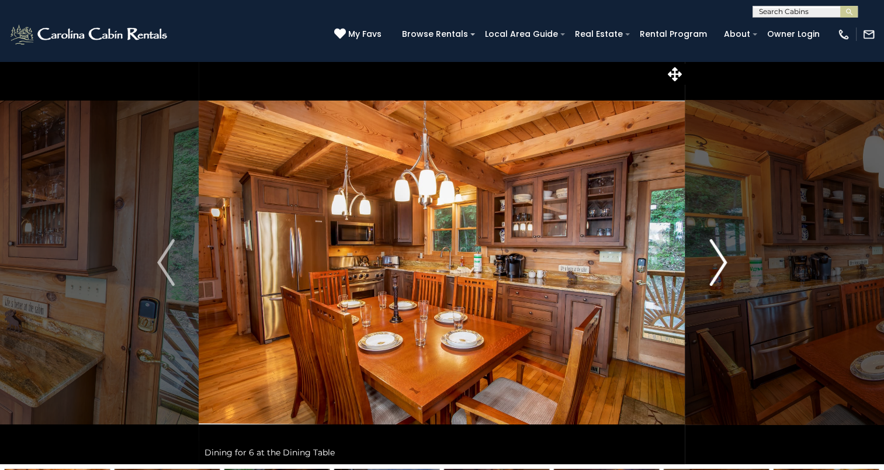
click at [713, 262] on img "Next" at bounding box center [718, 262] width 18 height 47
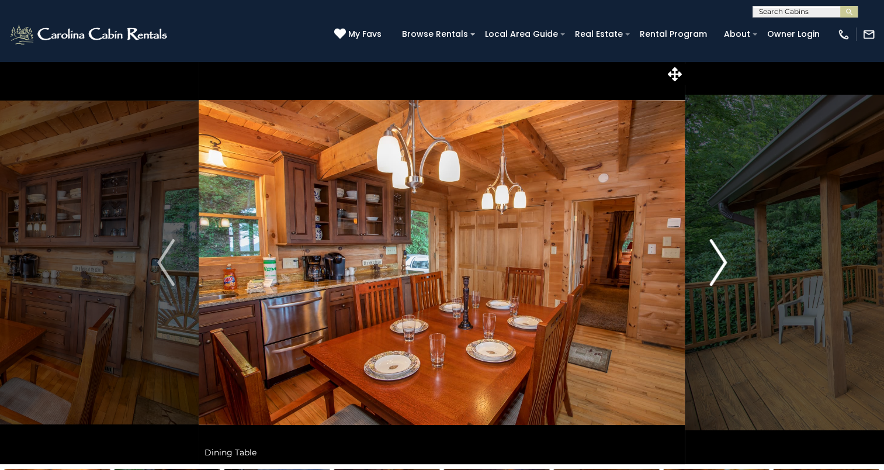
click at [713, 262] on img "Next" at bounding box center [718, 262] width 18 height 47
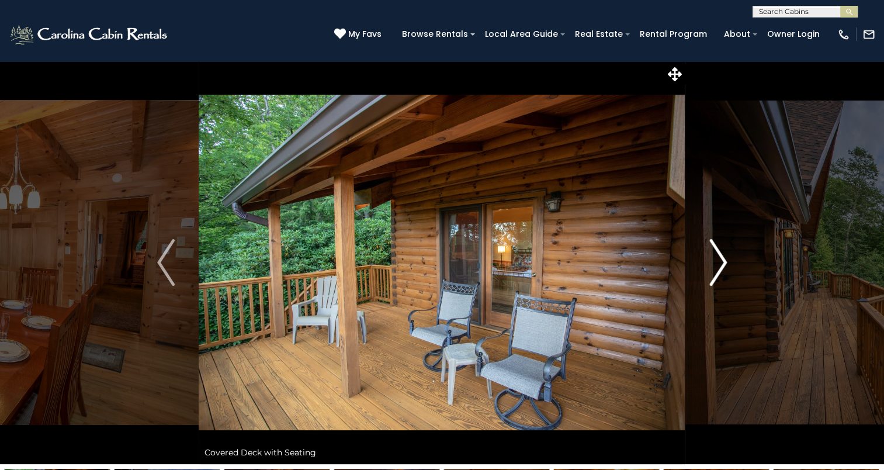
click at [713, 262] on img "Next" at bounding box center [718, 262] width 18 height 47
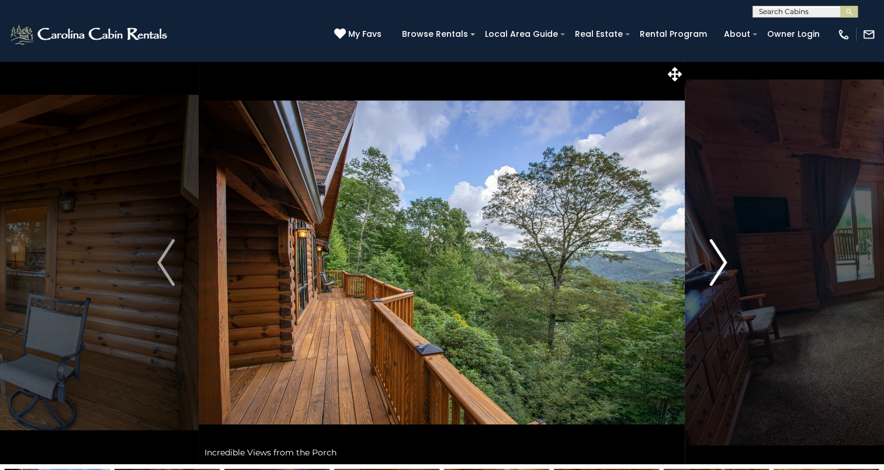
click at [713, 262] on img "Next" at bounding box center [718, 262] width 18 height 47
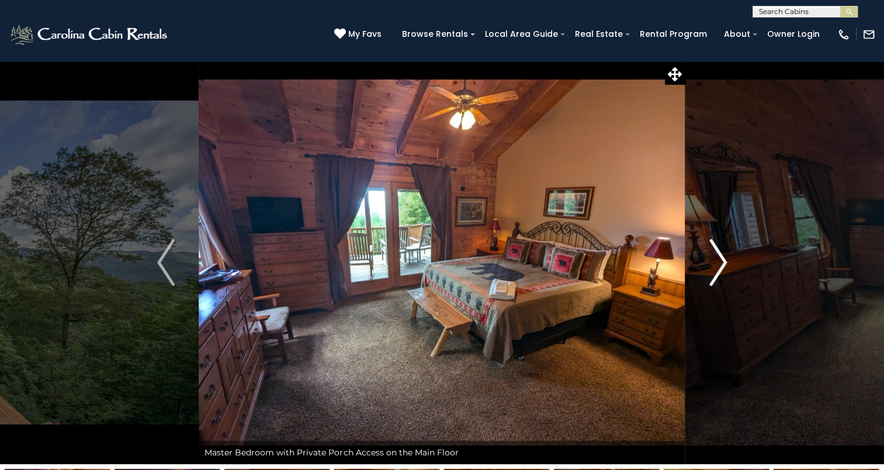
click at [713, 262] on img "Next" at bounding box center [718, 262] width 18 height 47
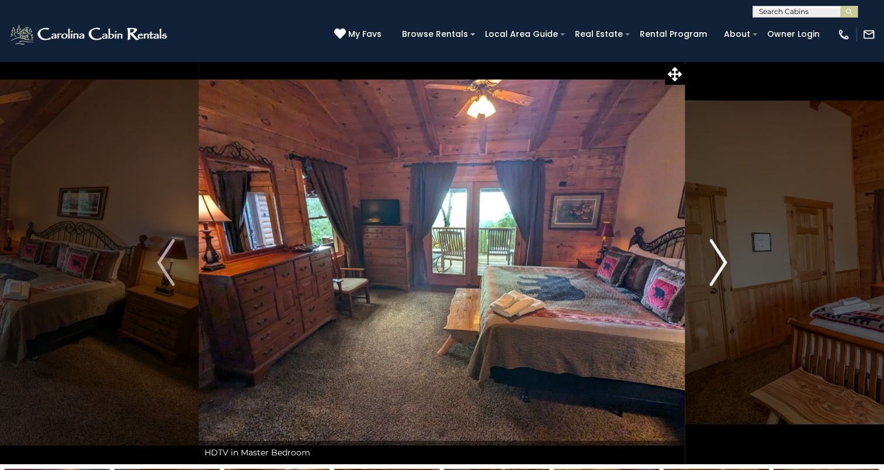
click at [717, 261] on img "Next" at bounding box center [718, 262] width 18 height 47
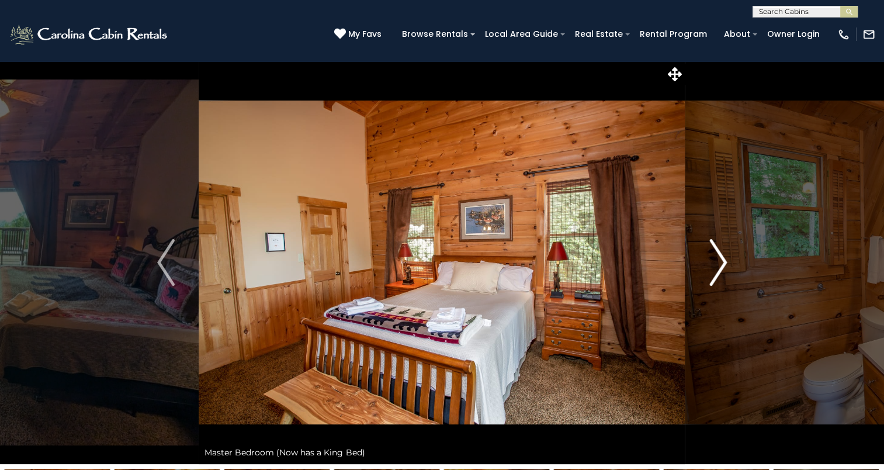
click at [717, 261] on img "Next" at bounding box center [718, 262] width 18 height 47
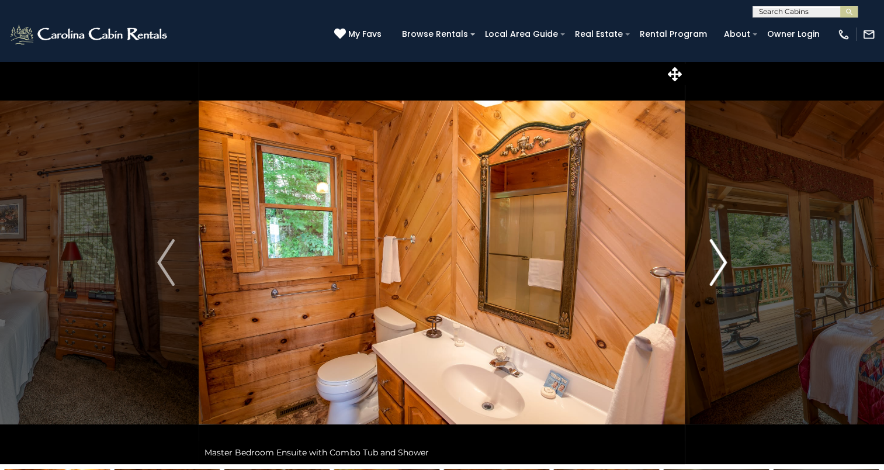
click at [717, 261] on img "Next" at bounding box center [718, 262] width 18 height 47
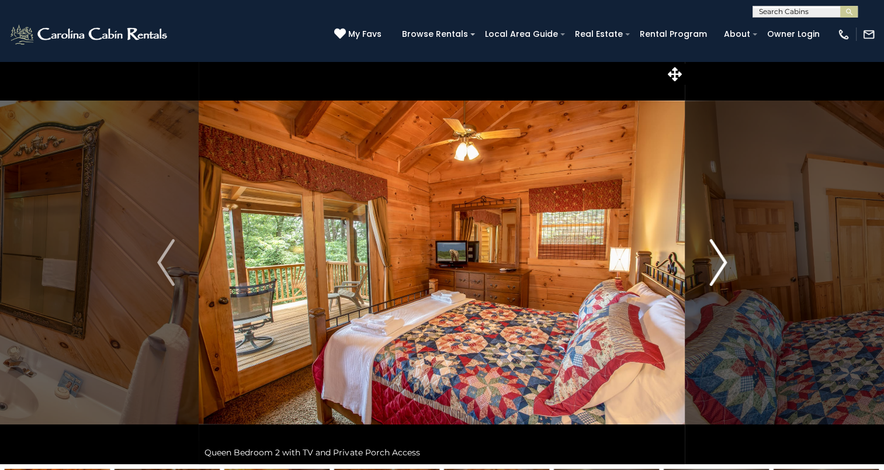
click at [717, 261] on img "Next" at bounding box center [718, 262] width 18 height 47
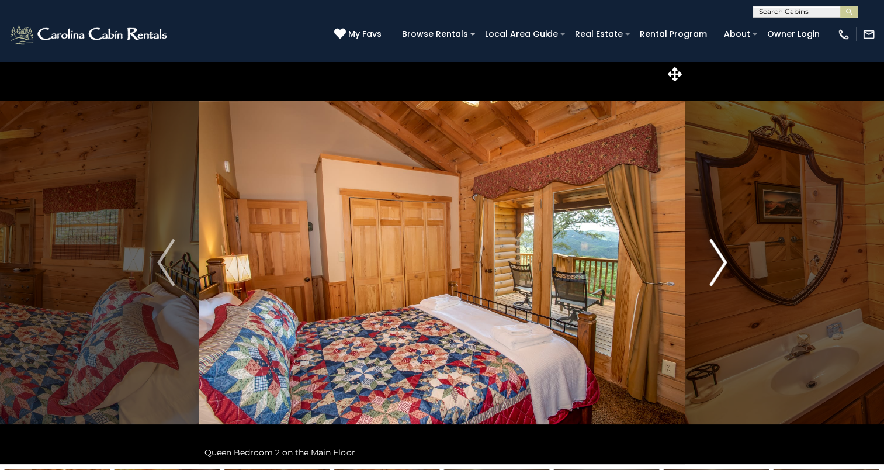
click at [717, 261] on img "Next" at bounding box center [718, 262] width 18 height 47
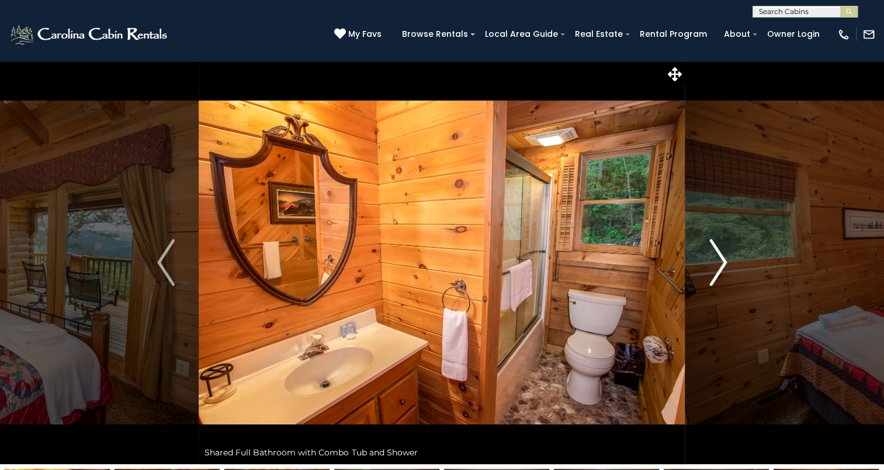
click at [717, 261] on img "Next" at bounding box center [718, 262] width 18 height 47
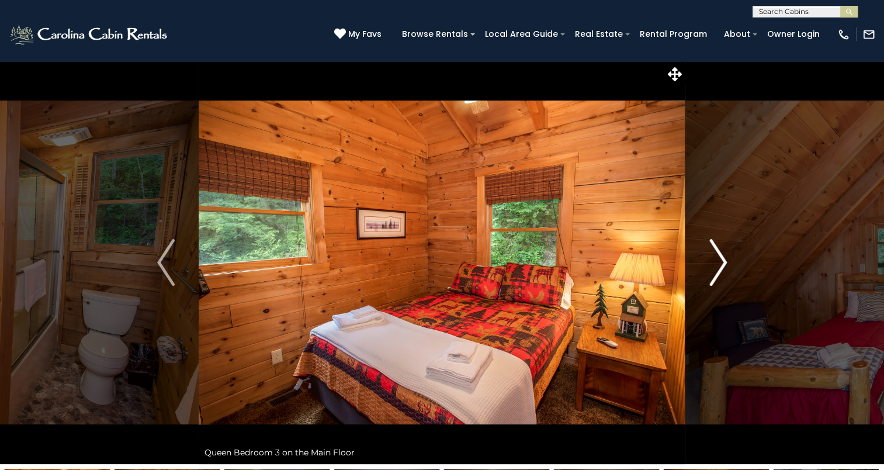
click at [717, 261] on img "Next" at bounding box center [718, 262] width 18 height 47
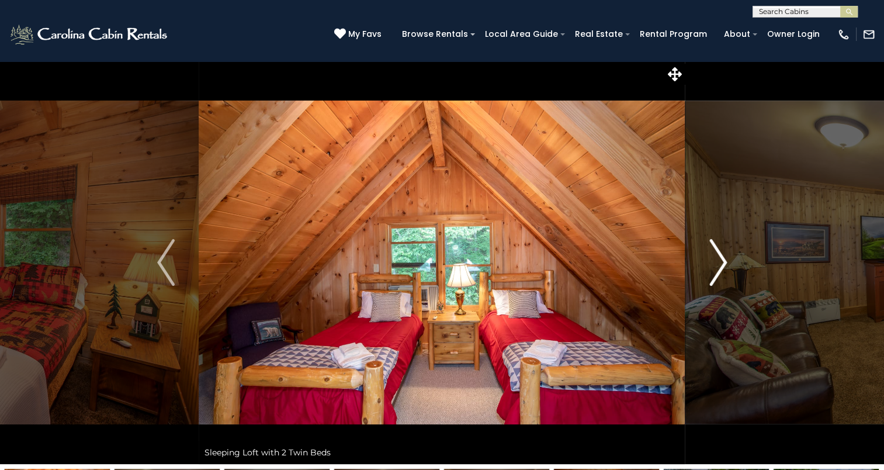
click at [717, 261] on img "Next" at bounding box center [718, 262] width 18 height 47
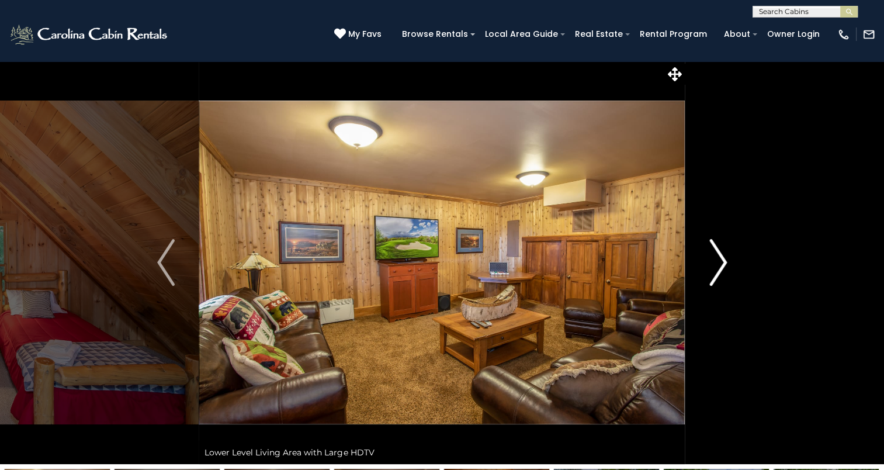
click at [717, 261] on img "Next" at bounding box center [718, 262] width 18 height 47
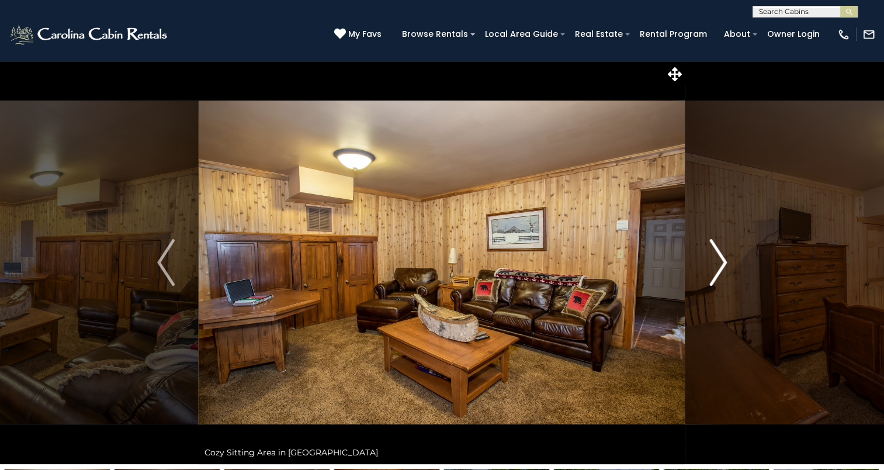
click at [717, 261] on img "Next" at bounding box center [718, 262] width 18 height 47
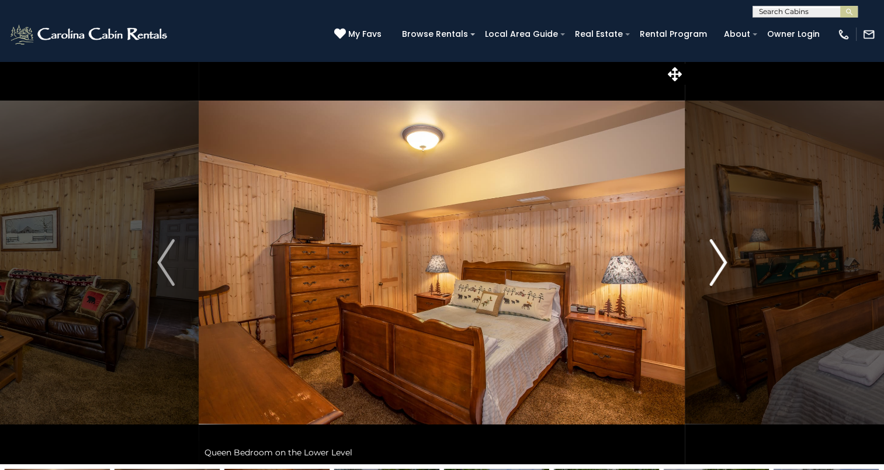
click at [717, 261] on img "Next" at bounding box center [718, 262] width 18 height 47
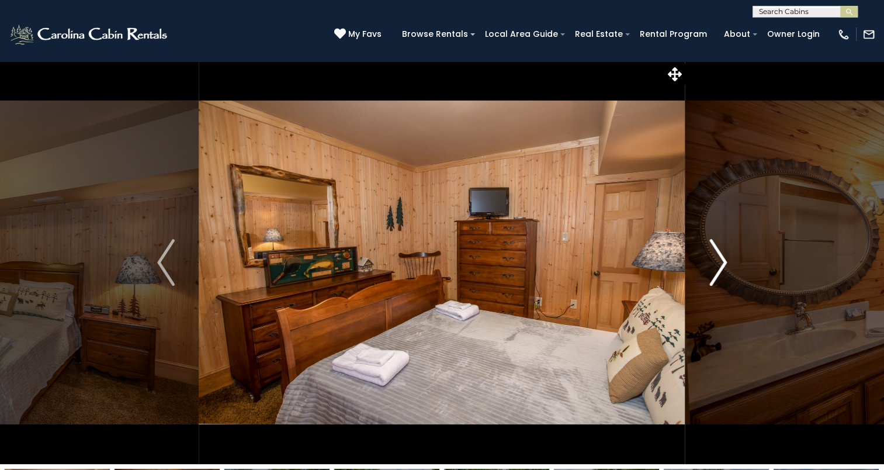
click at [717, 261] on img "Next" at bounding box center [718, 262] width 18 height 47
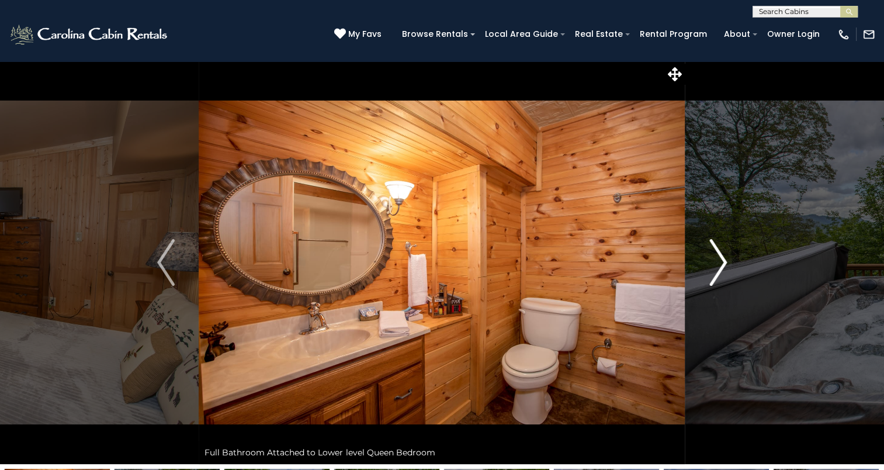
click at [717, 261] on img "Next" at bounding box center [718, 262] width 18 height 47
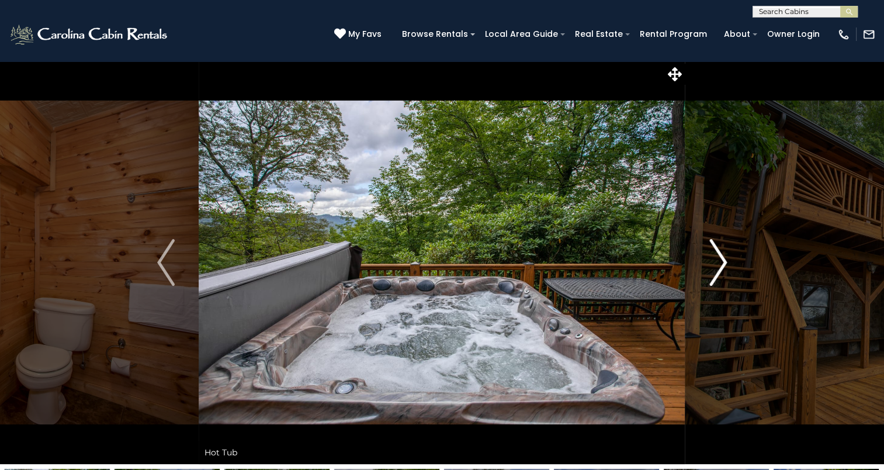
click at [717, 261] on img "Next" at bounding box center [718, 262] width 18 height 47
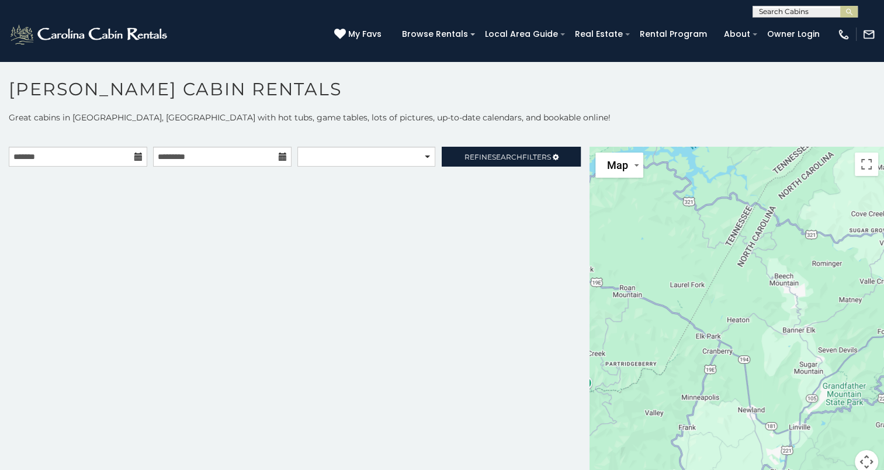
scroll to position [6, 0]
